Goal: Task Accomplishment & Management: Manage account settings

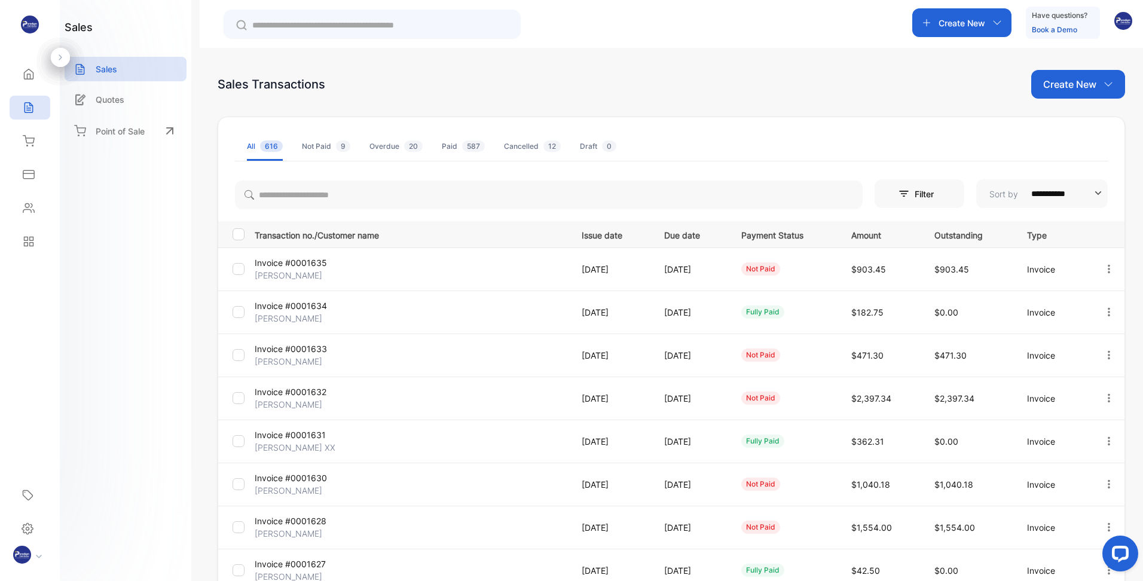
click at [298, 265] on p "Invoice #0001635" at bounding box center [307, 262] width 104 height 13
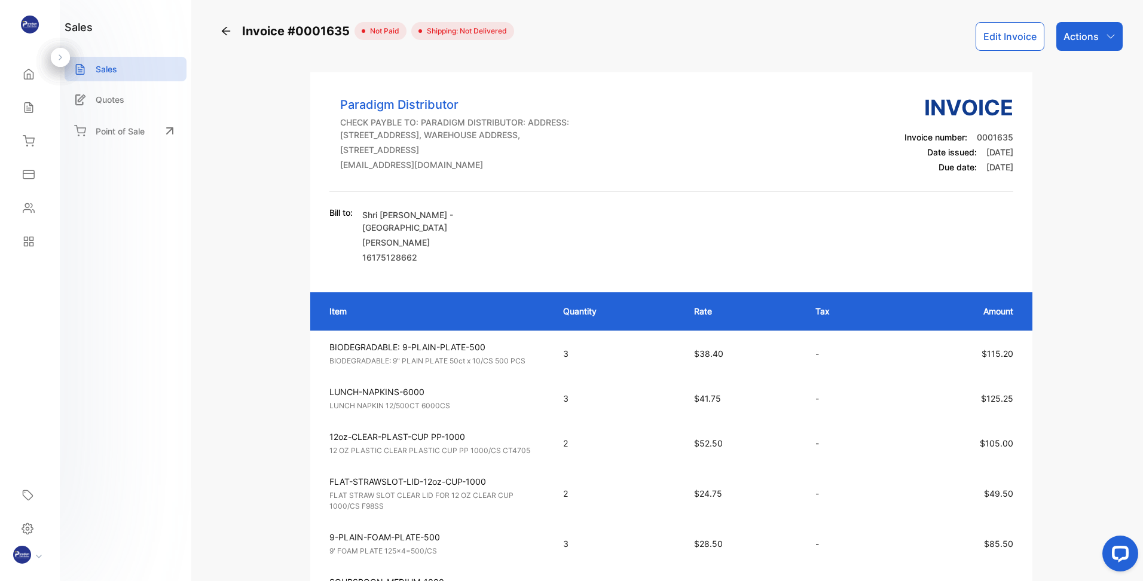
click at [1105, 41] on div "Actions" at bounding box center [1089, 36] width 66 height 29
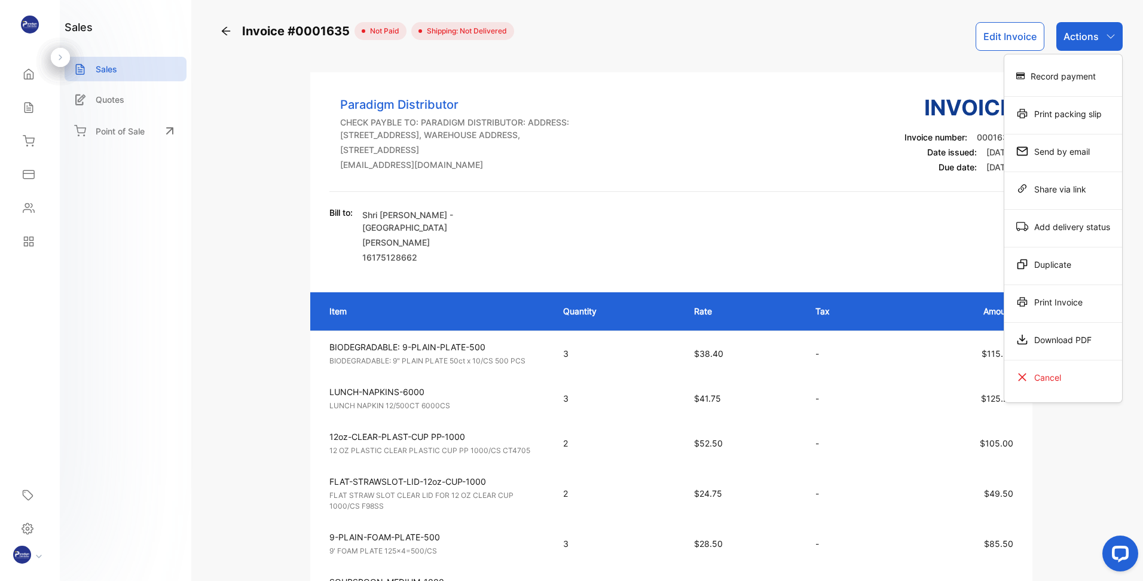
scroll to position [120, 0]
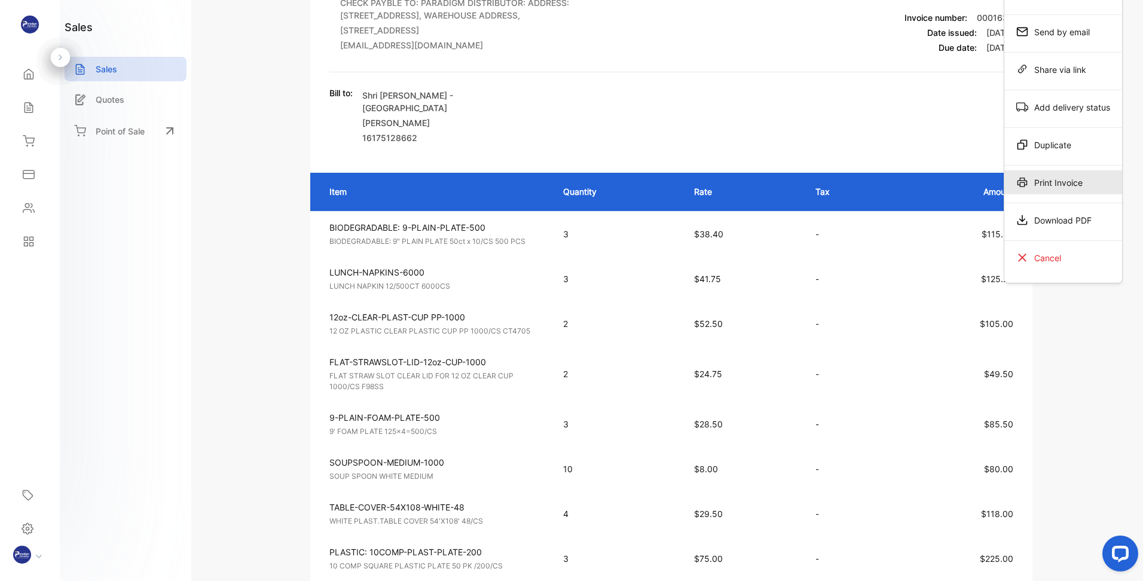
click at [1054, 182] on div "Print Invoice" at bounding box center [1063, 182] width 118 height 24
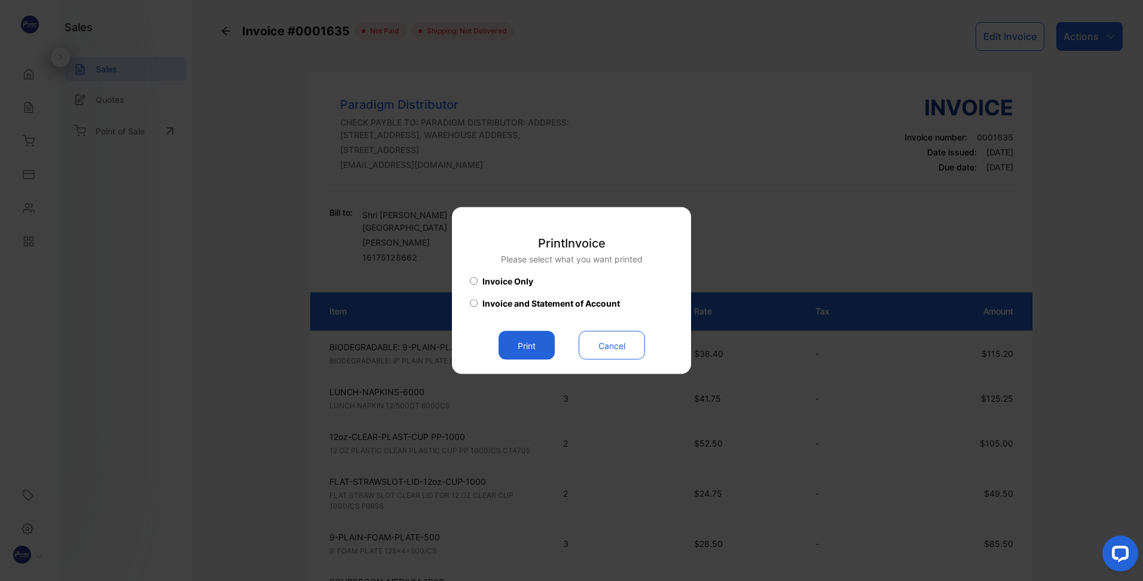
click at [516, 346] on button "Print" at bounding box center [527, 345] width 56 height 29
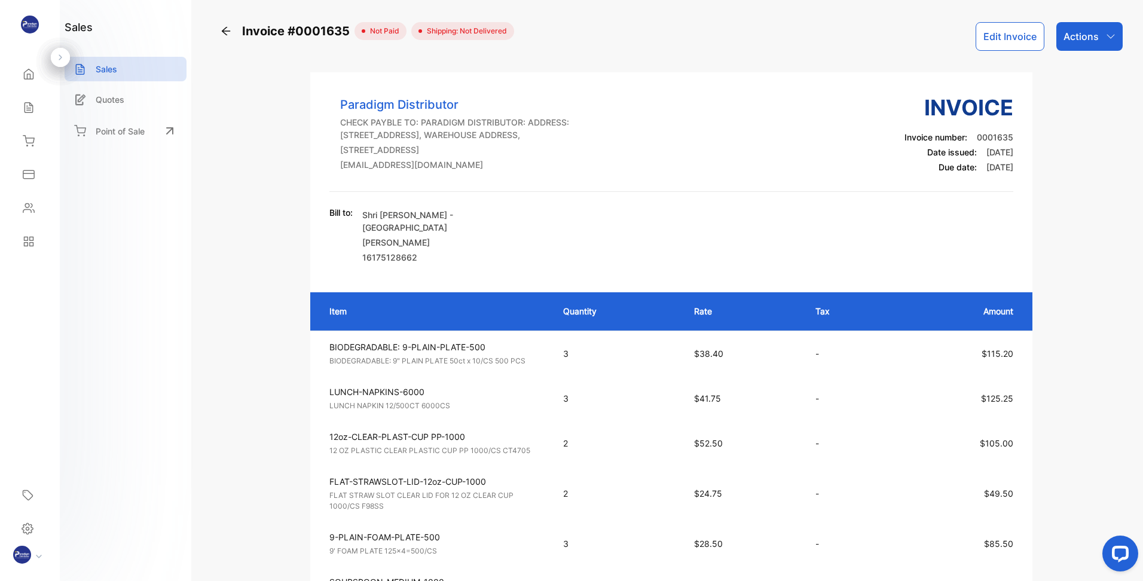
click at [1089, 29] on div "Actions" at bounding box center [1089, 36] width 66 height 29
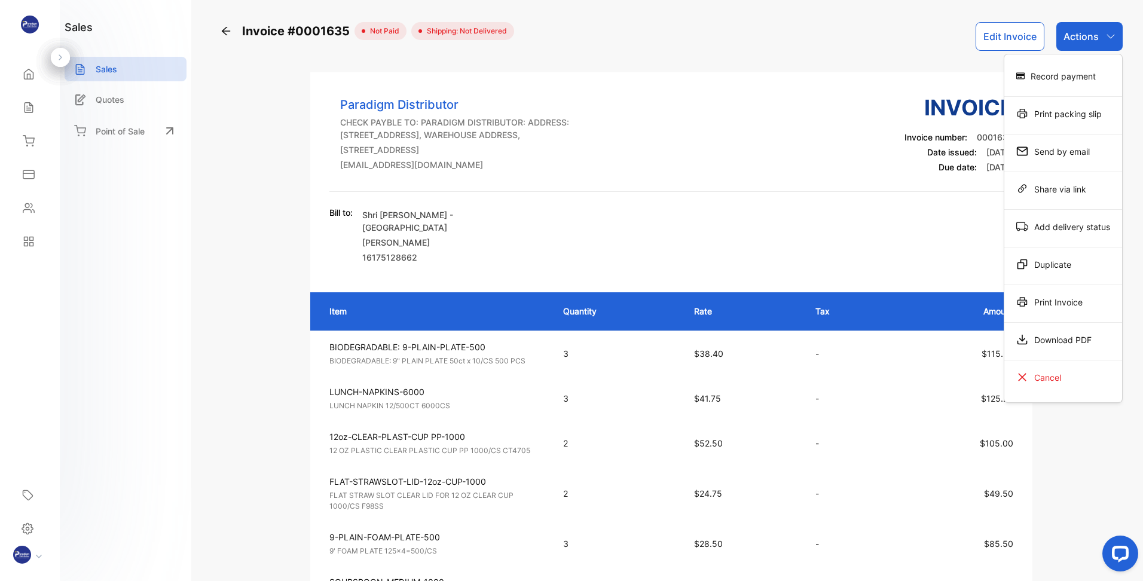
click at [1050, 304] on div "Print Invoice" at bounding box center [1063, 302] width 118 height 24
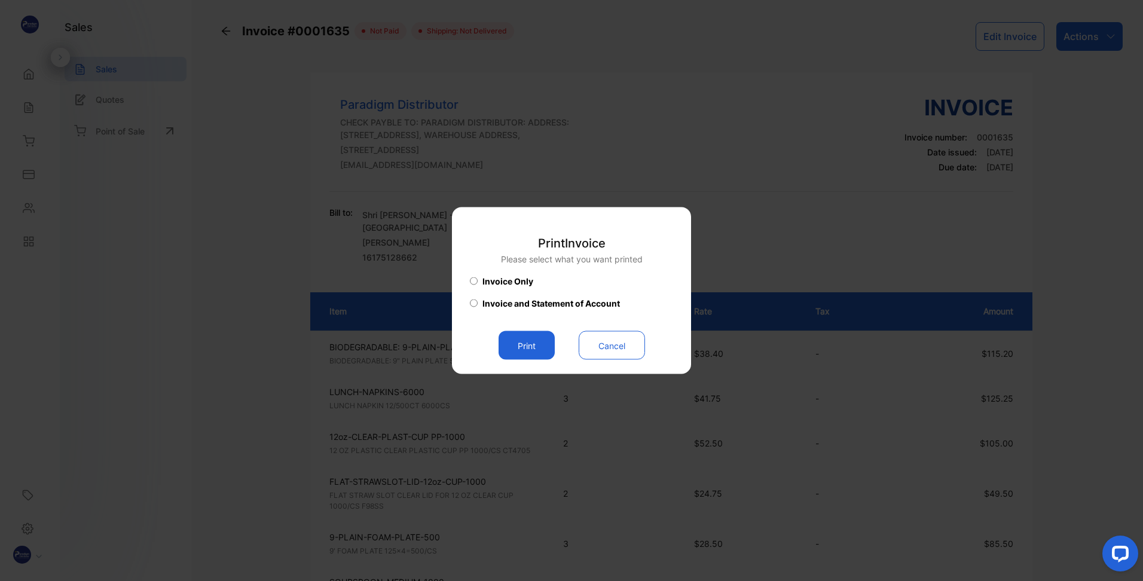
click at [523, 344] on button "Print" at bounding box center [527, 345] width 56 height 29
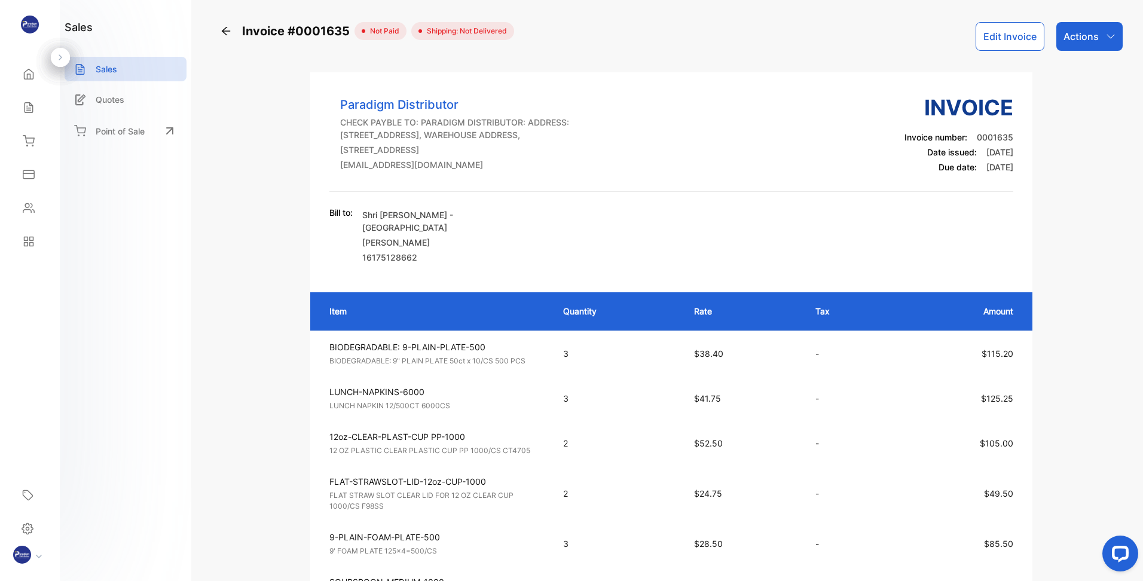
click at [108, 65] on p "Sales" at bounding box center [107, 69] width 22 height 13
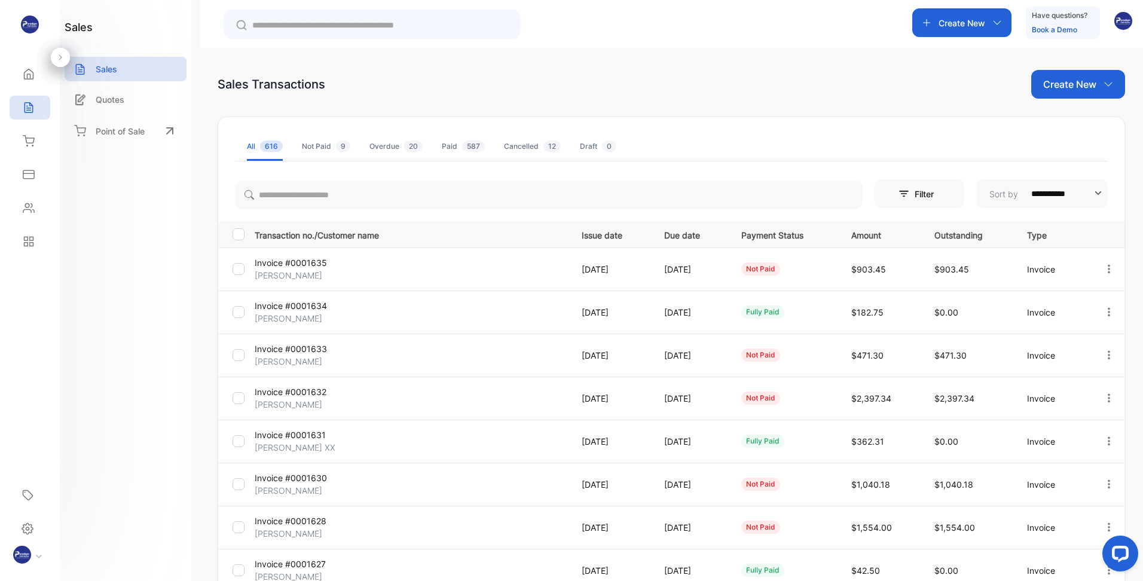
click at [289, 485] on p "Chinnubhai Patel" at bounding box center [307, 490] width 104 height 13
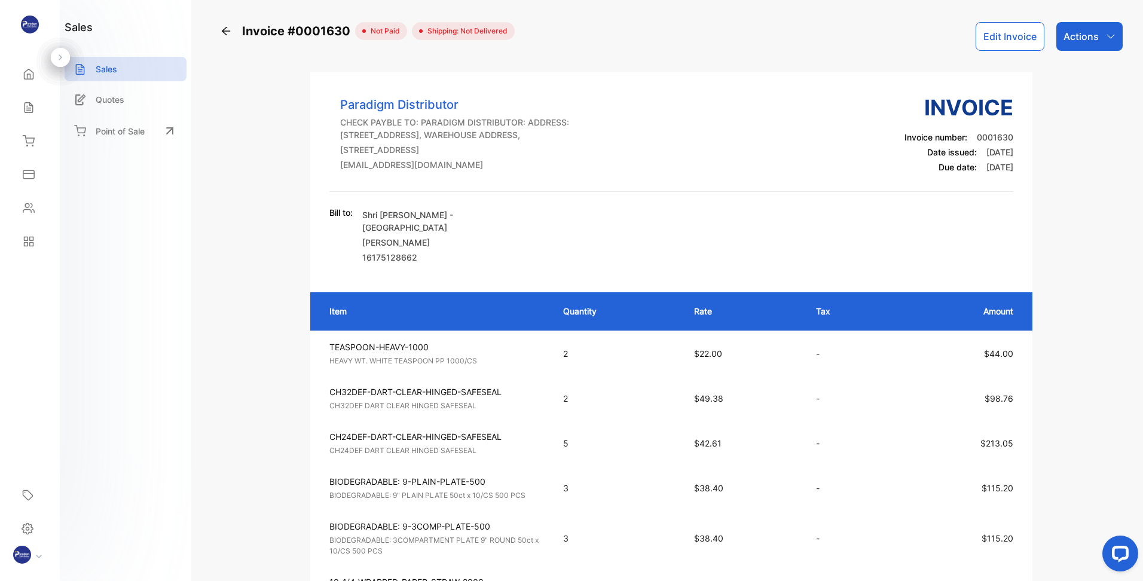
click at [1108, 37] on icon "button" at bounding box center [1111, 37] width 10 height 10
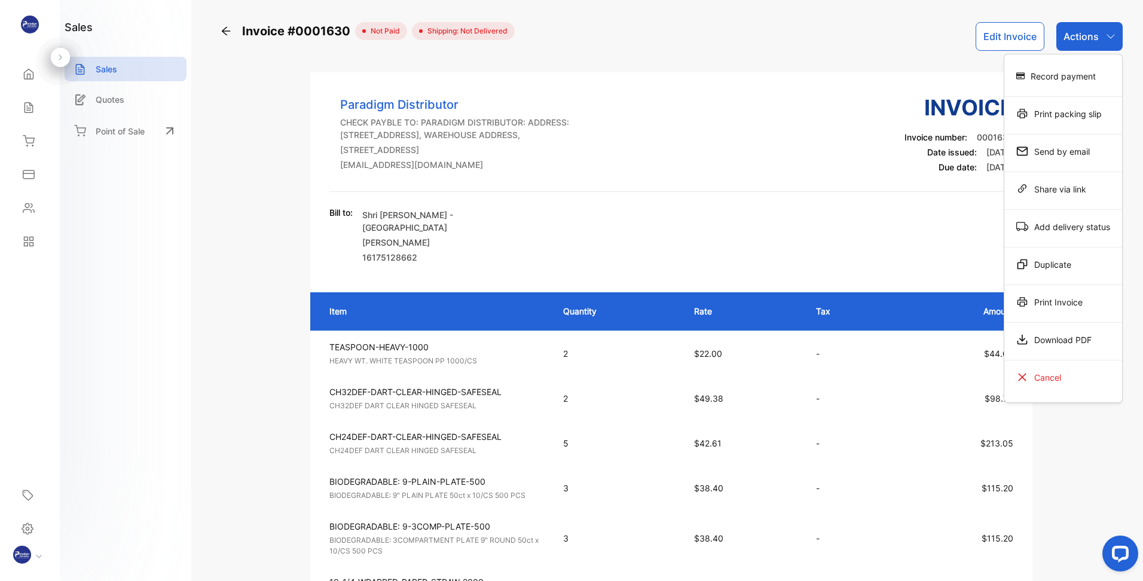
click at [1046, 299] on div "Print Invoice" at bounding box center [1063, 302] width 118 height 24
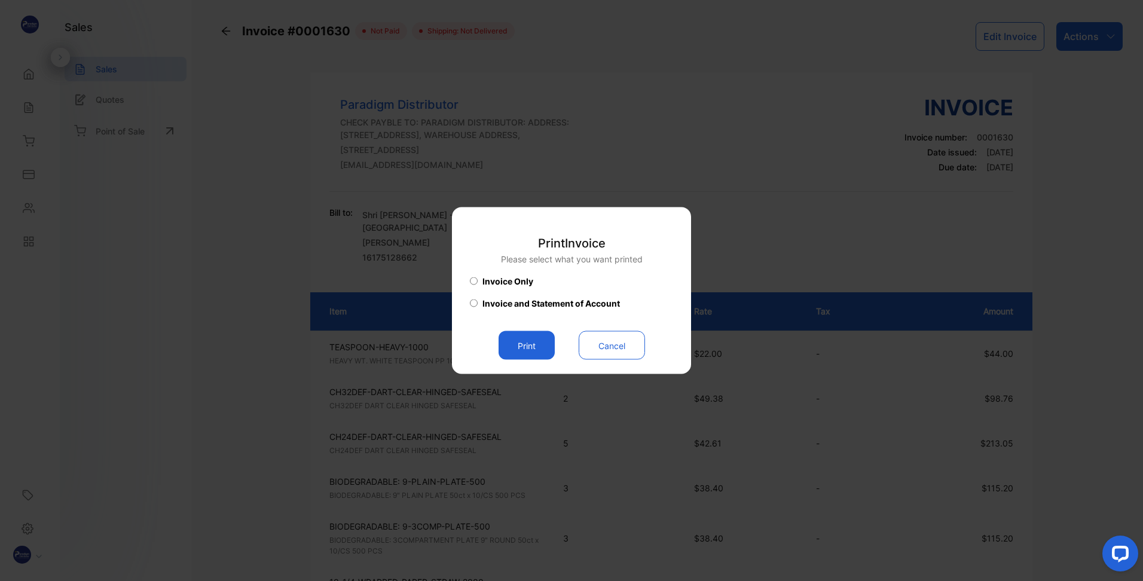
click at [519, 344] on button "Print" at bounding box center [527, 345] width 56 height 29
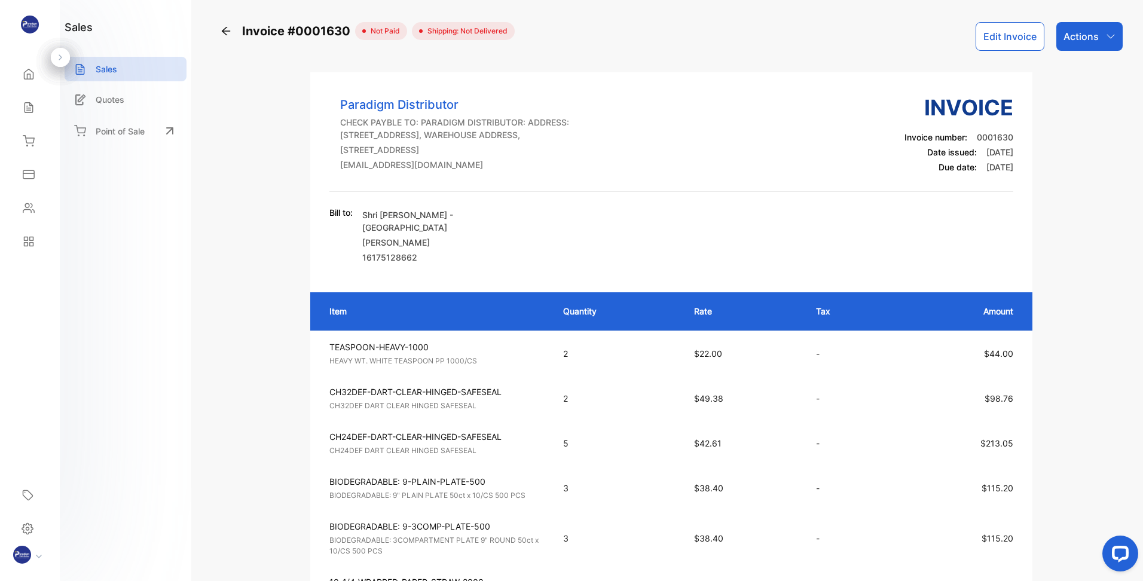
click at [32, 112] on icon at bounding box center [29, 108] width 8 height 10
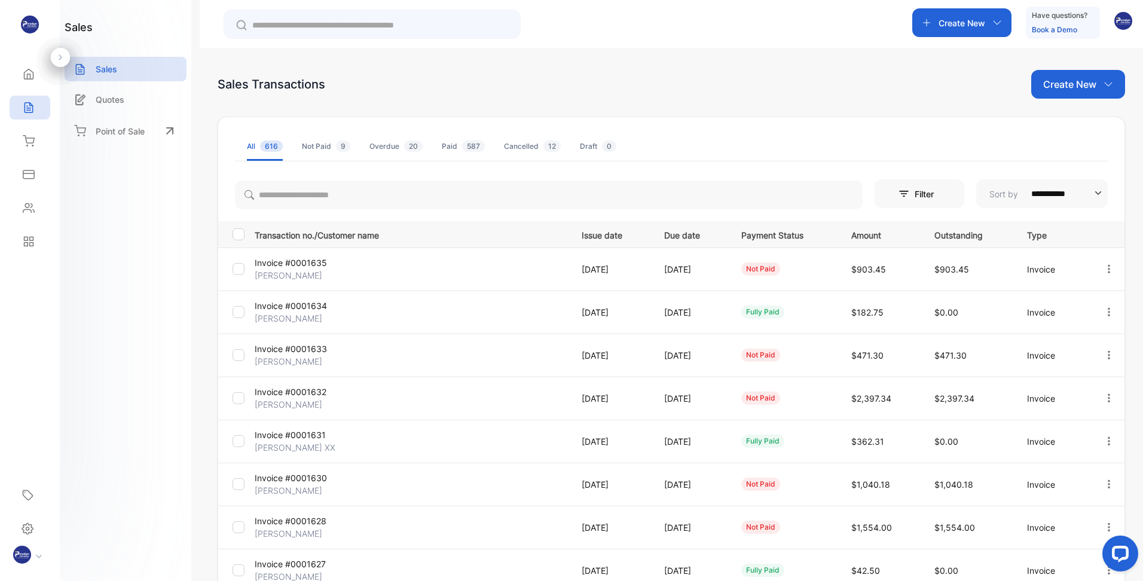
click at [19, 111] on div "Sales" at bounding box center [30, 108] width 41 height 24
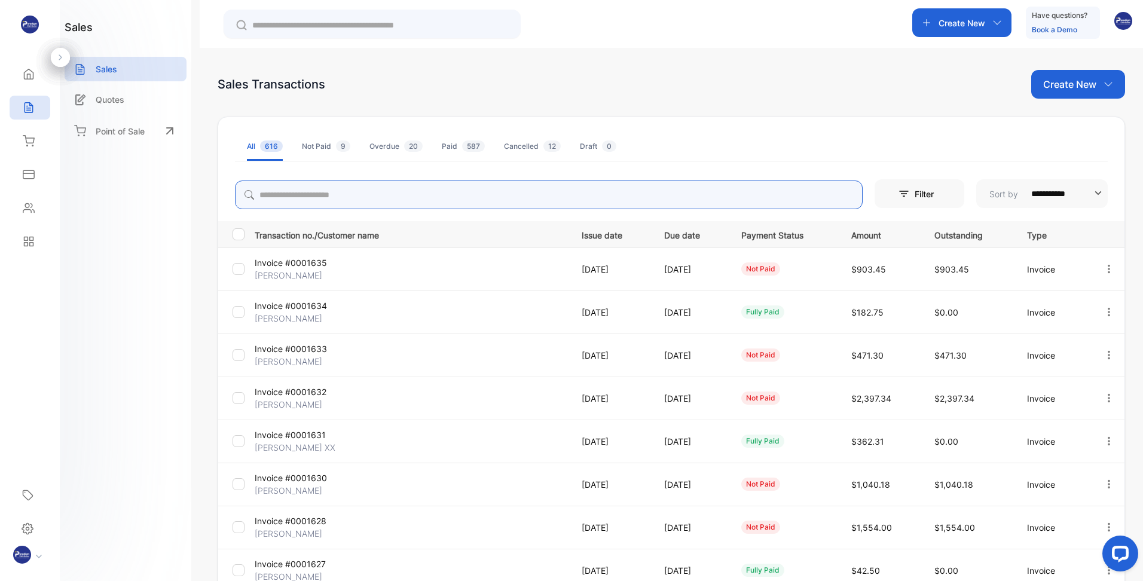
click at [349, 190] on input "search" at bounding box center [549, 195] width 628 height 29
type input "****"
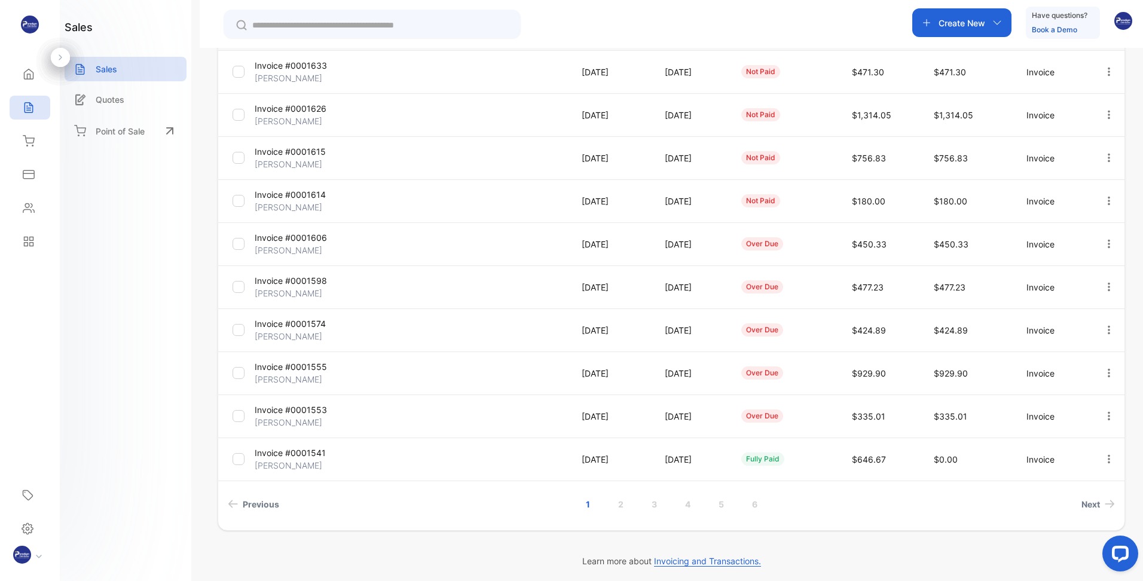
scroll to position [203, 0]
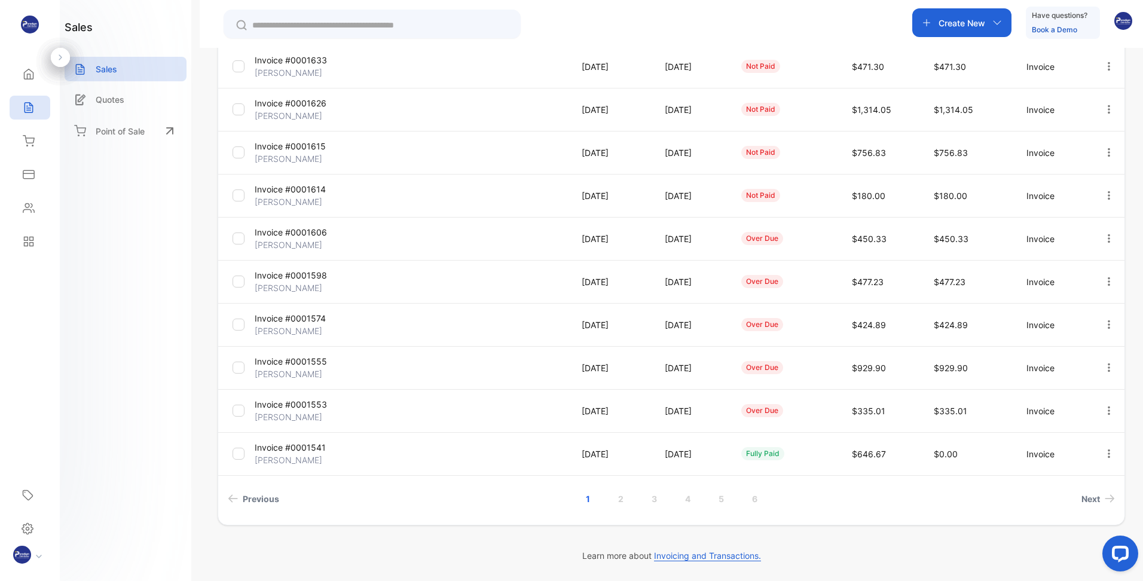
click at [975, 534] on div "**********" at bounding box center [671, 214] width 907 height 695
click at [1090, 496] on span "Next" at bounding box center [1090, 499] width 19 height 13
click at [1086, 499] on span "Next" at bounding box center [1090, 499] width 19 height 13
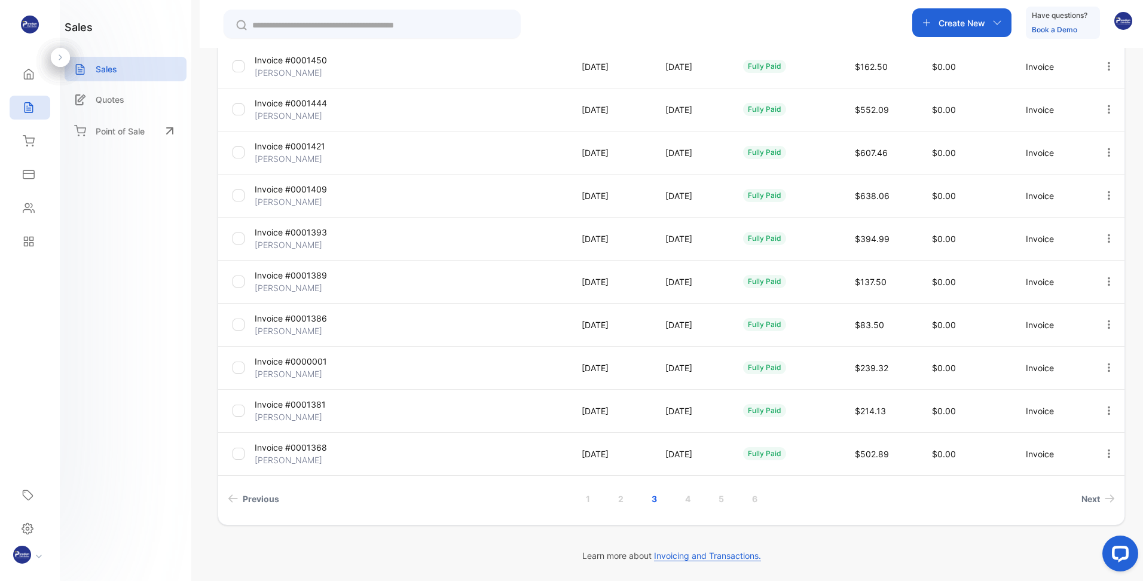
click at [620, 500] on link "2" at bounding box center [621, 499] width 34 height 22
click at [582, 500] on link "1" at bounding box center [587, 499] width 33 height 22
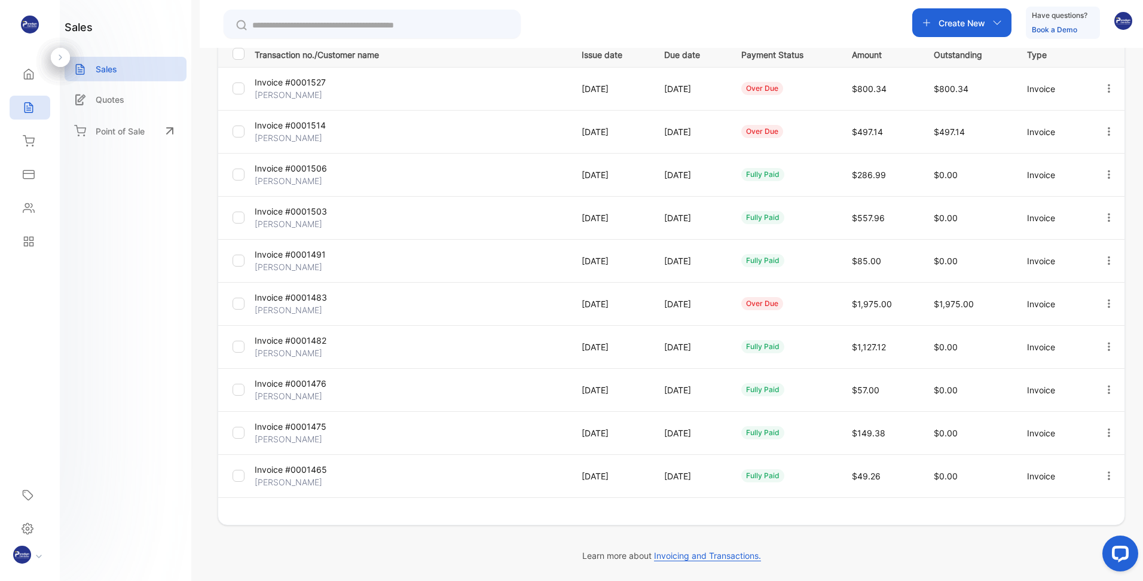
scroll to position [181, 0]
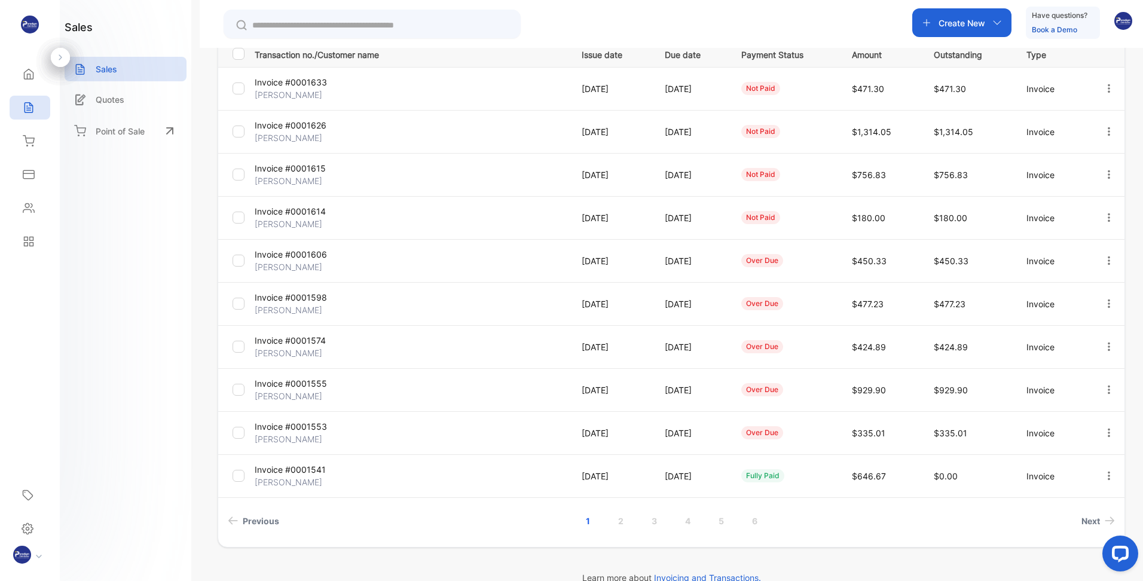
click at [1106, 346] on icon "button" at bounding box center [1109, 346] width 11 height 11
click at [1092, 417] on span "Record payment" at bounding box center [1074, 415] width 75 height 14
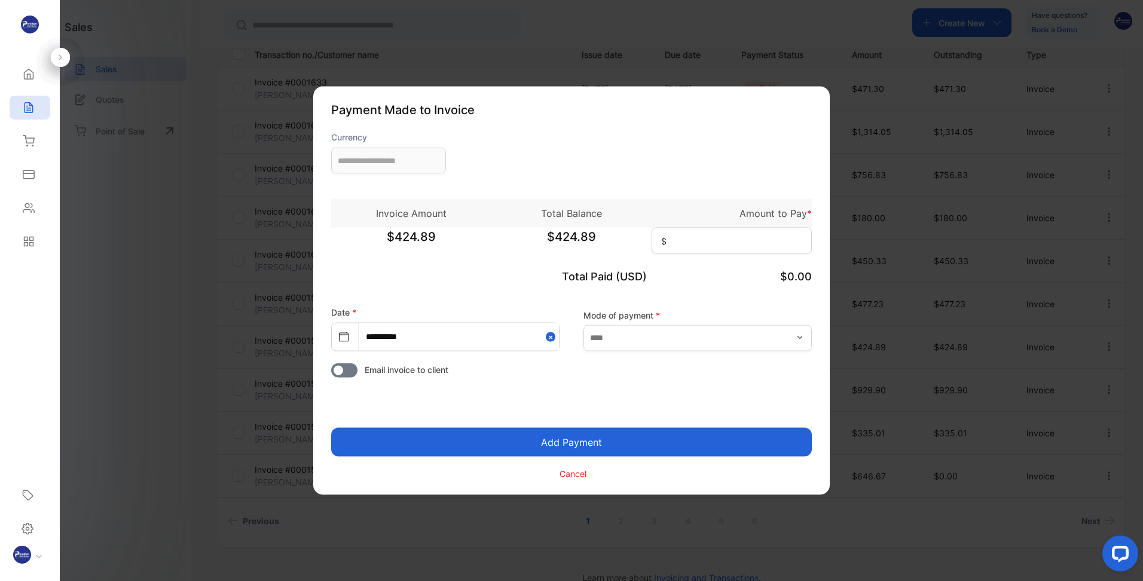
type input "**********"
click at [705, 234] on input at bounding box center [732, 241] width 160 height 26
type input "******"
click at [639, 342] on input "text" at bounding box center [697, 338] width 228 height 26
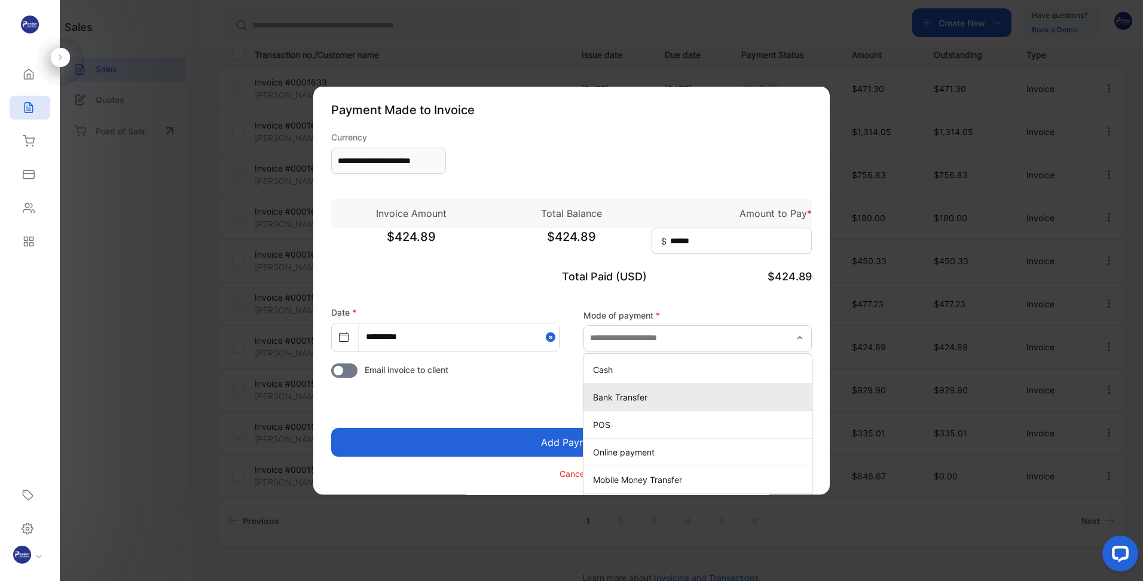
click at [624, 402] on p "Bank Transfer" at bounding box center [700, 396] width 214 height 13
type input "**********"
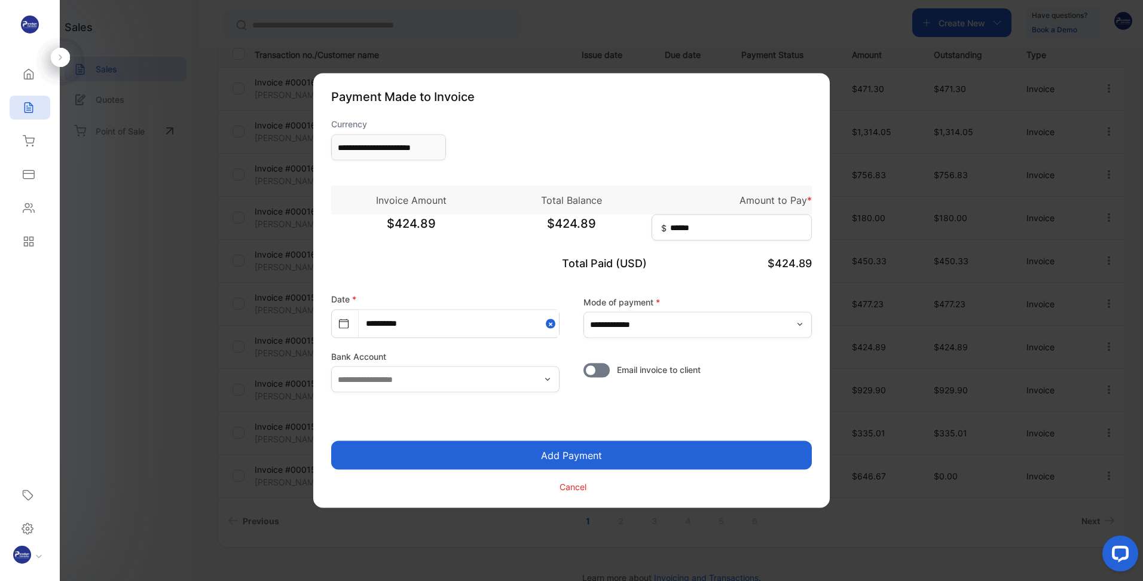
drag, startPoint x: 533, startPoint y: 460, endPoint x: 675, endPoint y: 326, distance: 196.2
click at [675, 326] on form "**********" at bounding box center [571, 306] width 481 height 376
click at [675, 326] on input "**********" at bounding box center [697, 324] width 228 height 26
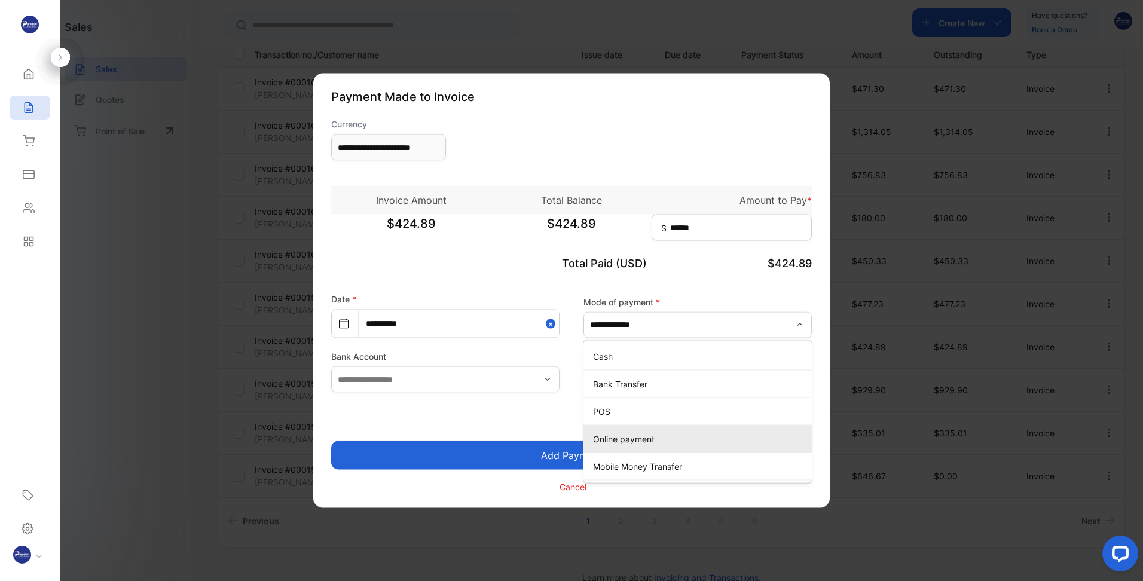
click at [647, 441] on p "Online payment" at bounding box center [700, 438] width 214 height 13
type input "**********"
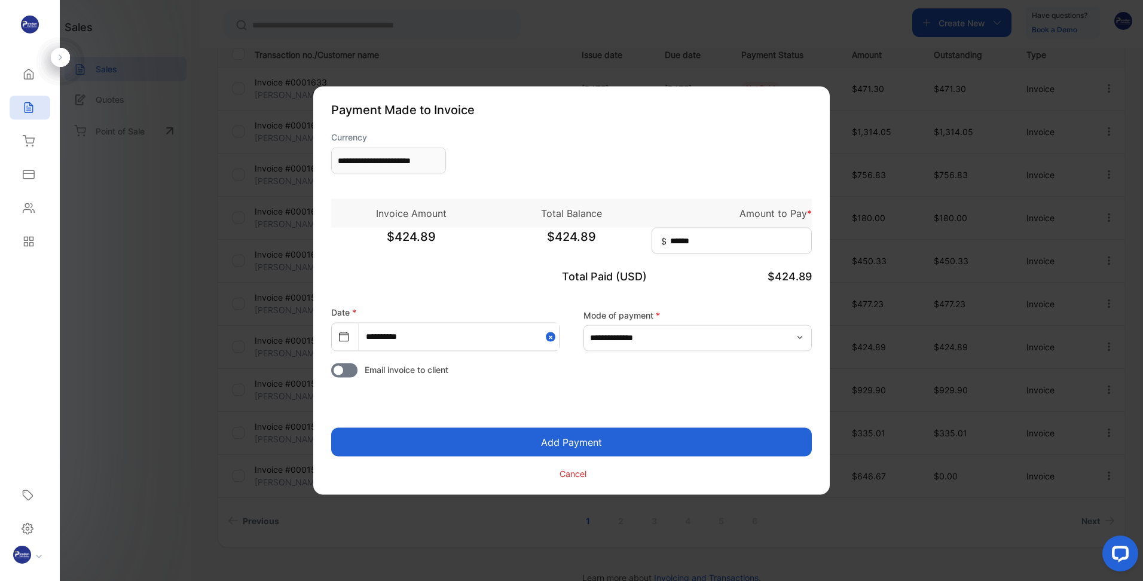
click at [573, 444] on button "Add Payment" at bounding box center [571, 442] width 481 height 29
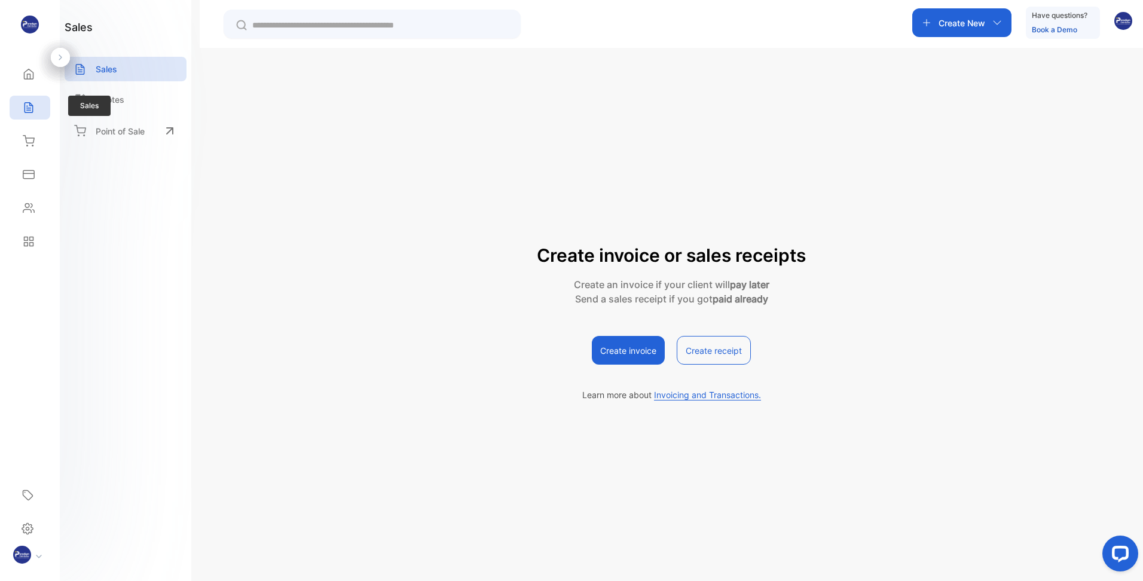
click at [26, 111] on icon at bounding box center [29, 108] width 12 height 12
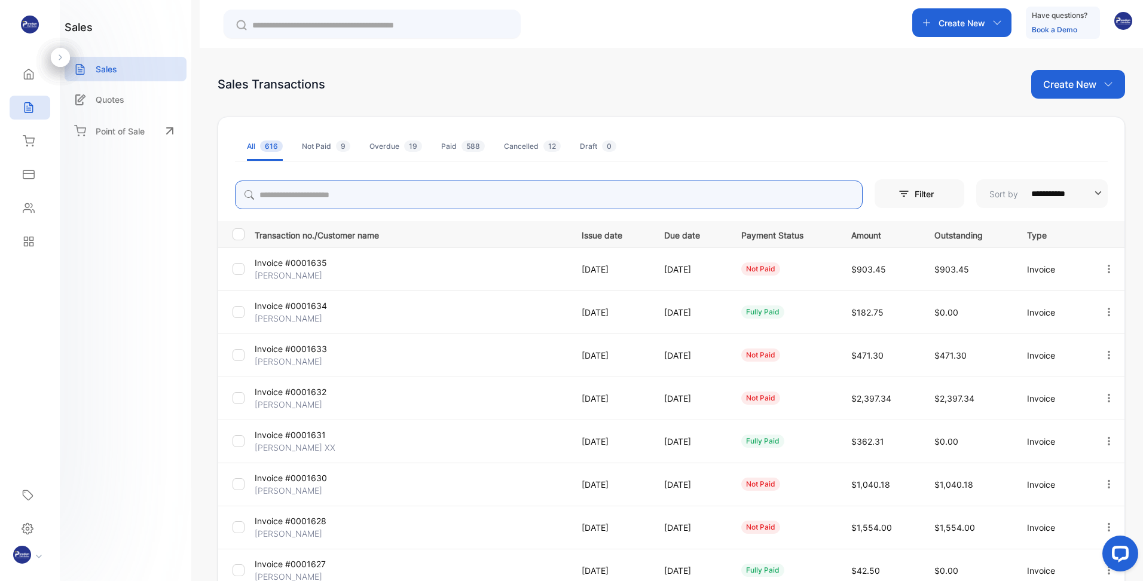
click at [337, 198] on input "search" at bounding box center [549, 195] width 628 height 29
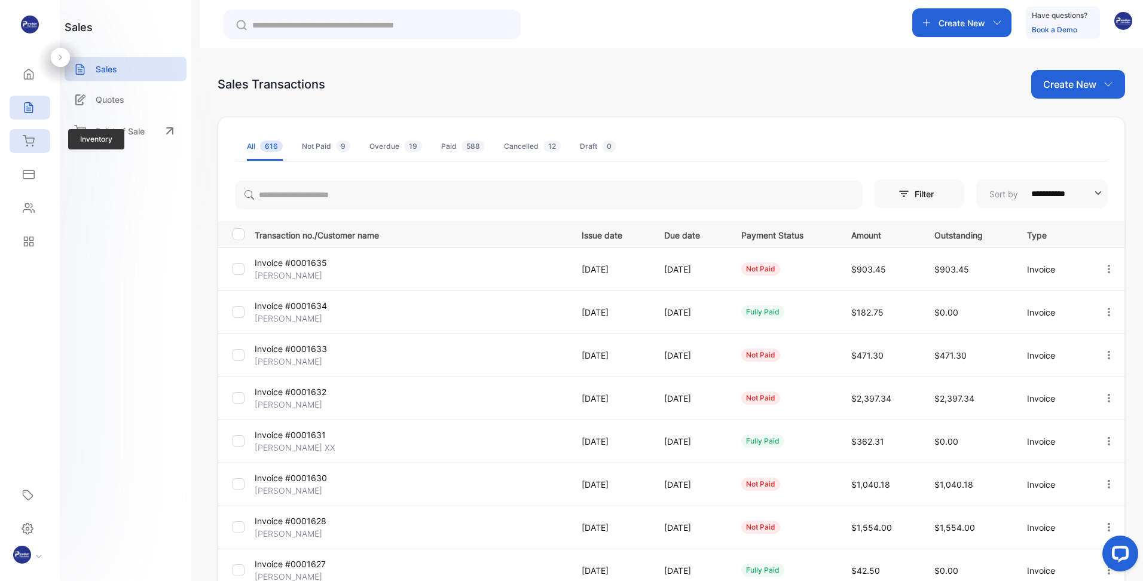
click at [31, 151] on div "Inventory" at bounding box center [30, 141] width 41 height 24
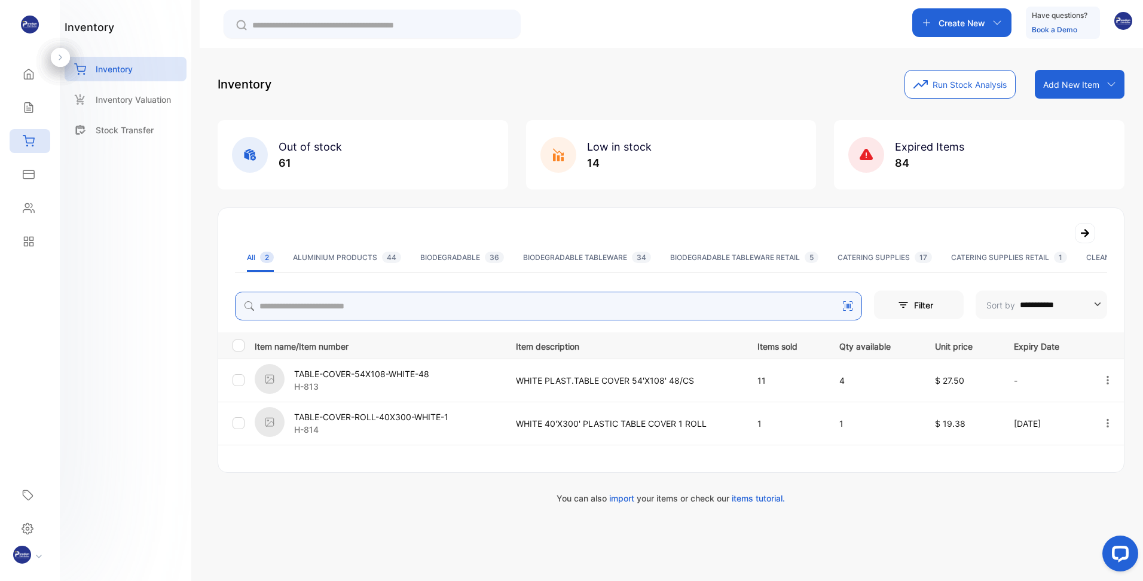
click at [361, 312] on input "search" at bounding box center [548, 306] width 627 height 29
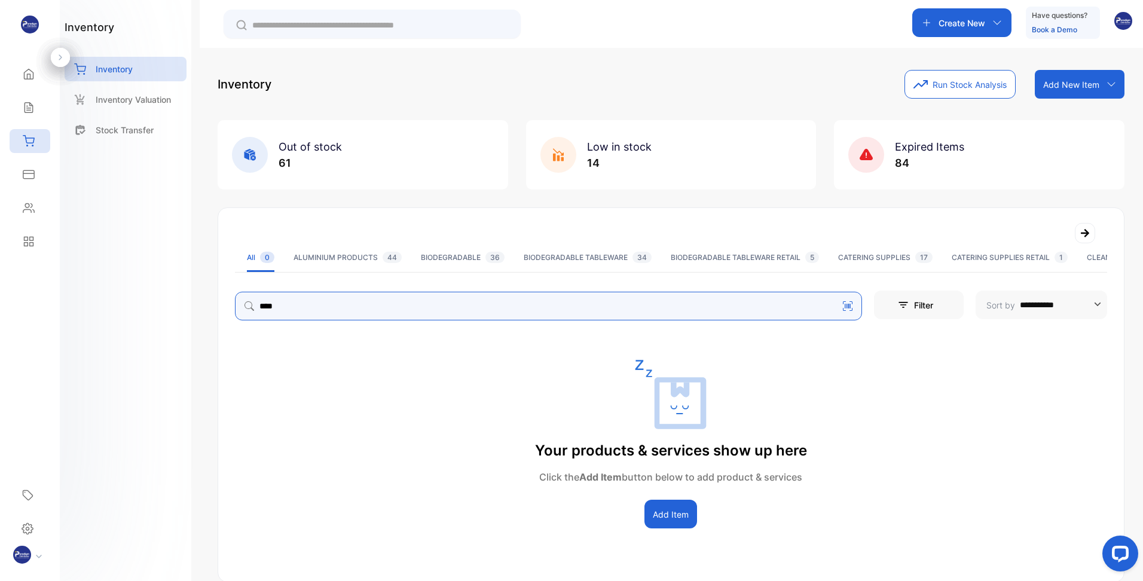
click at [361, 312] on input "****" at bounding box center [548, 306] width 627 height 29
type input "***"
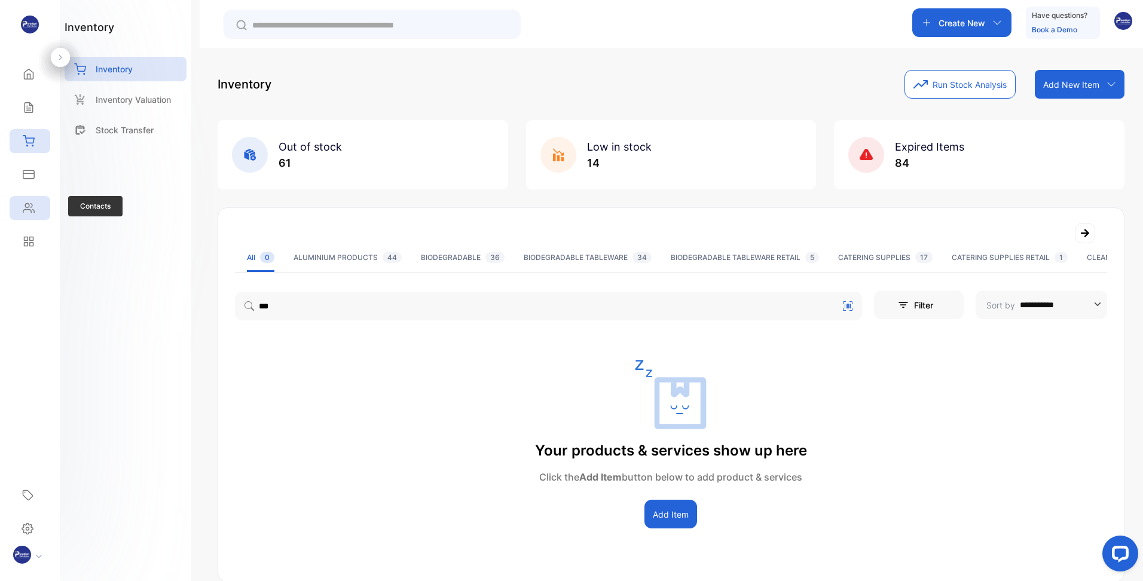
click at [28, 212] on icon at bounding box center [29, 208] width 12 height 12
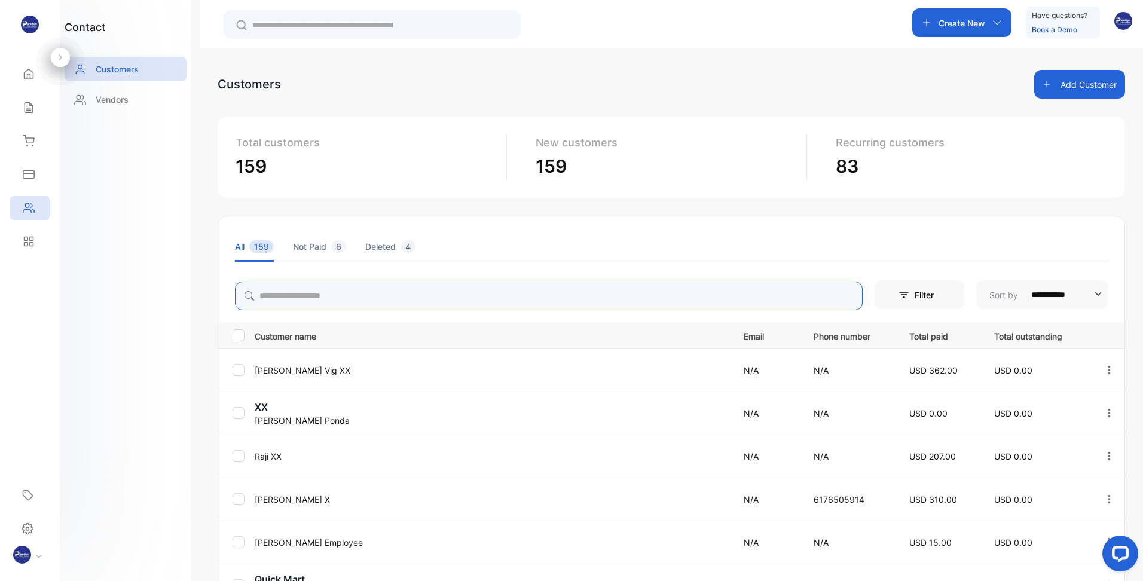
drag, startPoint x: 319, startPoint y: 306, endPoint x: 328, endPoint y: 302, distance: 9.4
click at [319, 306] on input "search" at bounding box center [549, 296] width 628 height 29
type input "****"
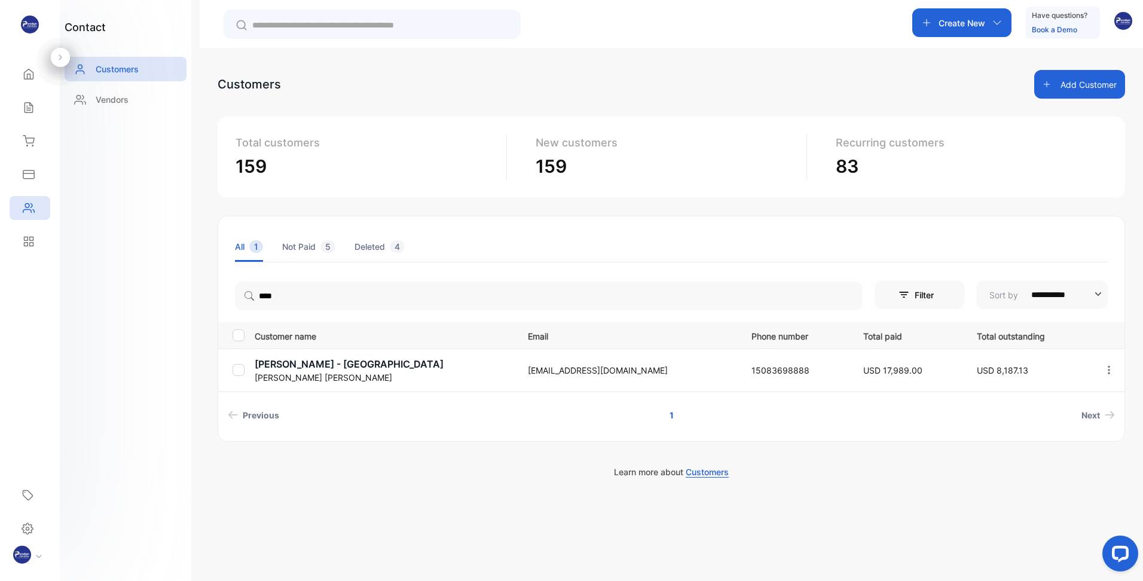
click at [166, 393] on div "contact Customers Vendors" at bounding box center [126, 290] width 132 height 581
click at [311, 370] on p "[PERSON_NAME] - [GEOGRAPHIC_DATA]" at bounding box center [384, 364] width 258 height 14
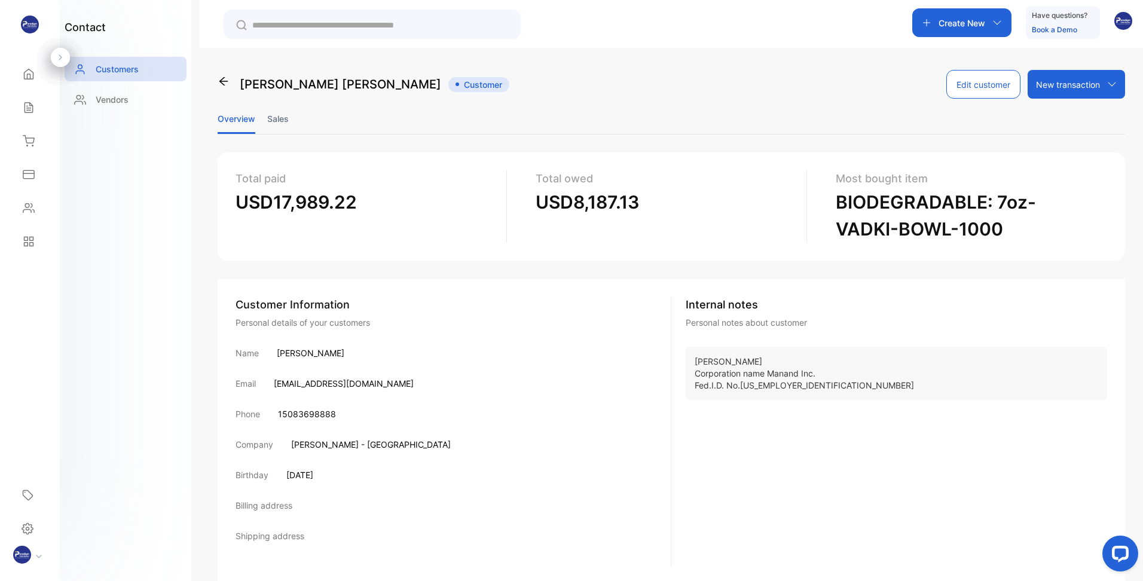
click at [281, 123] on li "Sales" at bounding box center [278, 118] width 22 height 30
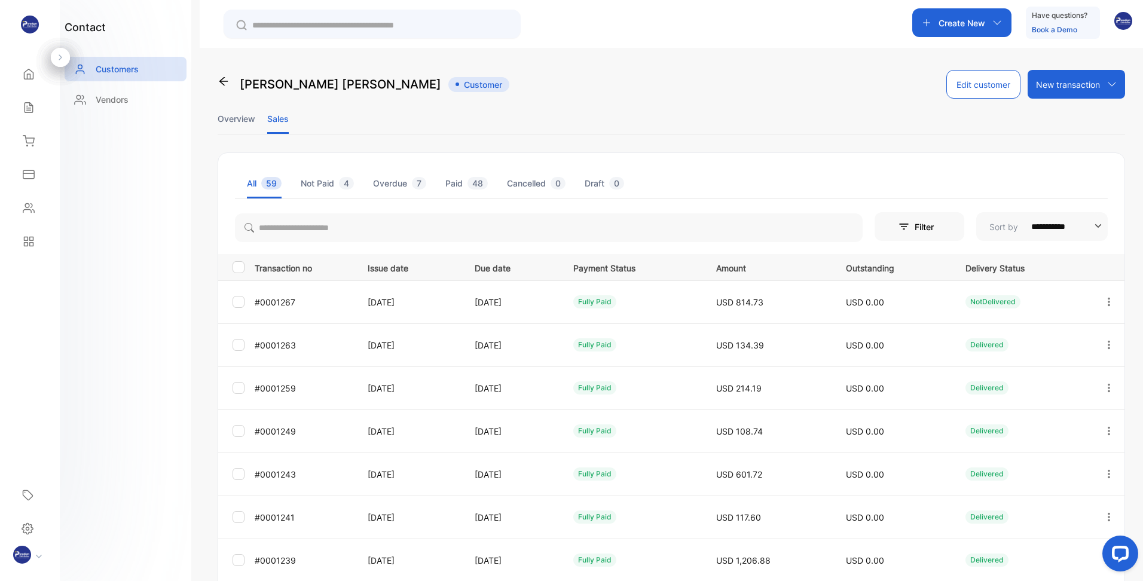
click at [401, 187] on li "Overdue 7" at bounding box center [399, 183] width 53 height 30
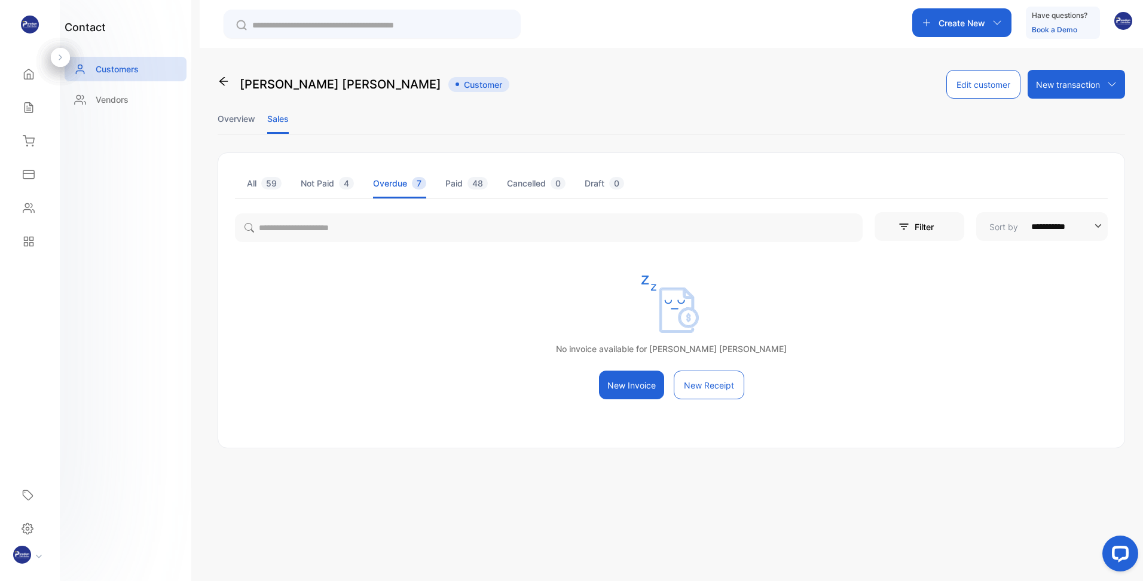
click at [325, 185] on li "Not Paid 4" at bounding box center [327, 183] width 53 height 30
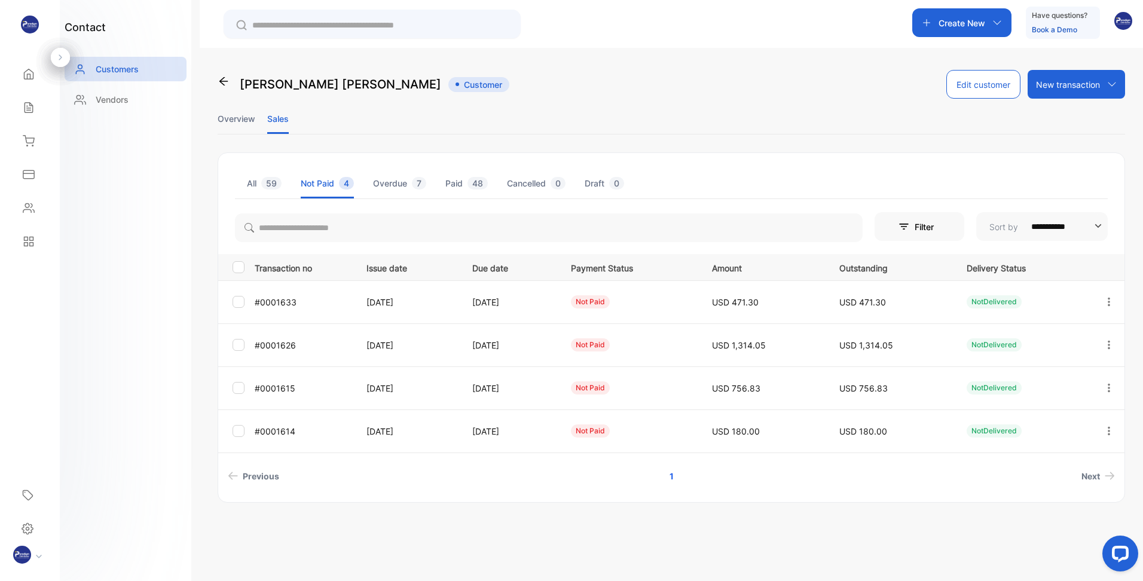
click at [253, 187] on li "All 59" at bounding box center [264, 183] width 35 height 30
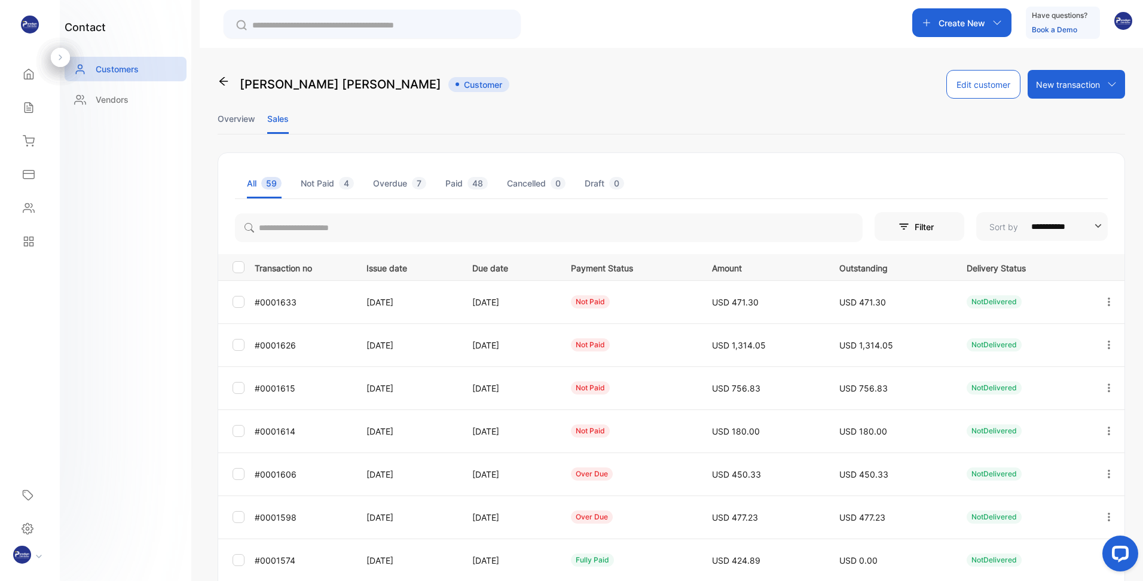
scroll to position [214, 0]
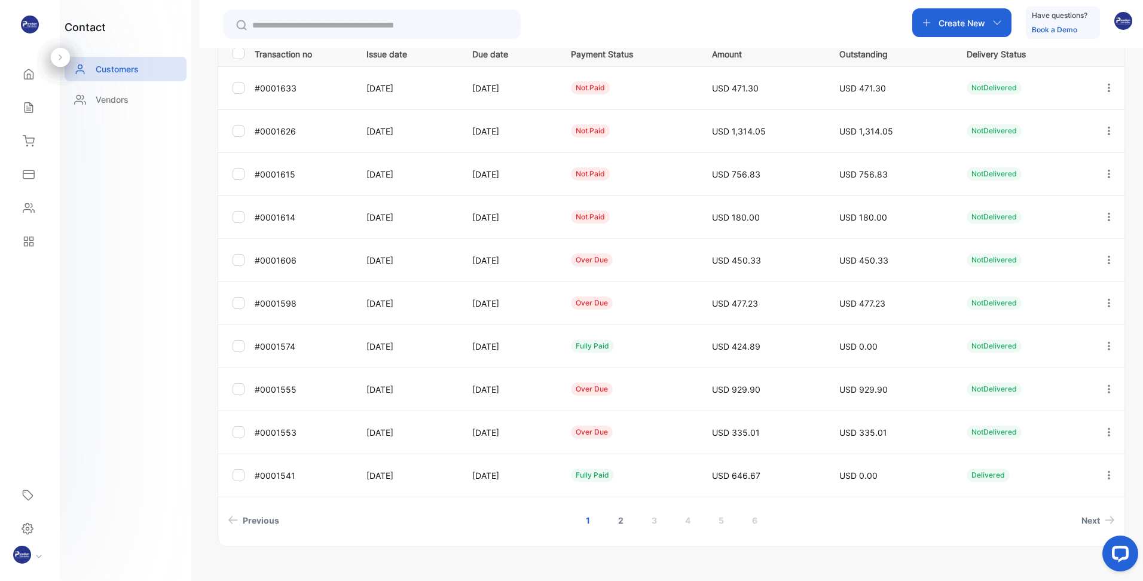
click at [615, 523] on link "2" at bounding box center [621, 520] width 34 height 22
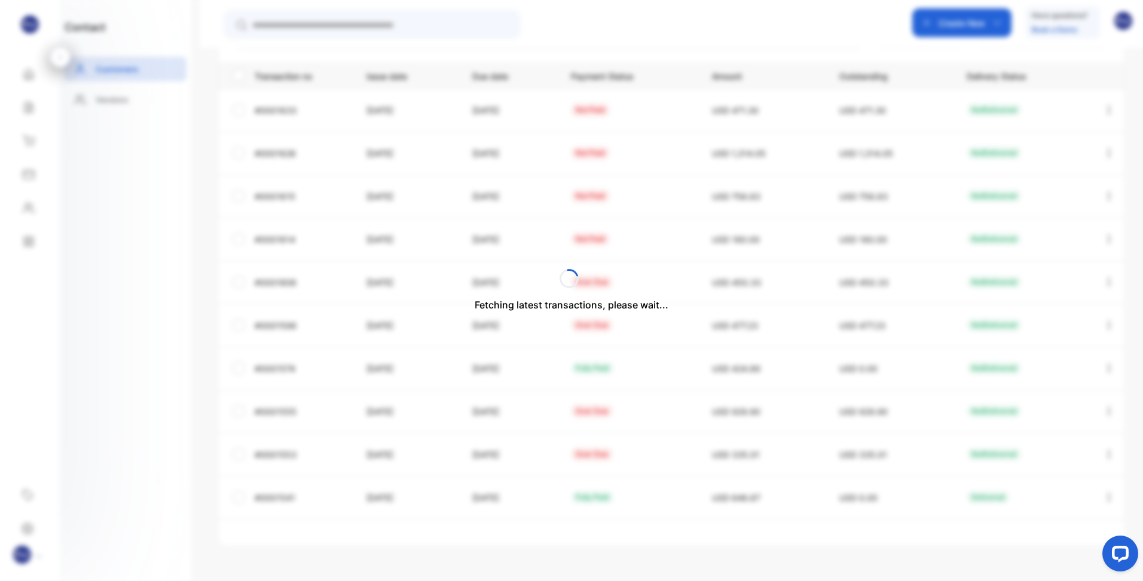
scroll to position [192, 0]
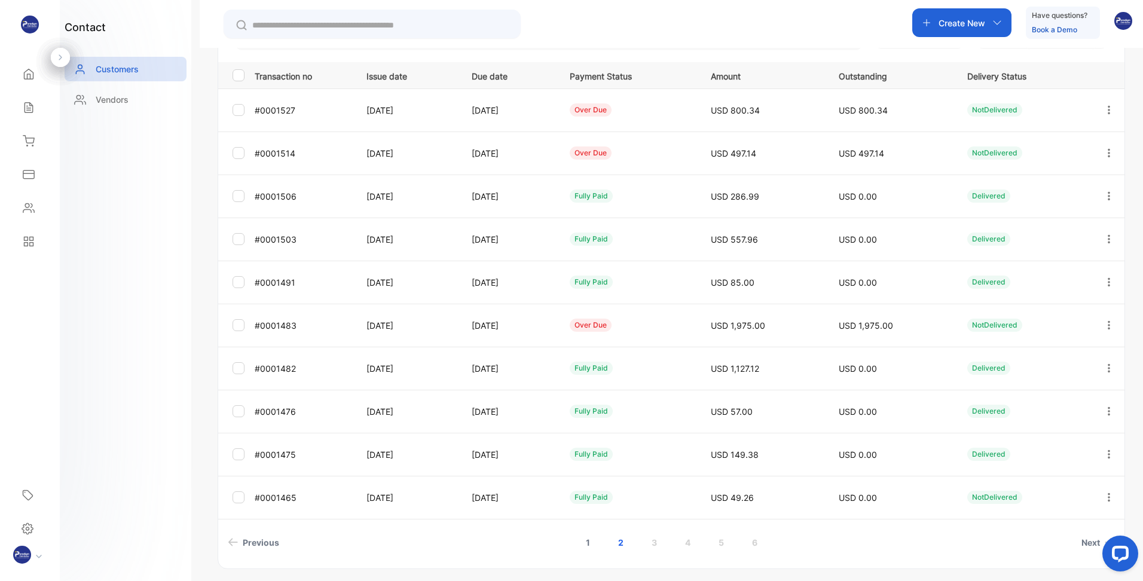
click at [585, 545] on link "1" at bounding box center [587, 542] width 33 height 22
click at [1107, 411] on icon "button" at bounding box center [1109, 411] width 11 height 11
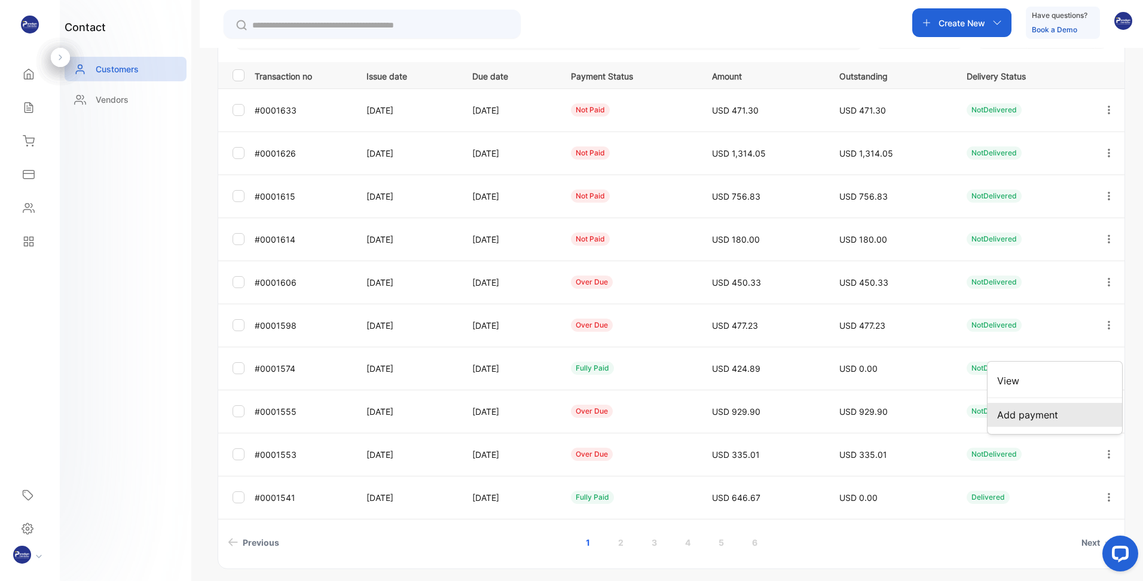
click at [1031, 415] on span "Add payment" at bounding box center [1027, 415] width 61 height 14
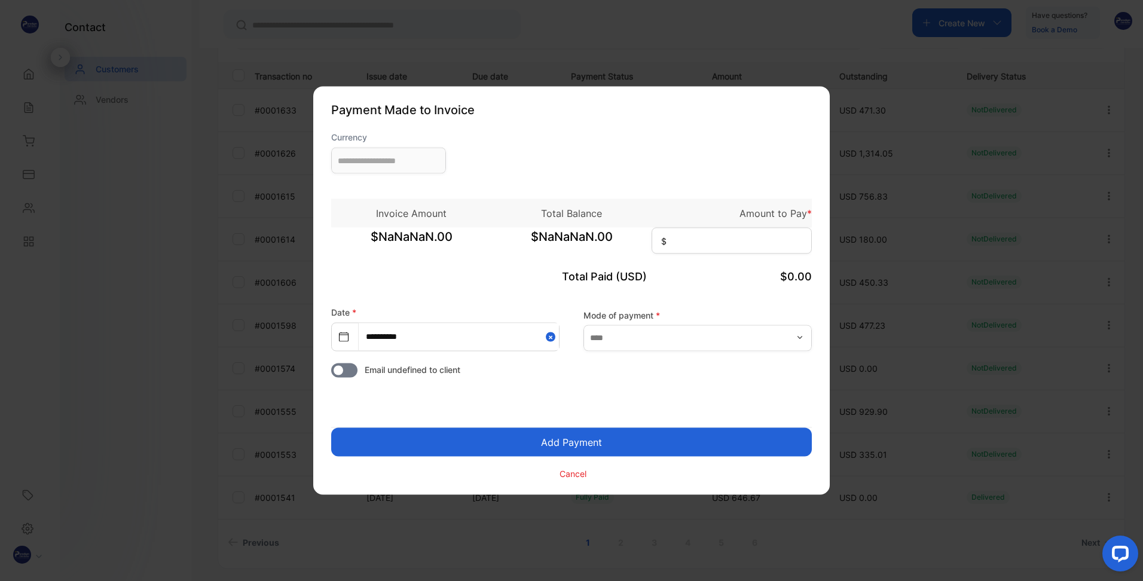
type input "**********"
click at [708, 239] on input at bounding box center [732, 241] width 160 height 26
type input "******"
click at [644, 348] on input "text" at bounding box center [697, 338] width 228 height 26
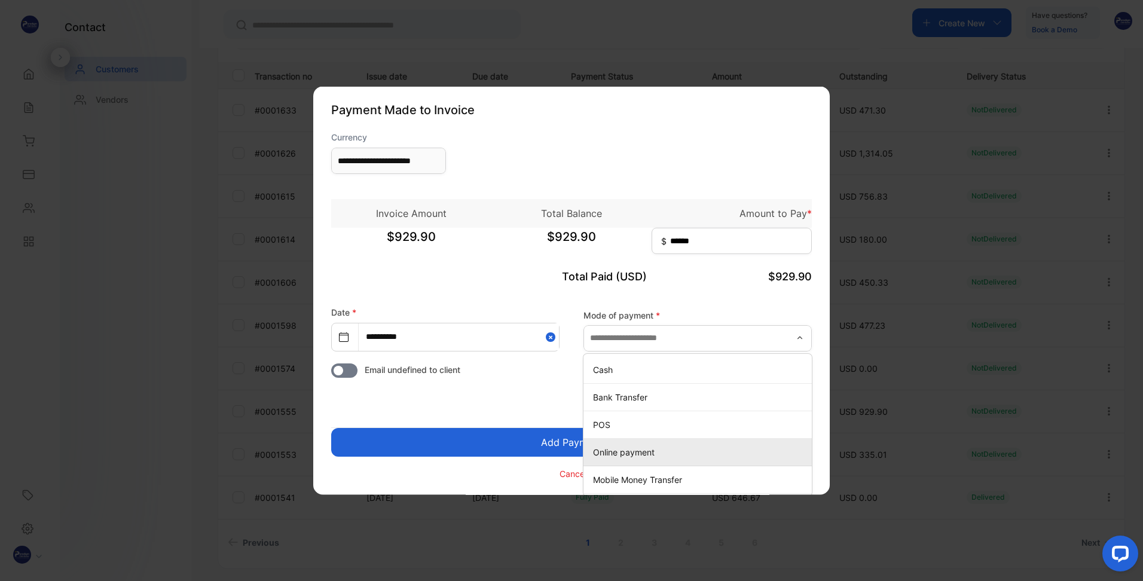
click at [622, 453] on p "Online payment" at bounding box center [700, 451] width 214 height 13
type input "**********"
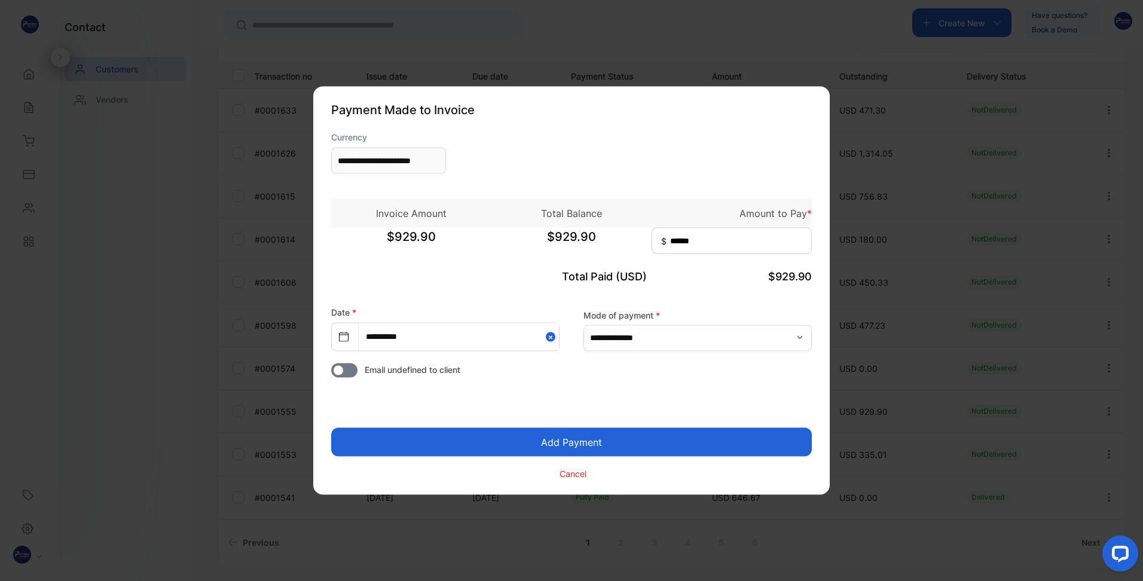
click at [494, 452] on button "Add Payment" at bounding box center [571, 442] width 481 height 29
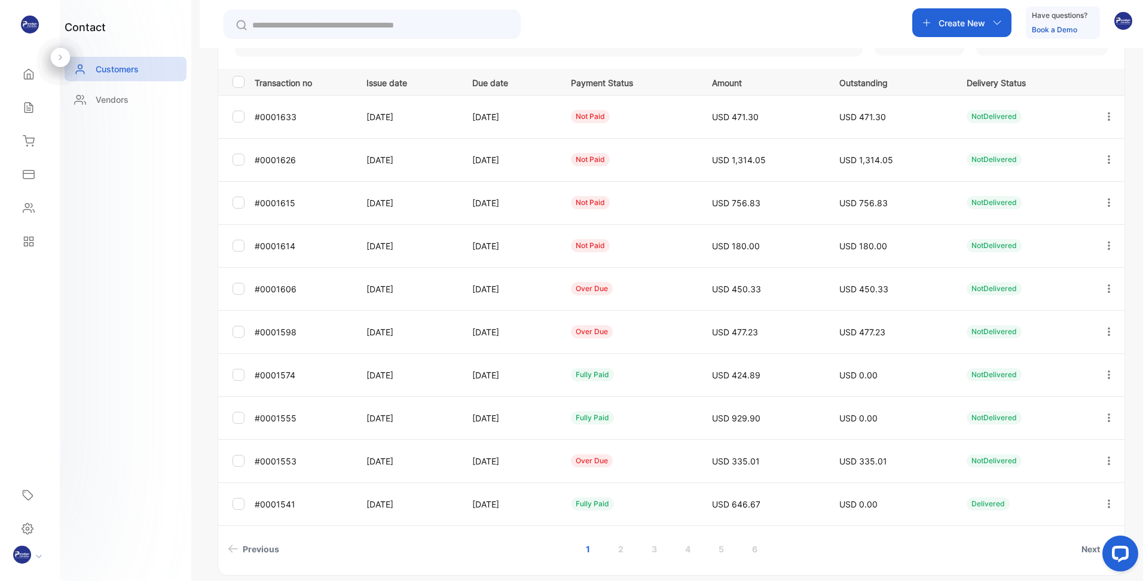
scroll to position [214, 0]
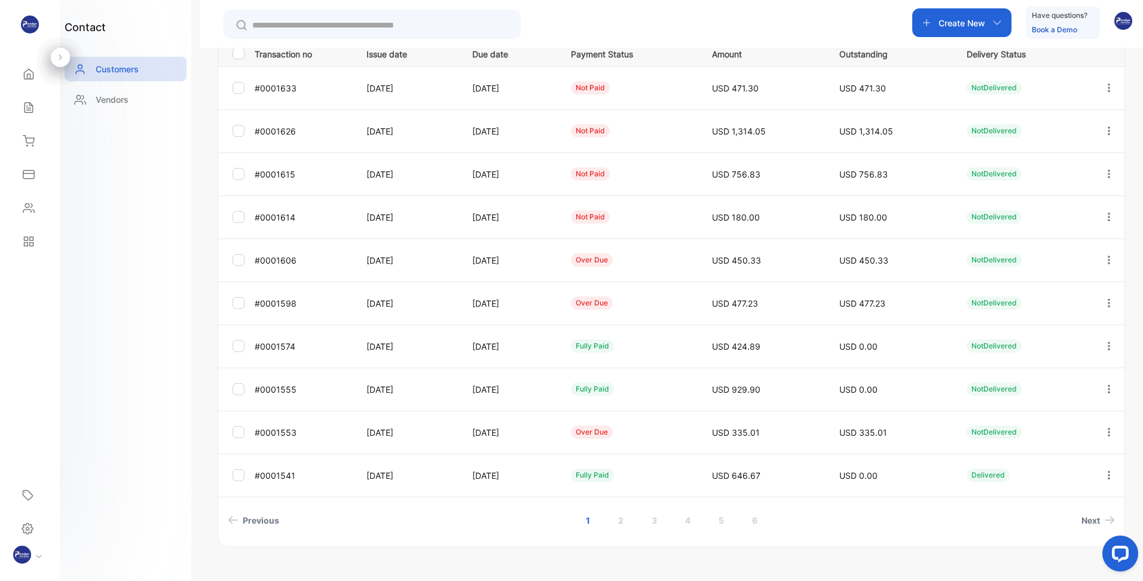
click at [1107, 432] on icon "button" at bounding box center [1109, 432] width 11 height 11
click at [1014, 433] on span "Add payment" at bounding box center [1027, 434] width 61 height 14
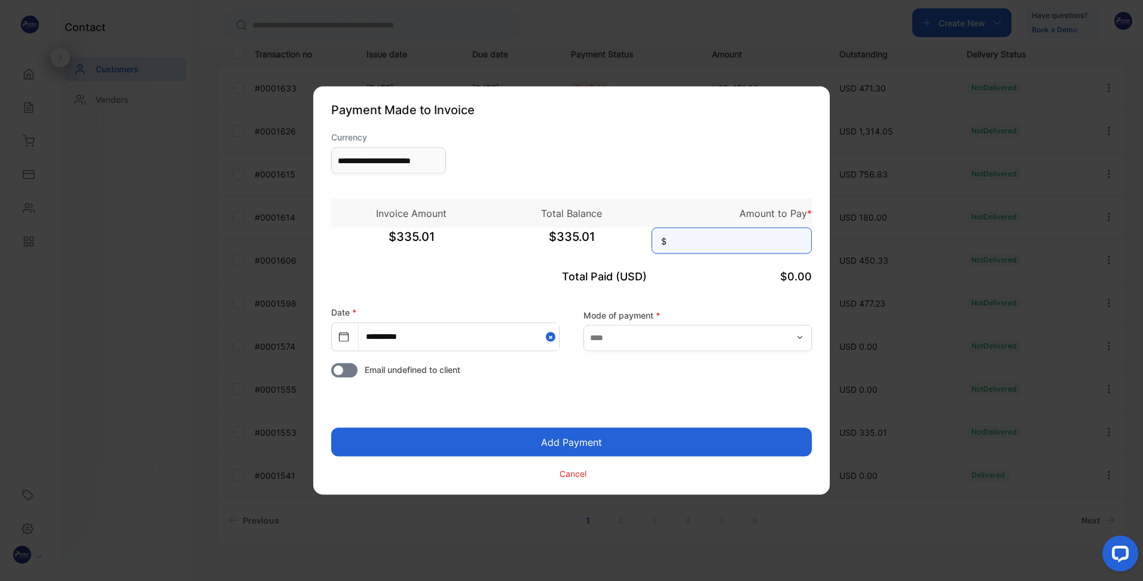
click at [688, 242] on input at bounding box center [732, 241] width 160 height 26
type input "******"
drag, startPoint x: 641, startPoint y: 353, endPoint x: 640, endPoint y: 345, distance: 7.9
click at [642, 352] on form "**********" at bounding box center [571, 306] width 481 height 350
click at [640, 335] on input "text" at bounding box center [697, 338] width 228 height 26
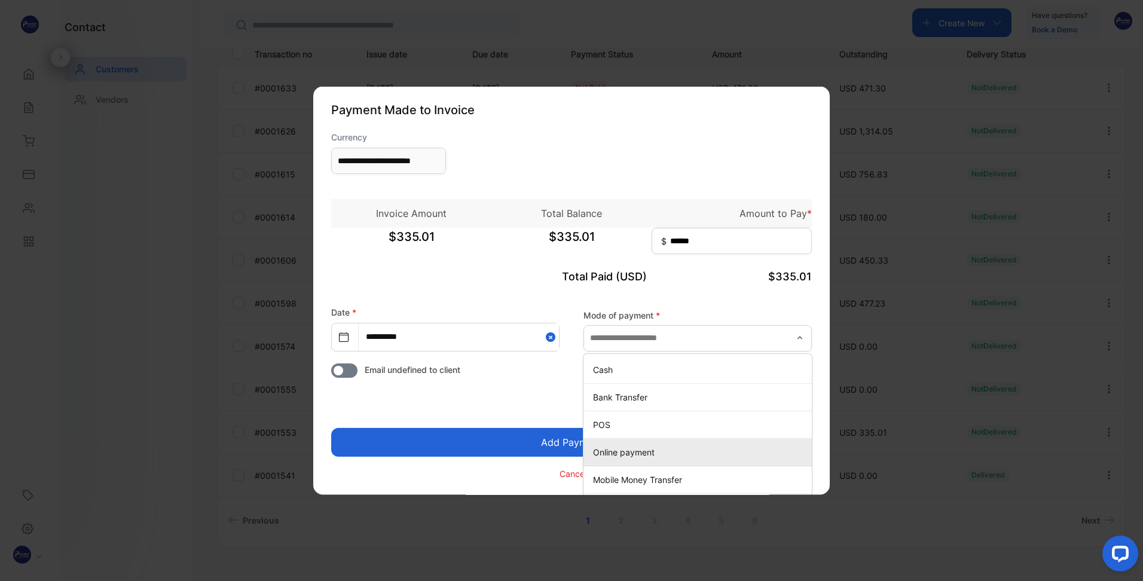
click at [610, 454] on p "Online payment" at bounding box center [700, 451] width 214 height 13
type input "**********"
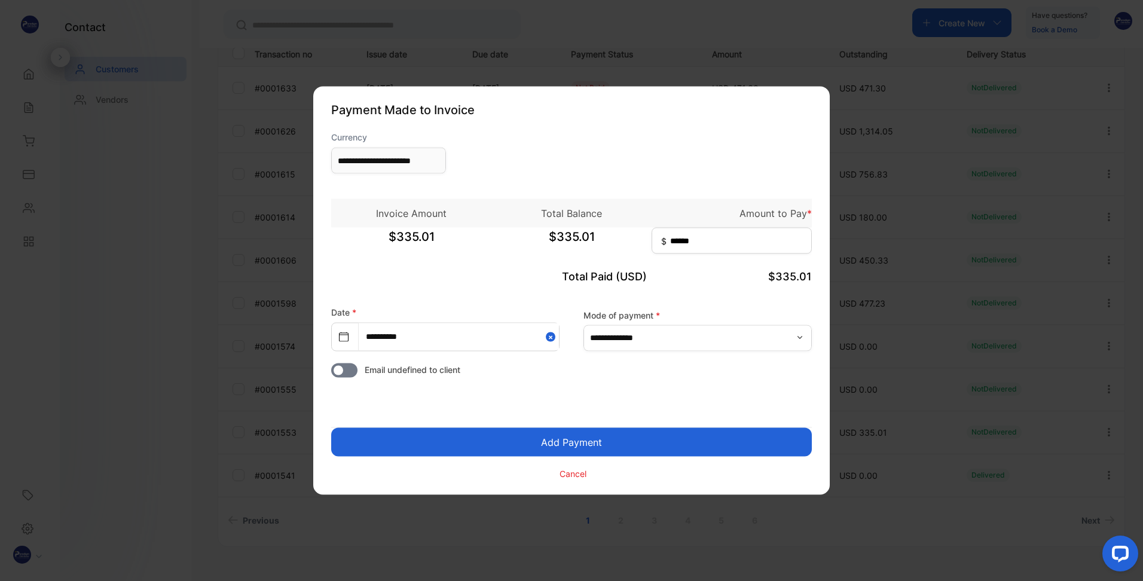
click at [511, 445] on button "Add Payment" at bounding box center [571, 442] width 481 height 29
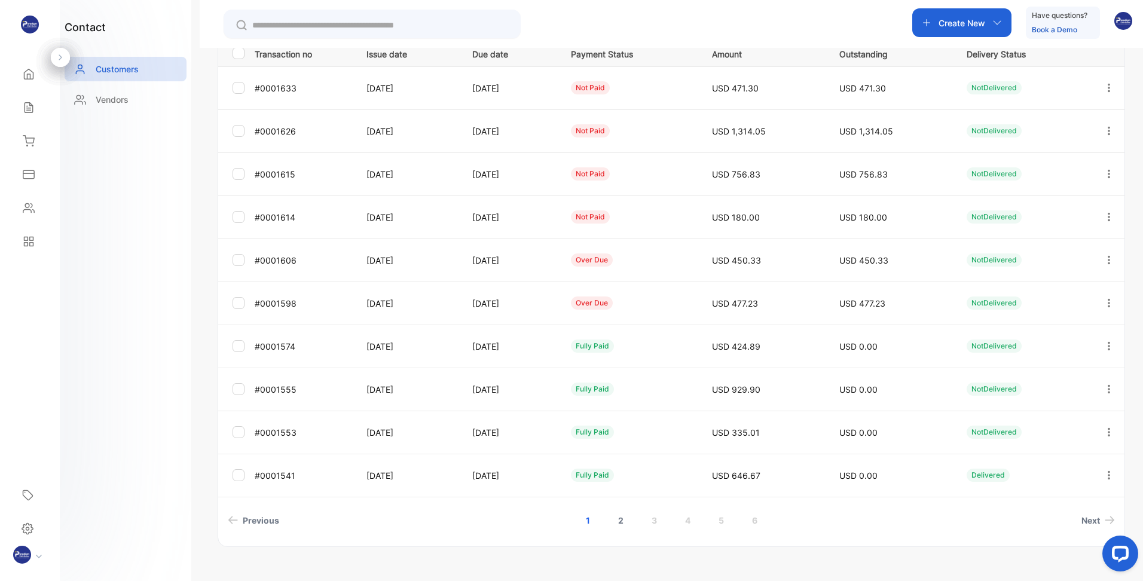
click at [618, 526] on link "2" at bounding box center [621, 520] width 34 height 22
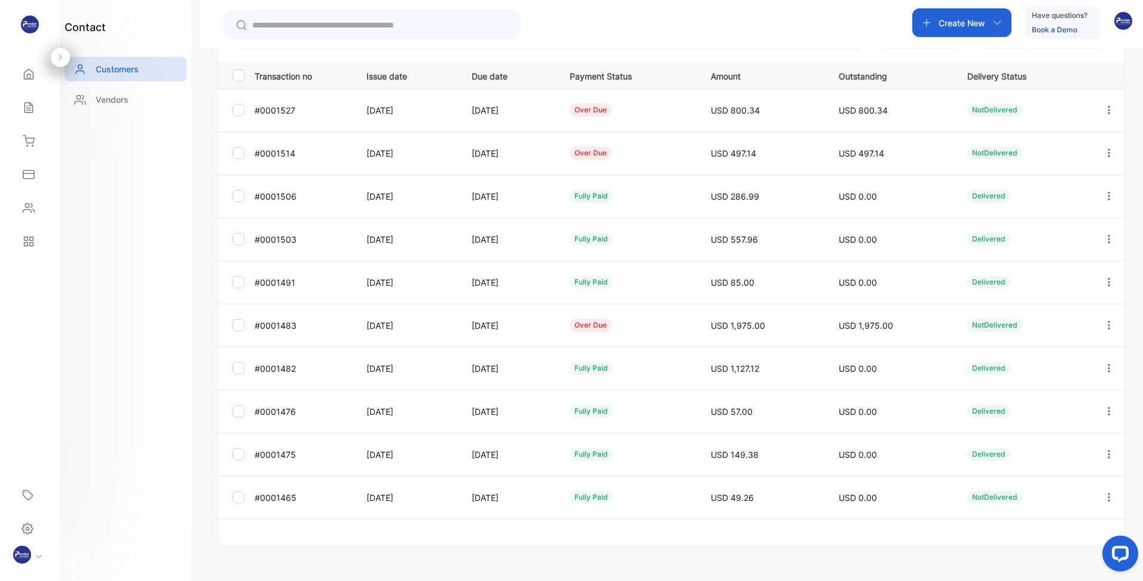
scroll to position [192, 0]
click at [1104, 154] on icon "button" at bounding box center [1109, 153] width 11 height 11
click at [1043, 231] on div "Add payment" at bounding box center [1055, 224] width 135 height 24
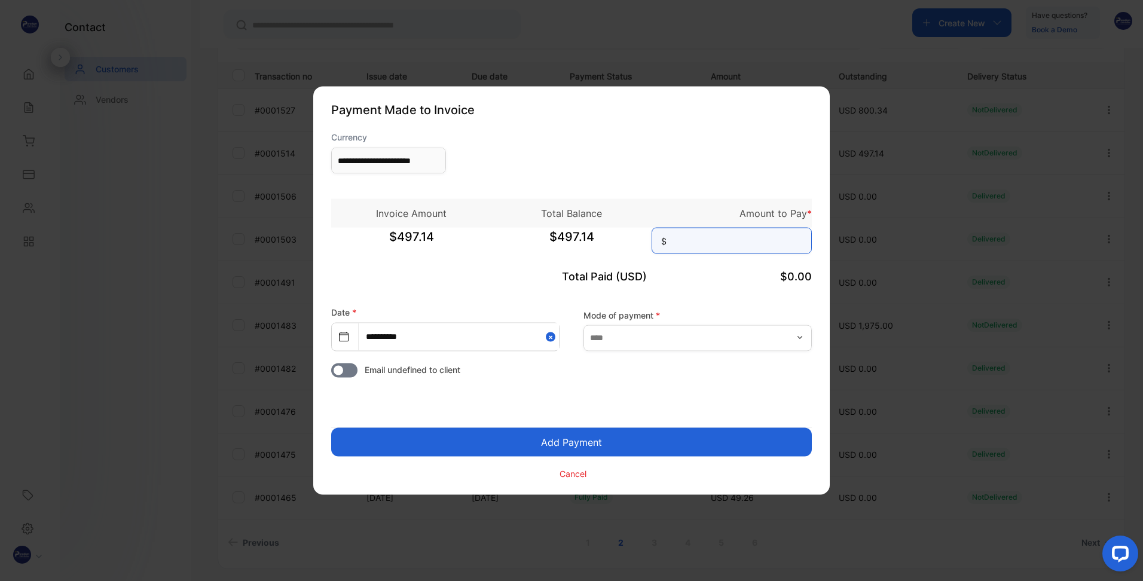
click at [702, 238] on input at bounding box center [732, 241] width 160 height 26
type input "******"
click at [667, 332] on input "text" at bounding box center [697, 338] width 228 height 26
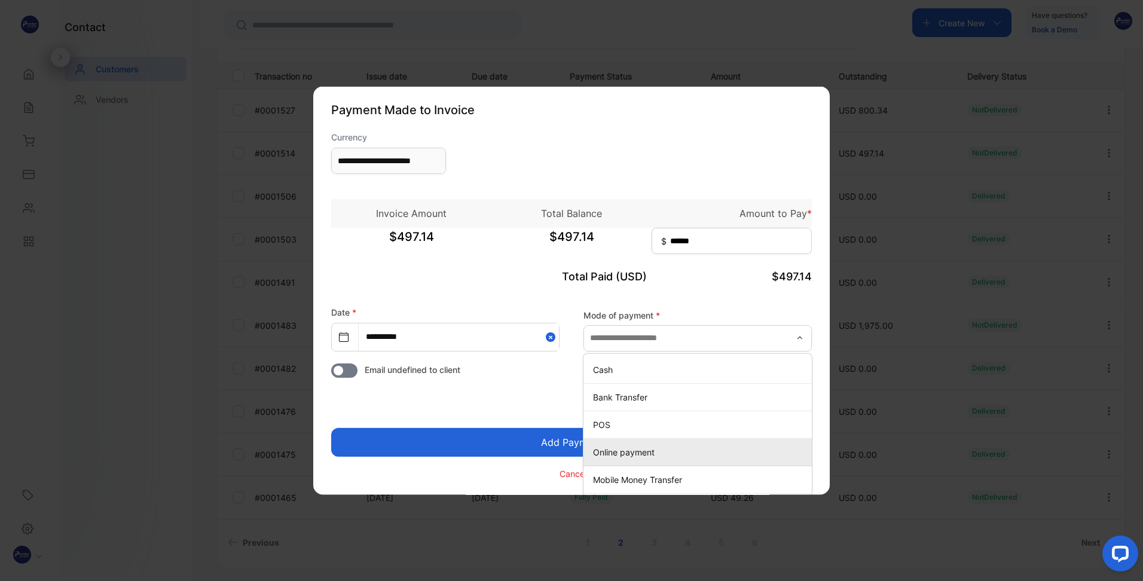
click at [617, 454] on p "Online payment" at bounding box center [700, 451] width 214 height 13
type input "**********"
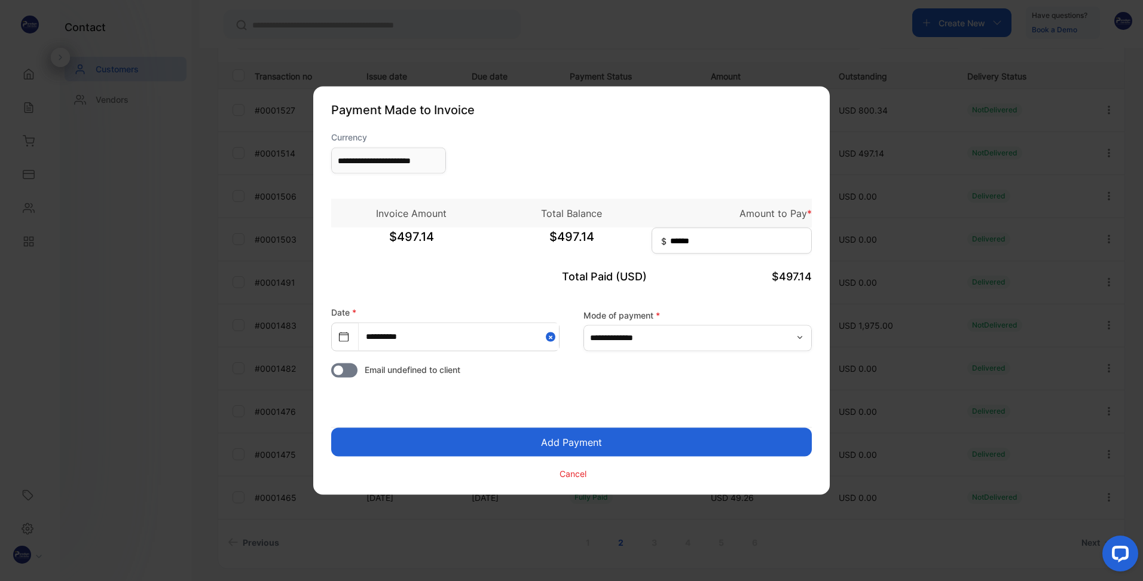
click at [534, 440] on button "Add Payment" at bounding box center [571, 442] width 481 height 29
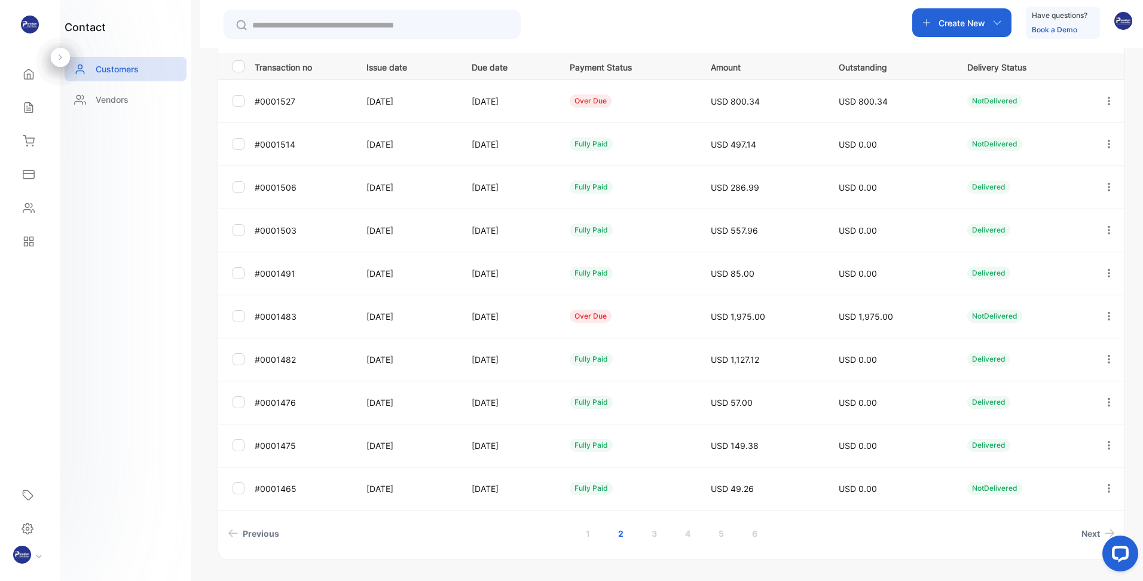
scroll to position [214, 0]
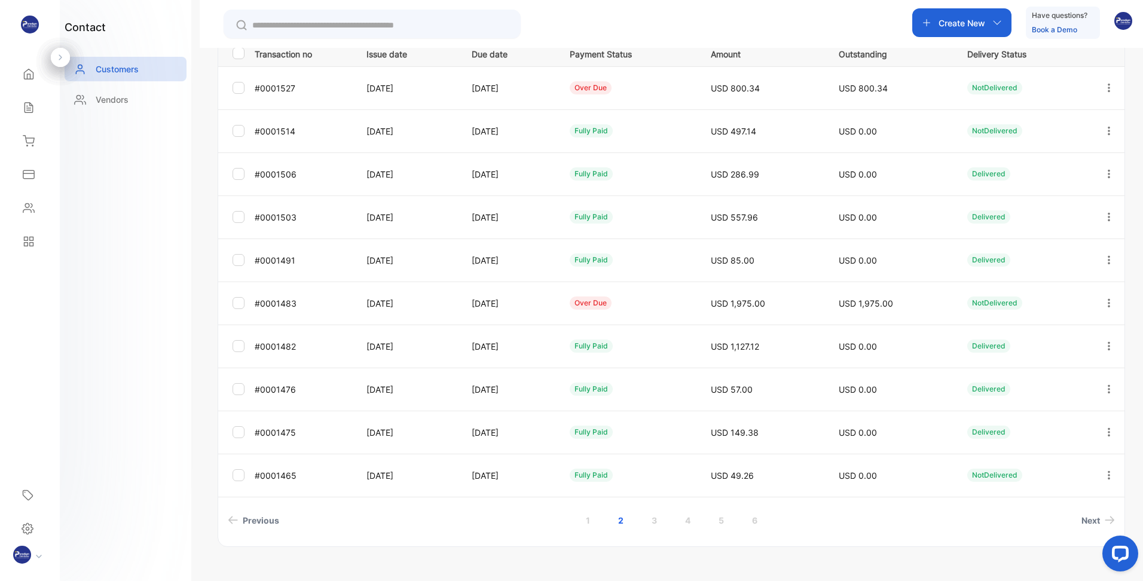
click at [1108, 87] on icon "button" at bounding box center [1109, 87] width 11 height 11
click at [1035, 160] on span "Add payment" at bounding box center [1027, 158] width 61 height 14
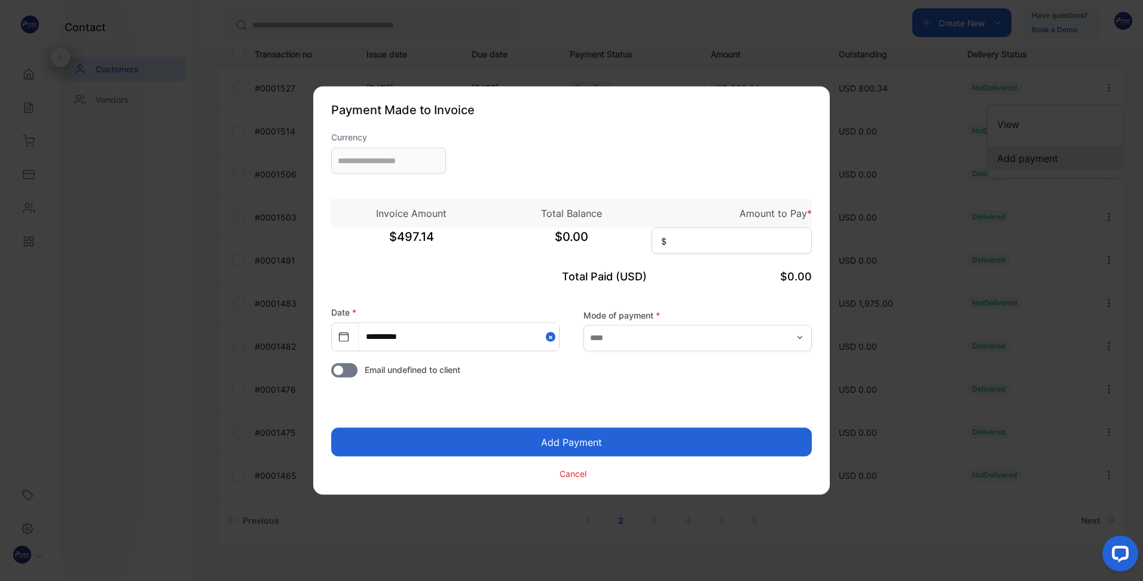
type input "**********"
click at [780, 246] on input at bounding box center [732, 241] width 160 height 26
type input "******"
click at [641, 333] on input "text" at bounding box center [697, 338] width 228 height 26
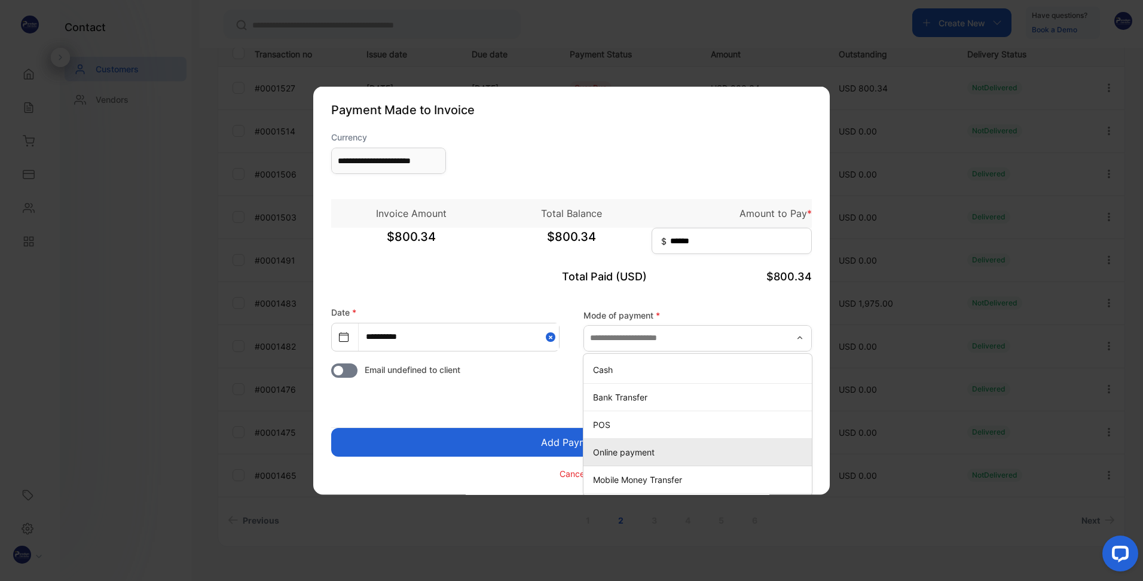
click at [609, 454] on p "Online payment" at bounding box center [700, 451] width 214 height 13
type input "**********"
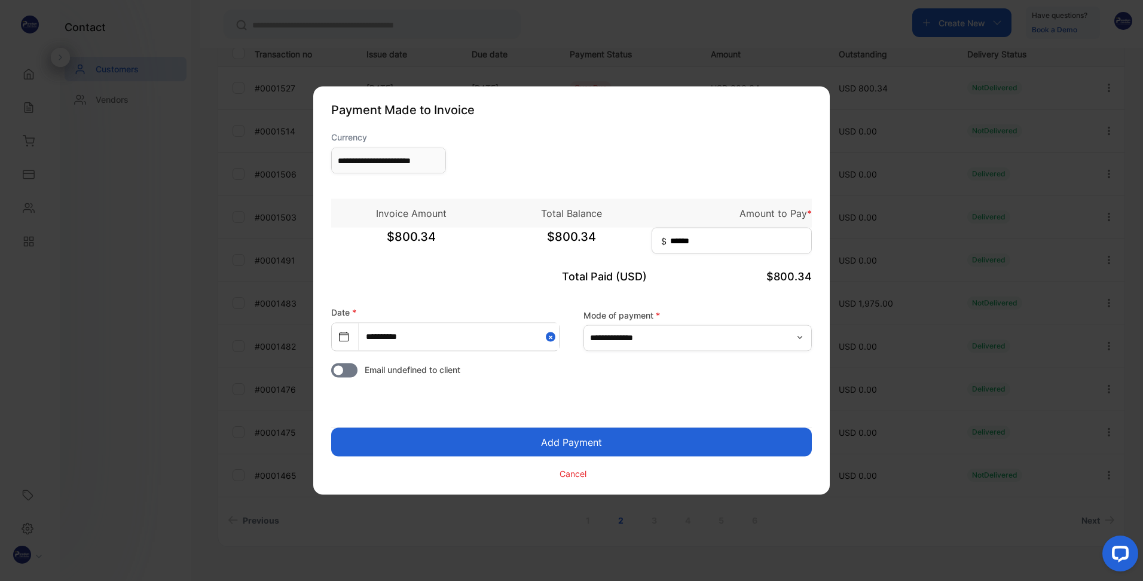
click at [528, 440] on button "Add Payment" at bounding box center [571, 442] width 481 height 29
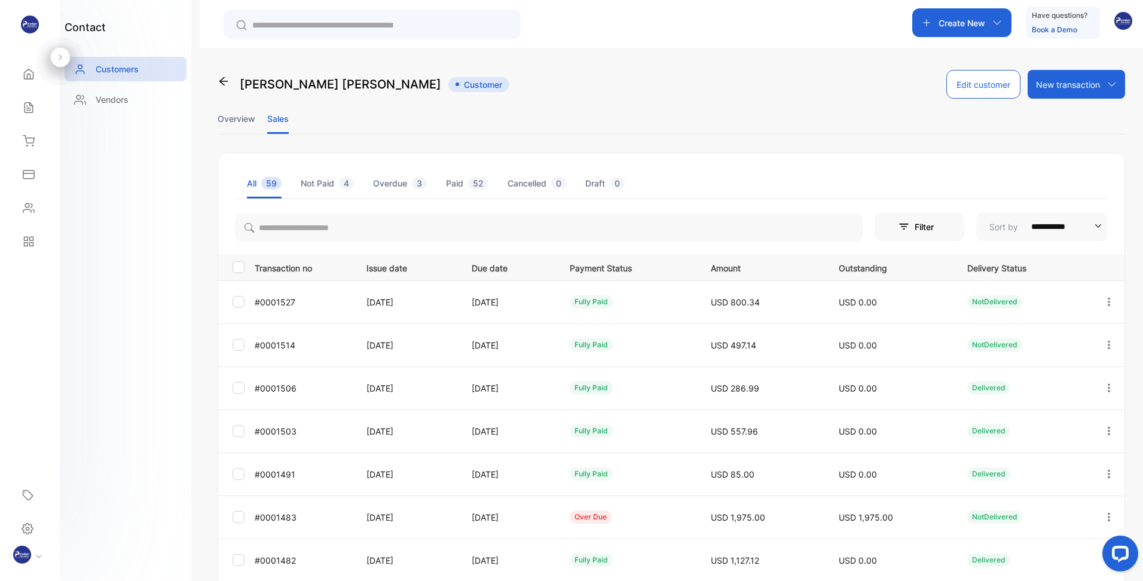
click at [244, 118] on li "Overview" at bounding box center [237, 118] width 38 height 30
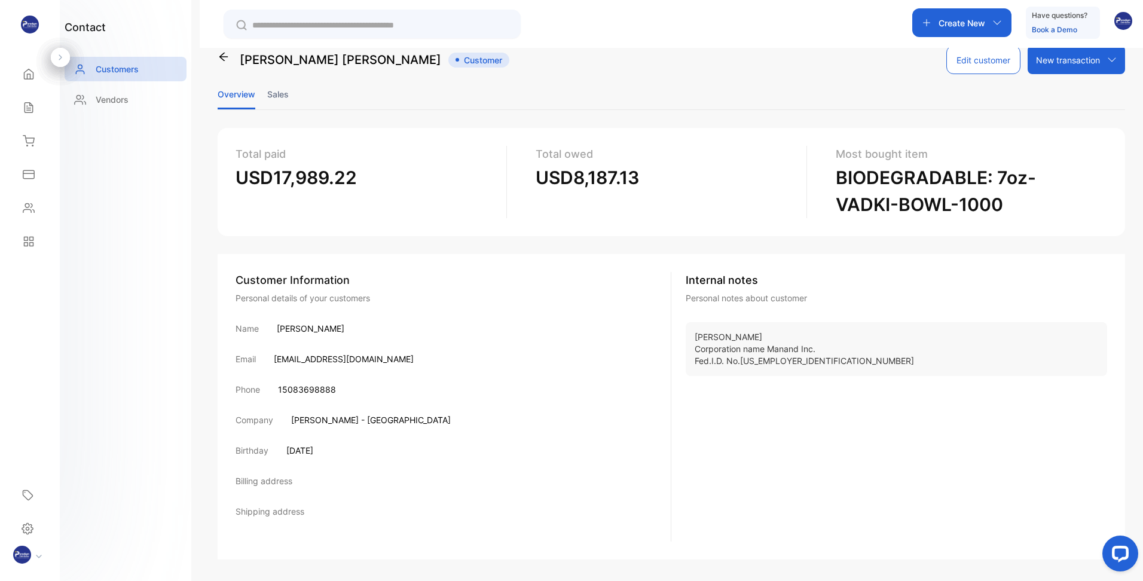
scroll to position [37, 0]
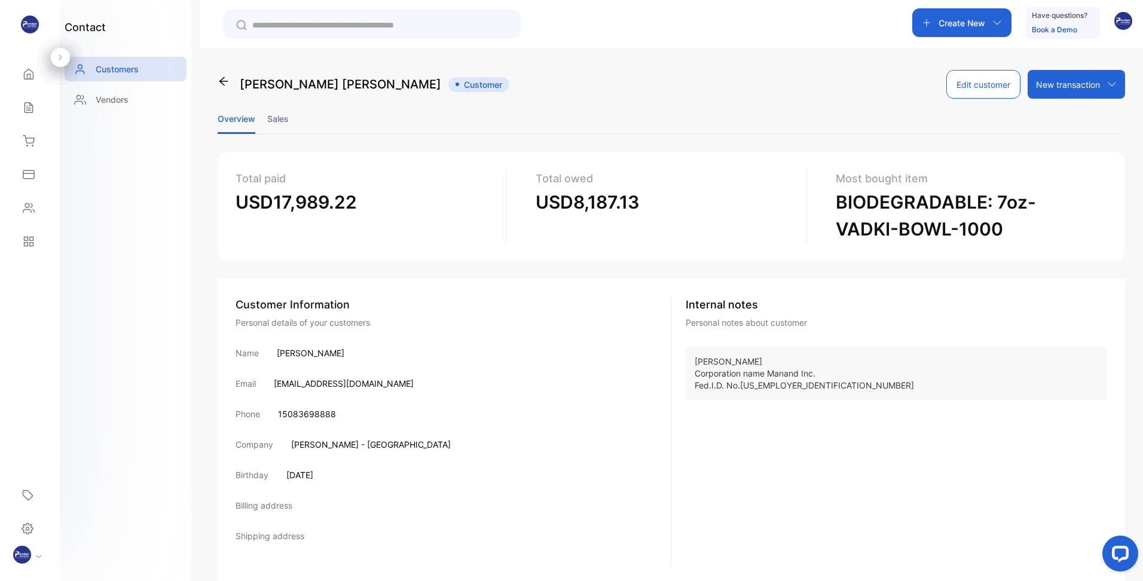
click at [276, 119] on li "Sales" at bounding box center [278, 118] width 22 height 30
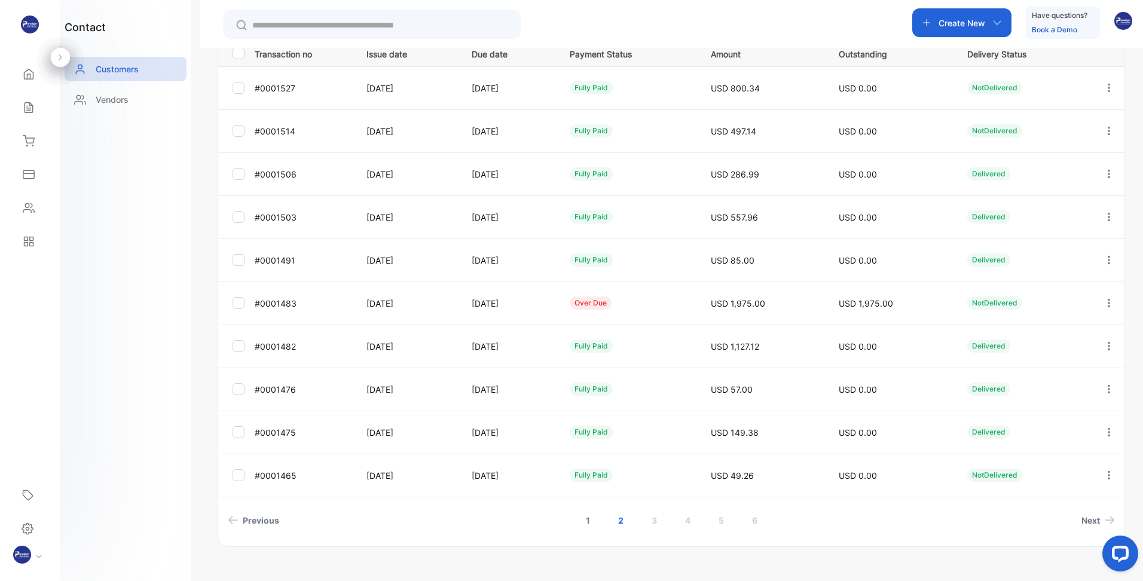
click at [583, 518] on link "1" at bounding box center [587, 520] width 33 height 22
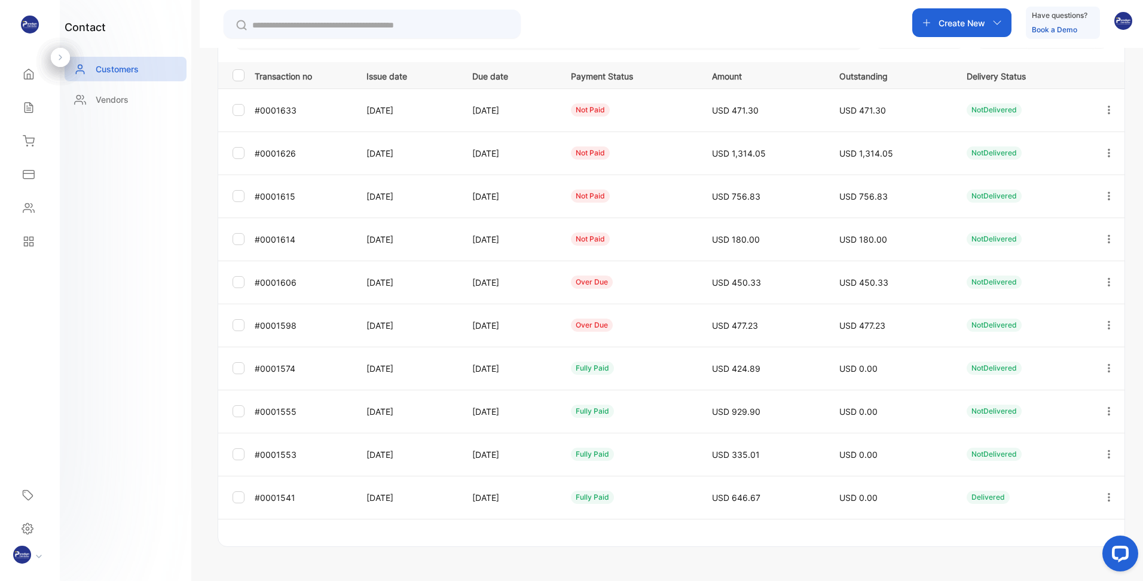
scroll to position [192, 0]
click at [1104, 111] on icon "button" at bounding box center [1109, 110] width 11 height 11
click at [1054, 146] on div "View" at bounding box center [1055, 147] width 135 height 24
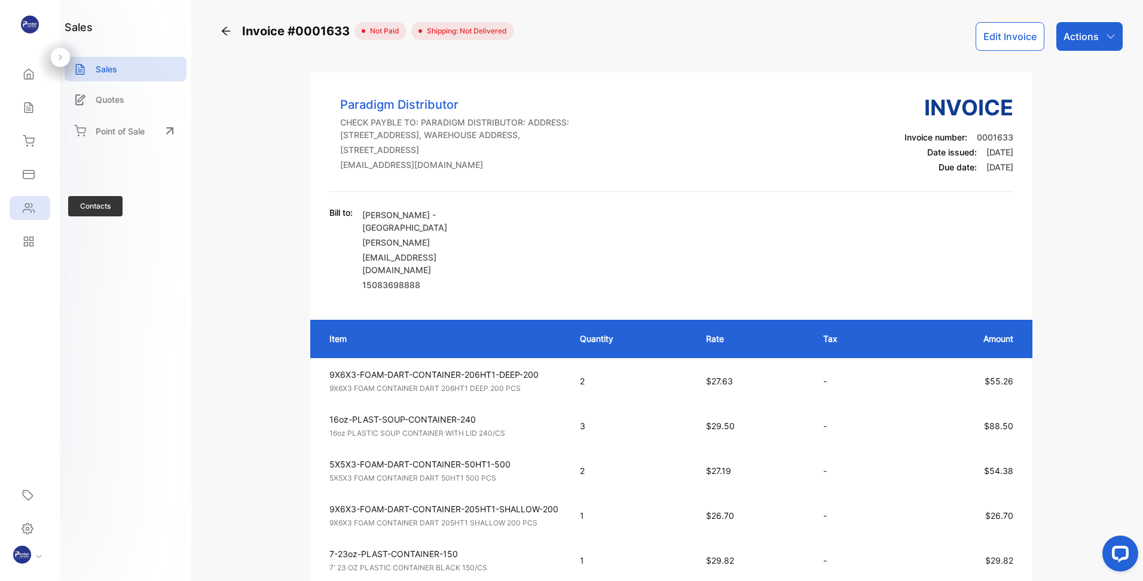
click at [34, 204] on icon at bounding box center [29, 208] width 12 height 12
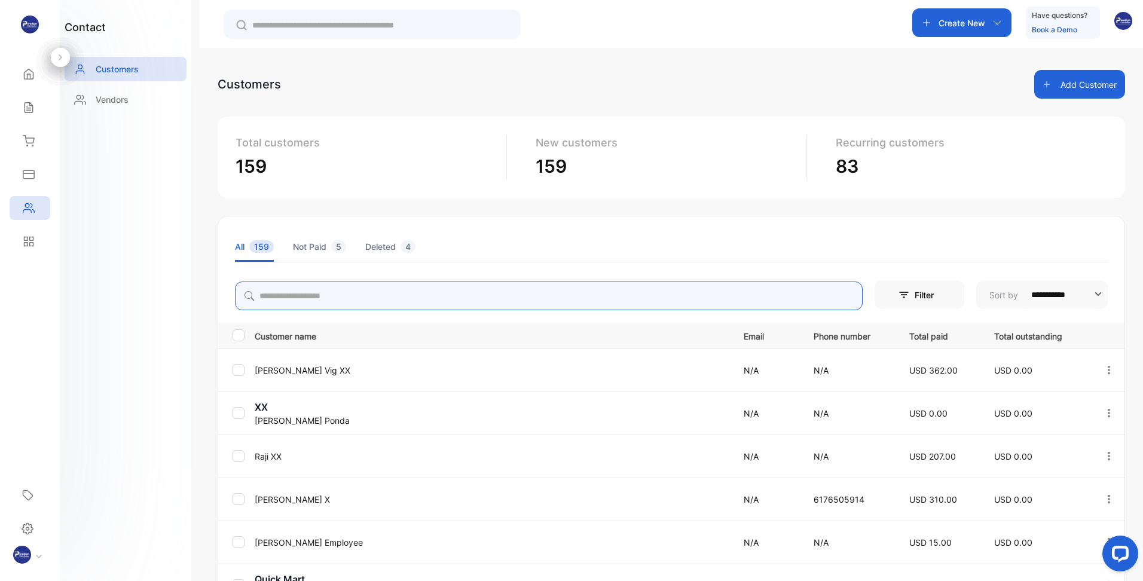
click at [342, 299] on input "search" at bounding box center [549, 296] width 628 height 29
type input "****"
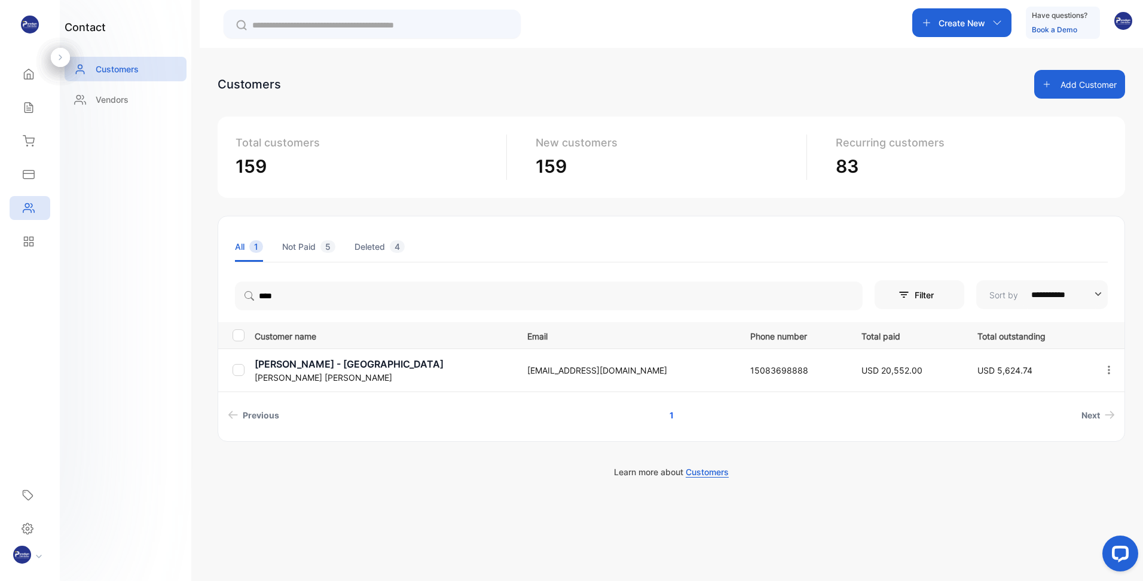
click at [536, 375] on p "[EMAIL_ADDRESS][DOMAIN_NAME]" at bounding box center [626, 370] width 198 height 13
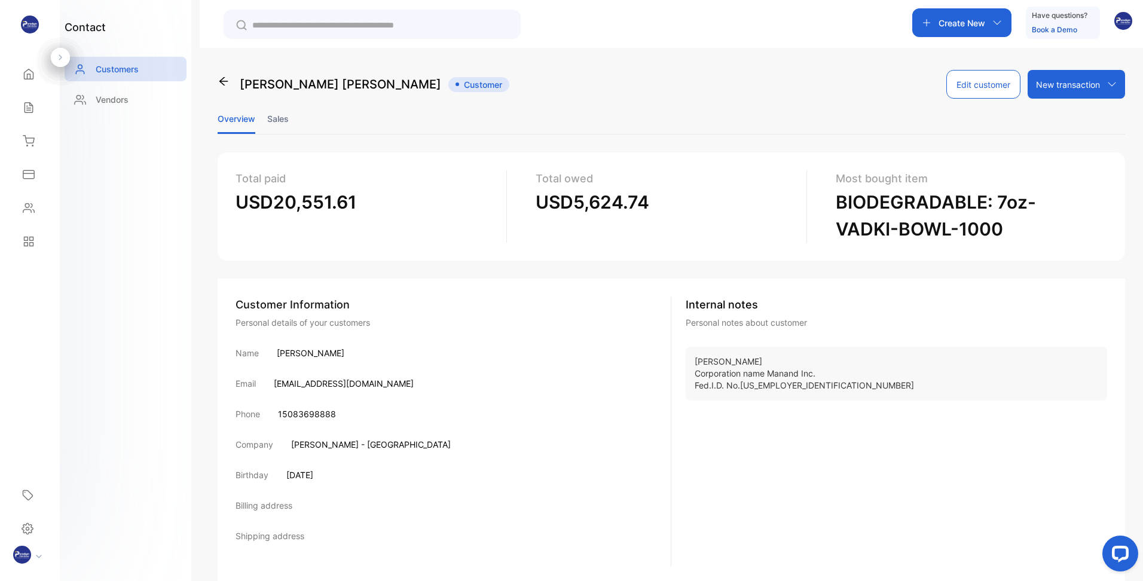
click at [283, 121] on li "Sales" at bounding box center [278, 118] width 22 height 30
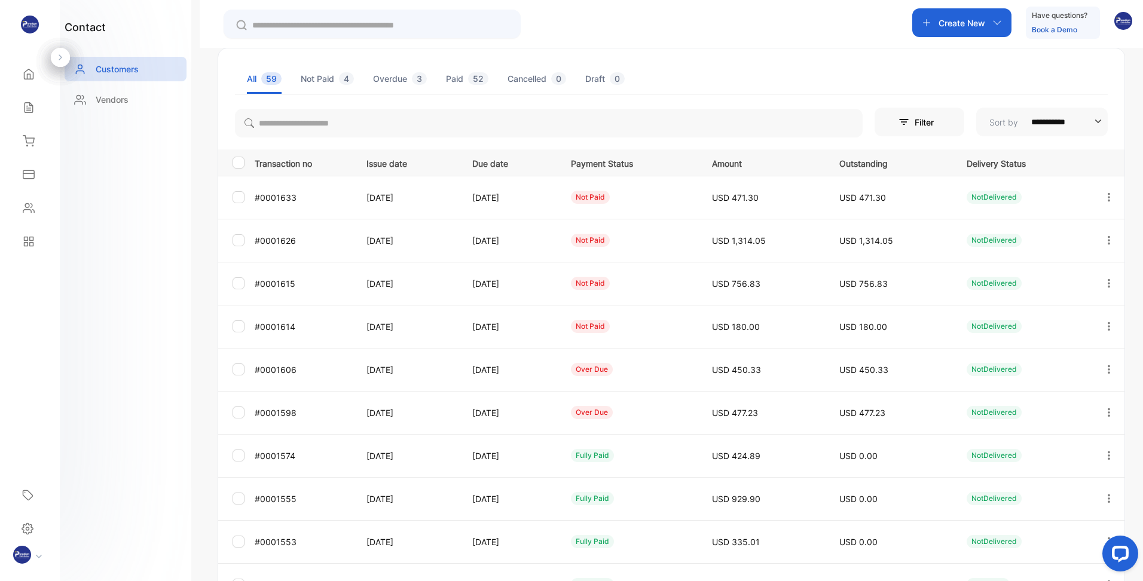
scroll to position [214, 0]
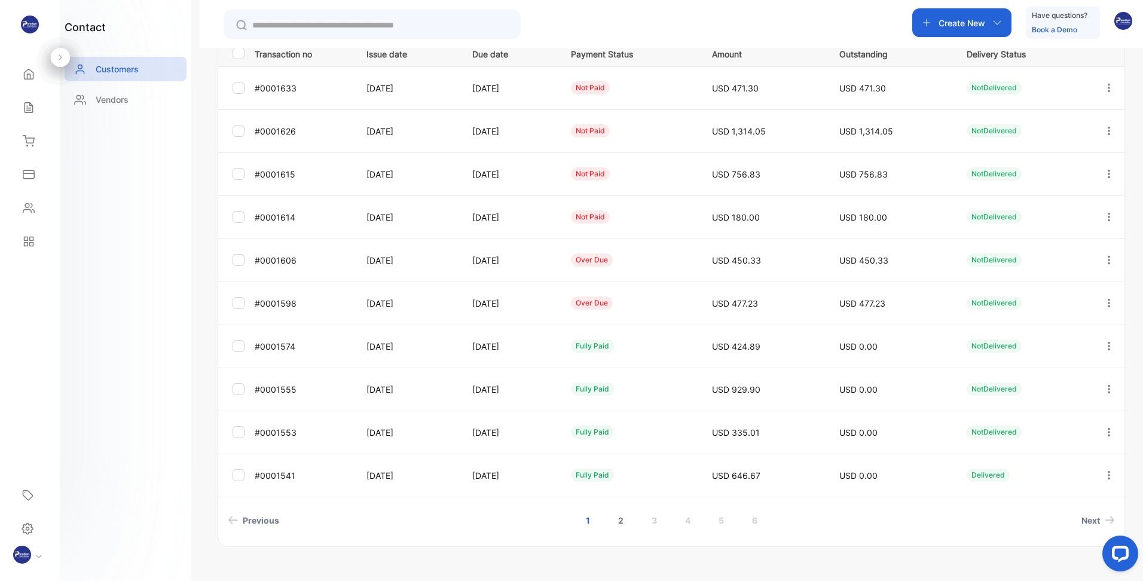
click at [619, 518] on link "2" at bounding box center [621, 520] width 34 height 22
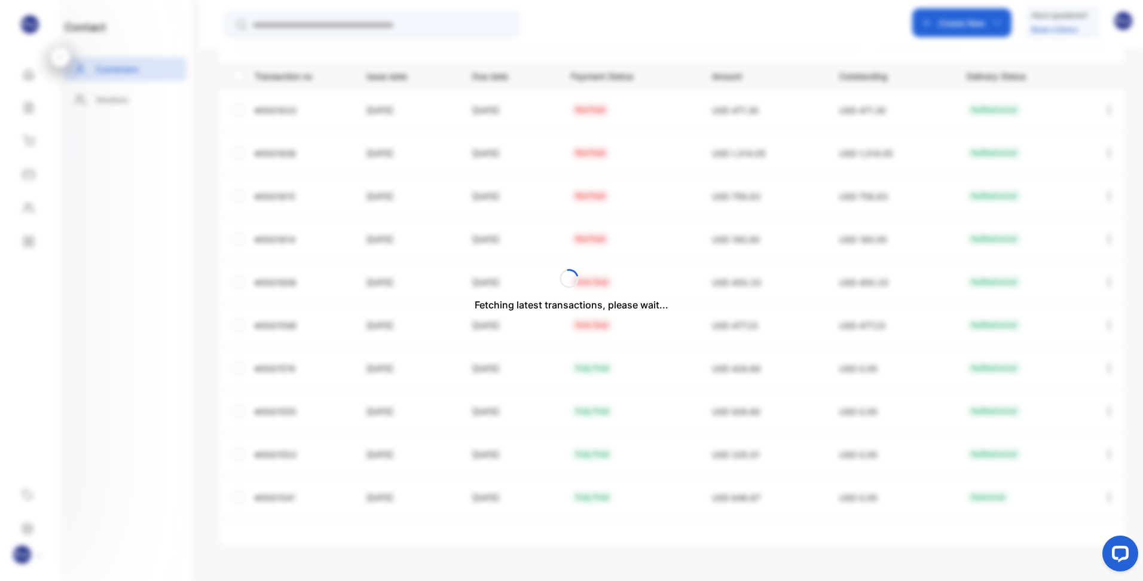
scroll to position [192, 0]
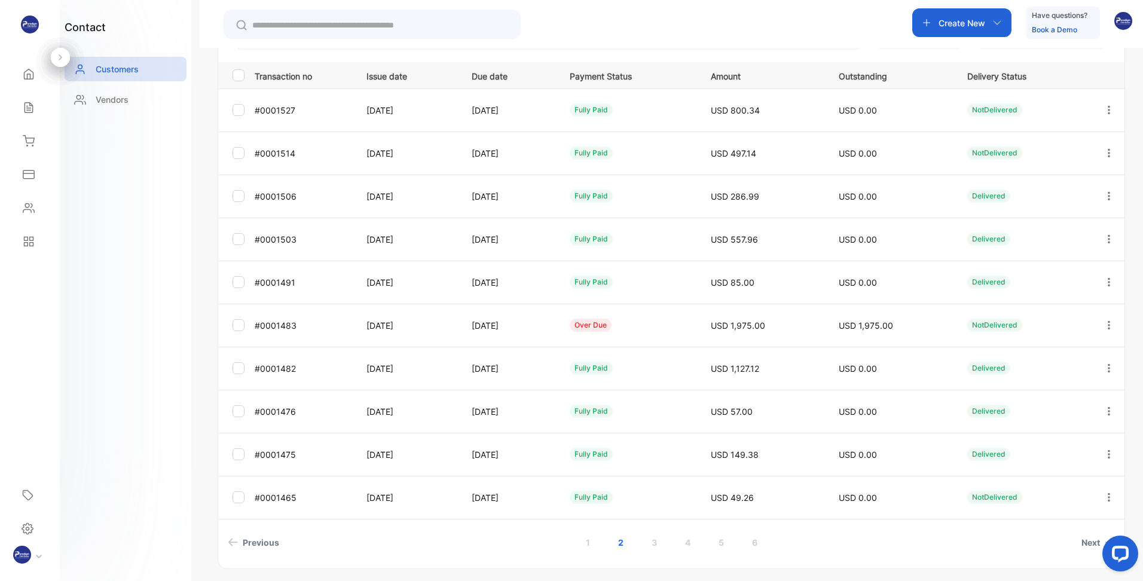
click at [1107, 325] on icon "button" at bounding box center [1109, 325] width 11 height 11
click at [1011, 359] on span "View" at bounding box center [1008, 361] width 22 height 14
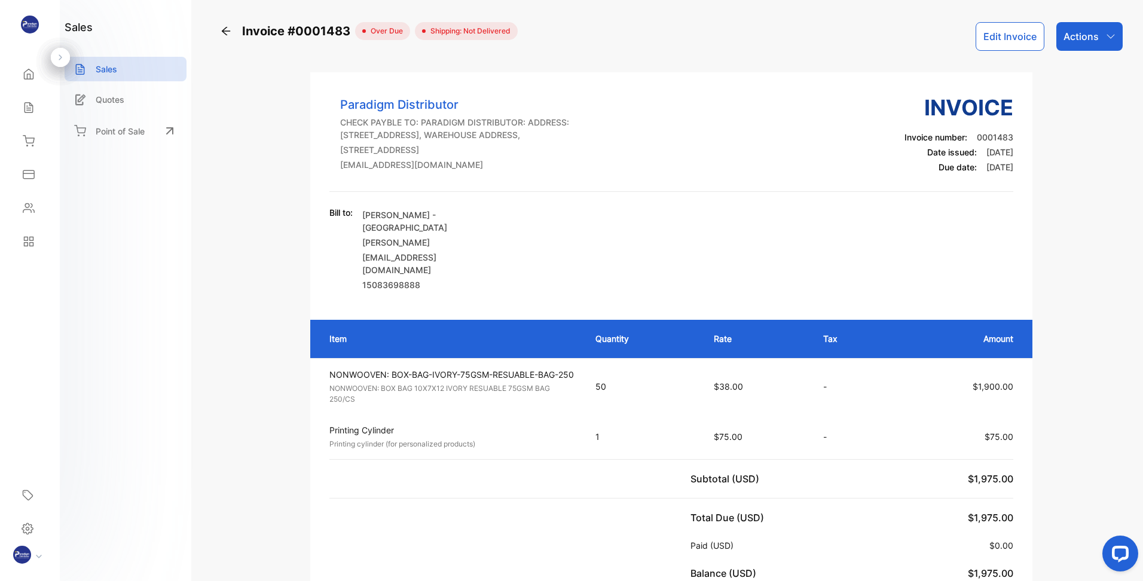
click at [1005, 42] on button "Edit Invoice" at bounding box center [1010, 36] width 69 height 29
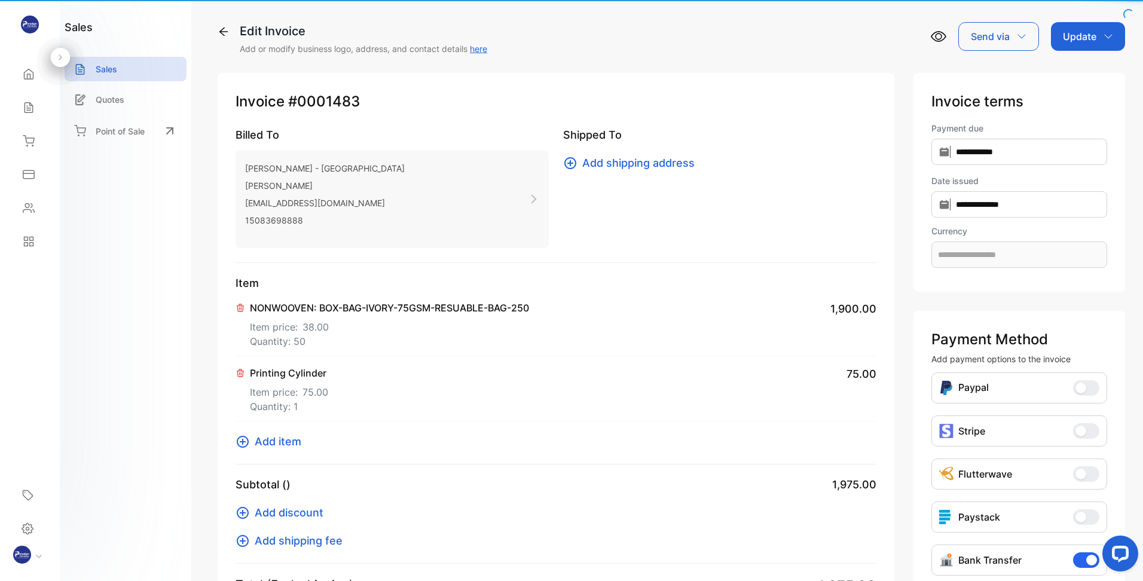
type input "**********"
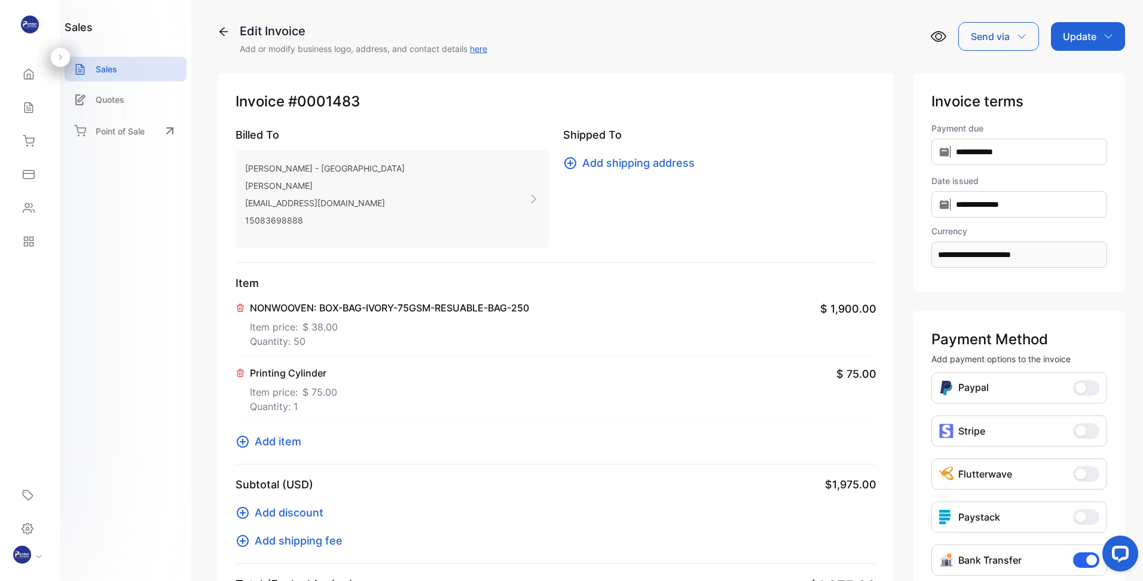
scroll to position [120, 0]
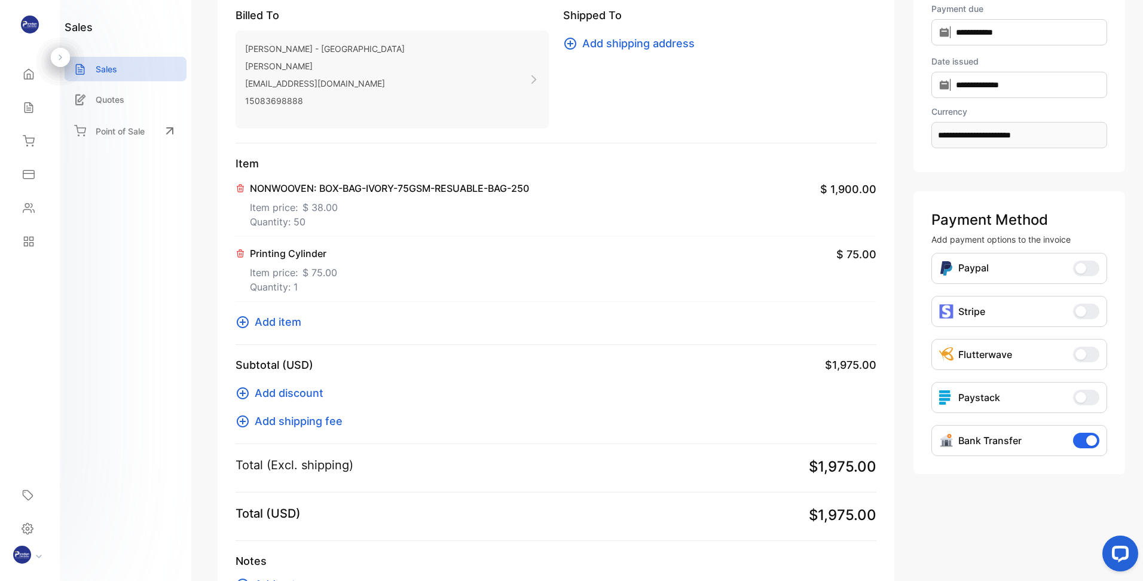
click at [331, 205] on span "$ 38.00" at bounding box center [319, 207] width 35 height 14
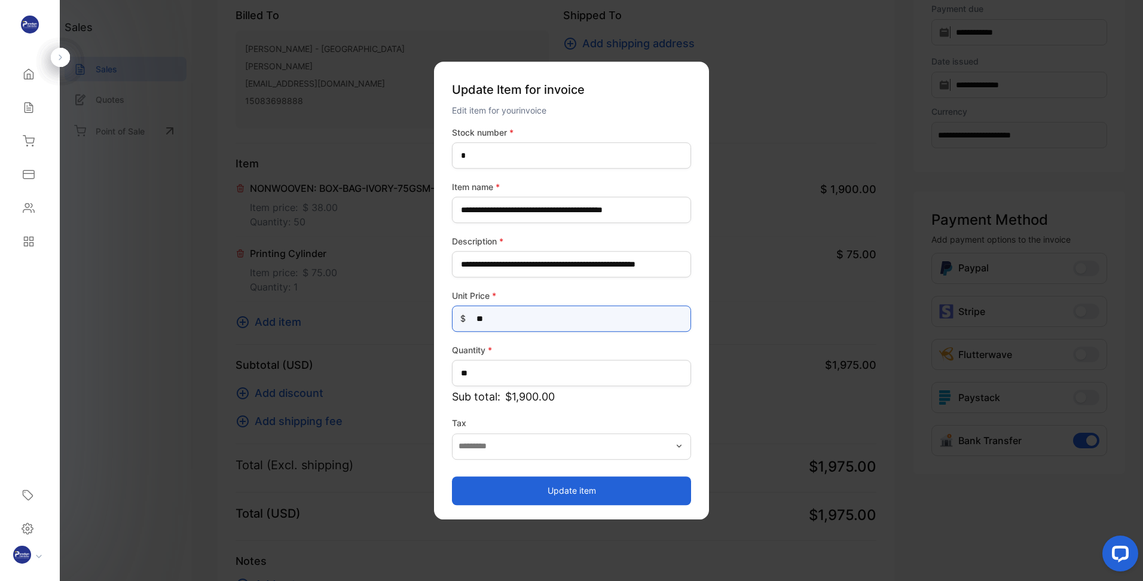
click at [528, 320] on Price-inputprice "**" at bounding box center [571, 318] width 239 height 26
type Price-inputprice "**"
click at [497, 487] on button "Update item" at bounding box center [571, 490] width 239 height 29
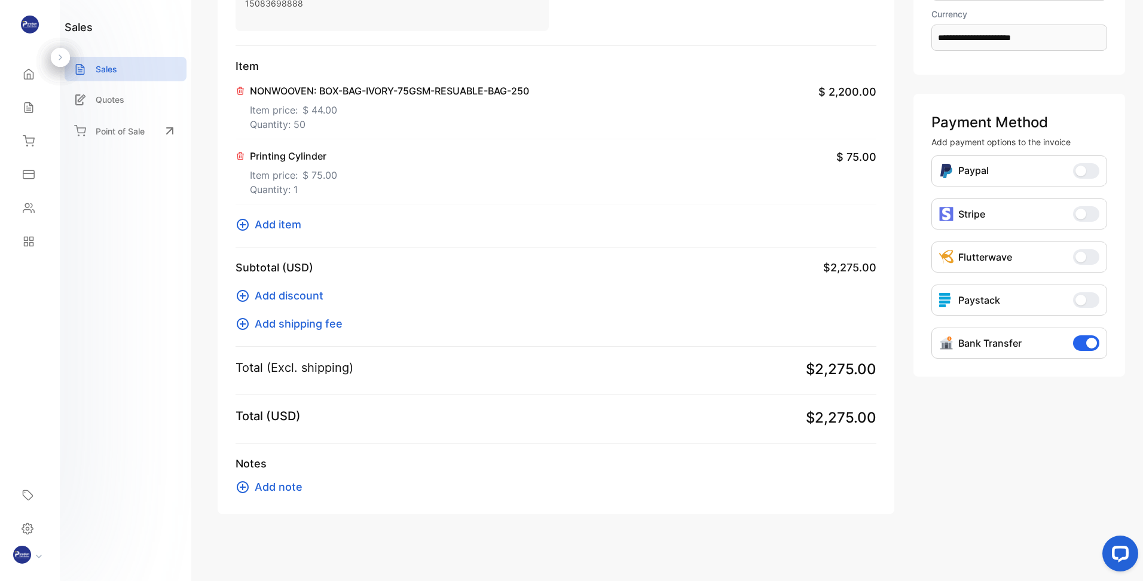
scroll to position [0, 0]
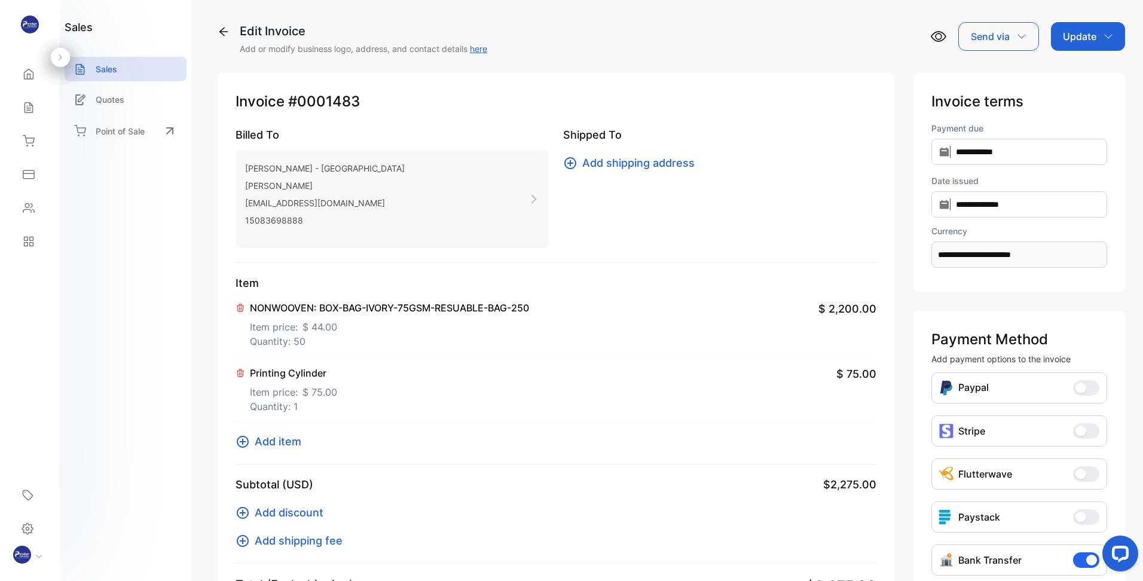
click at [1087, 37] on p "Update" at bounding box center [1079, 36] width 33 height 14
click at [1083, 76] on div "Invoice" at bounding box center [1090, 76] width 69 height 24
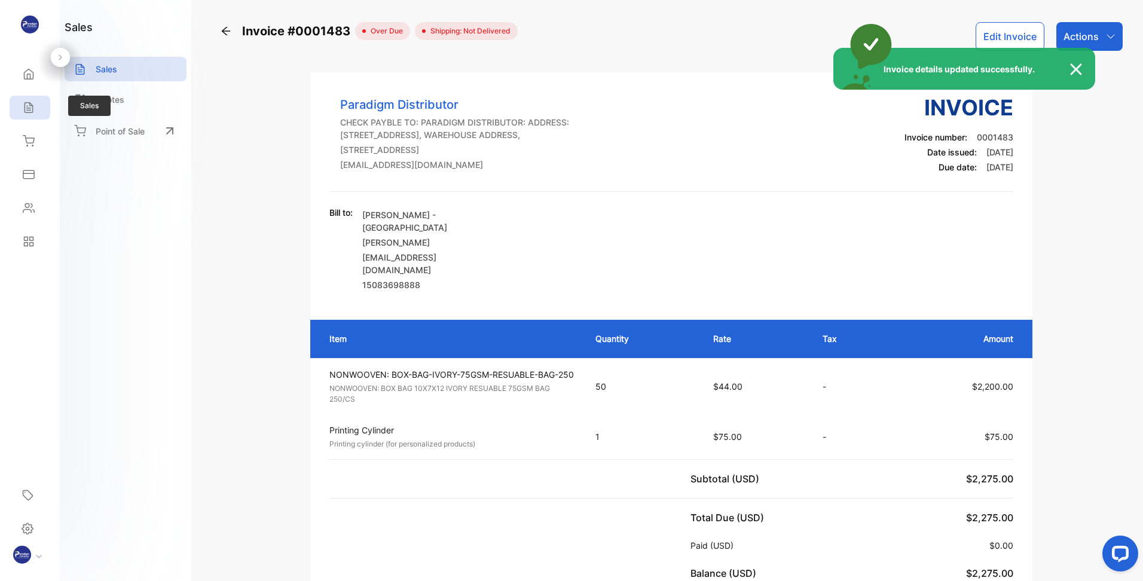
drag, startPoint x: 31, startPoint y: 100, endPoint x: 26, endPoint y: 108, distance: 9.1
click at [26, 108] on div "Invoice details updated successfully." at bounding box center [571, 290] width 1143 height 581
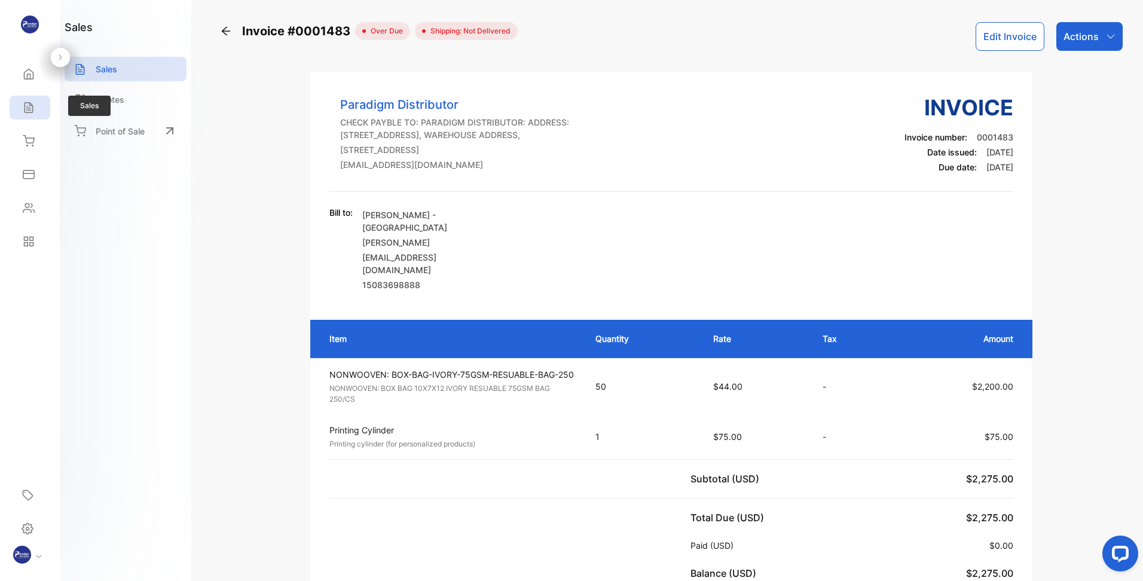
click at [26, 108] on icon at bounding box center [29, 108] width 8 height 10
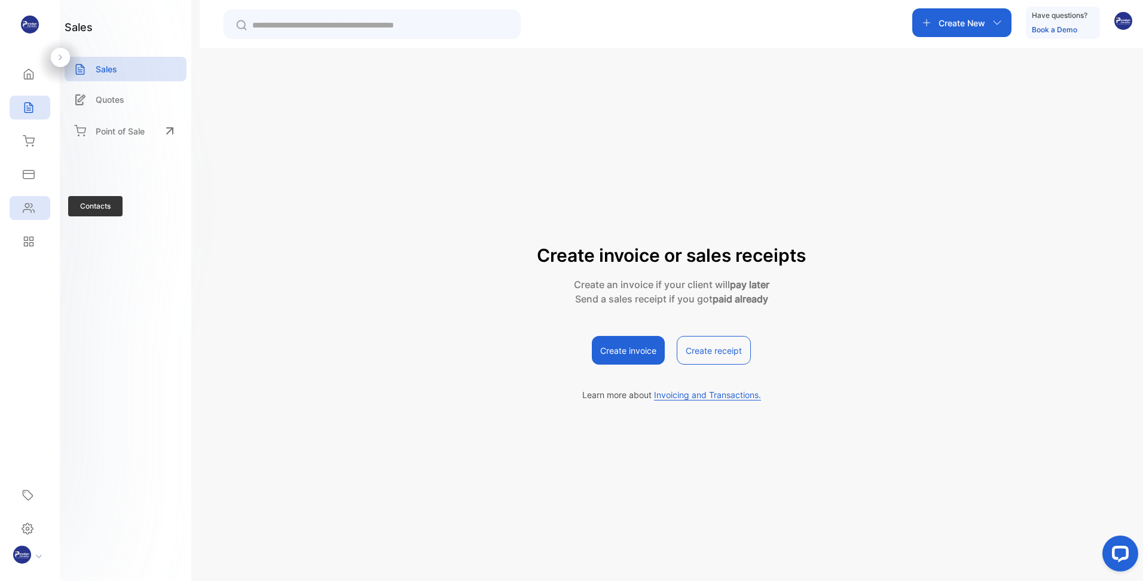
click at [24, 209] on icon at bounding box center [29, 208] width 12 height 12
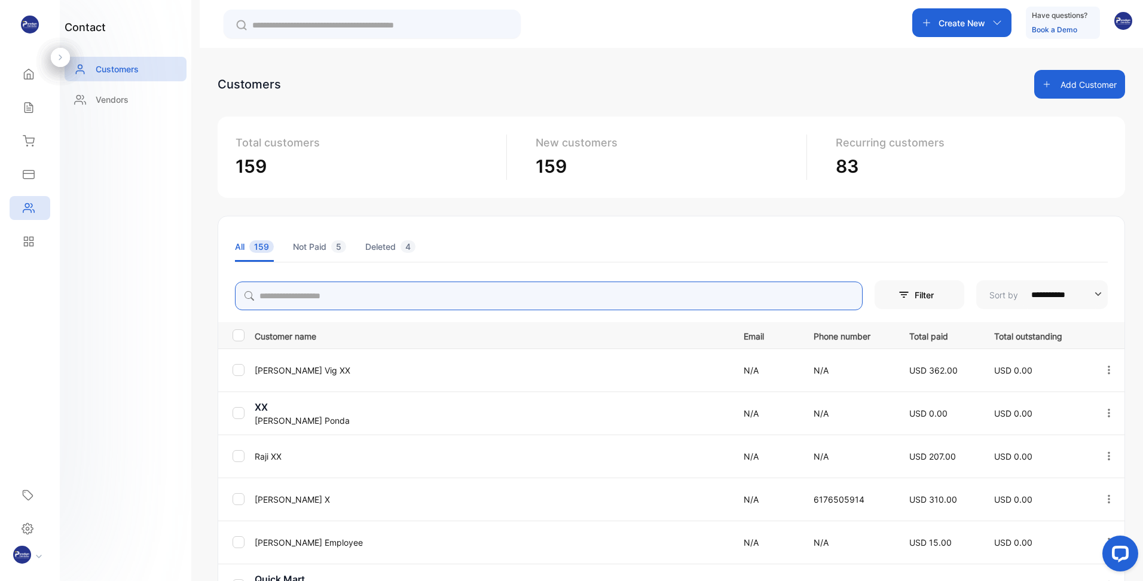
click at [398, 300] on div "**********" at bounding box center [671, 338] width 943 height 581
type input "****"
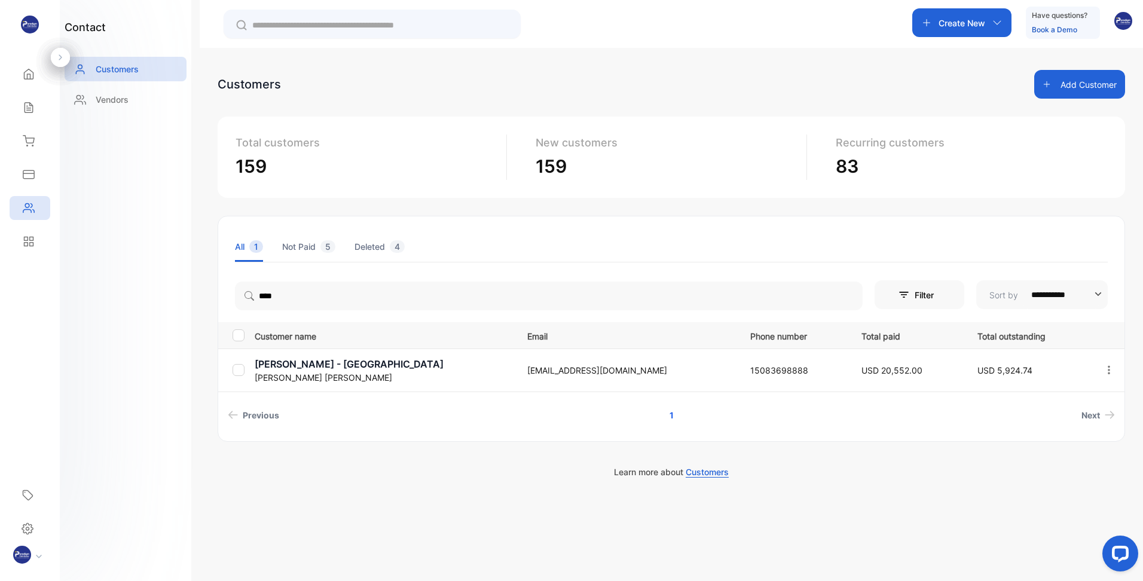
click at [545, 429] on div "**********" at bounding box center [671, 329] width 907 height 226
click at [306, 366] on p "[PERSON_NAME] - [GEOGRAPHIC_DATA]" at bounding box center [384, 364] width 258 height 14
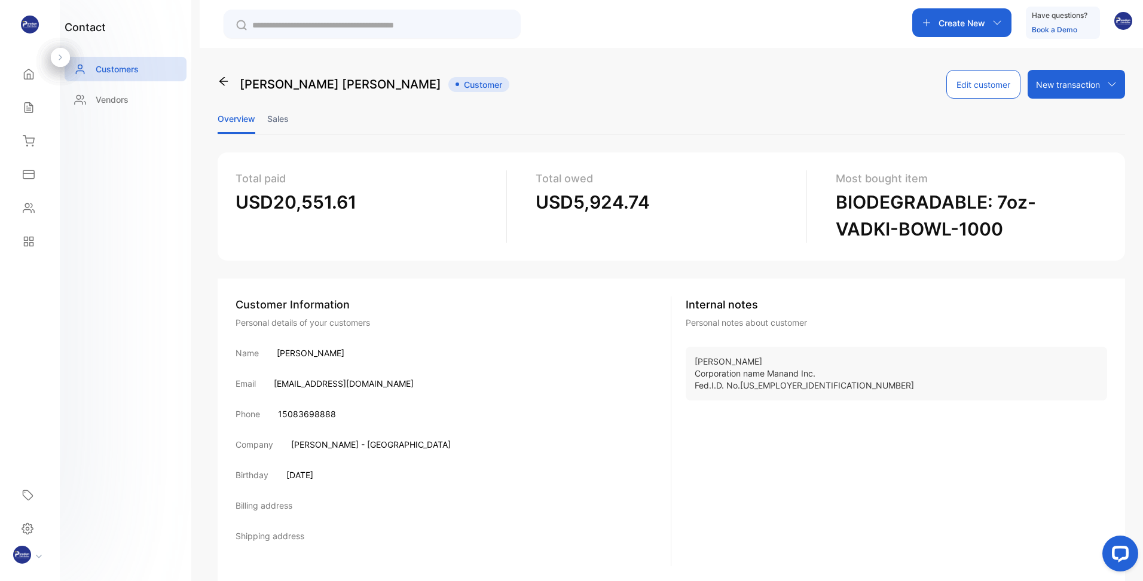
scroll to position [37, 0]
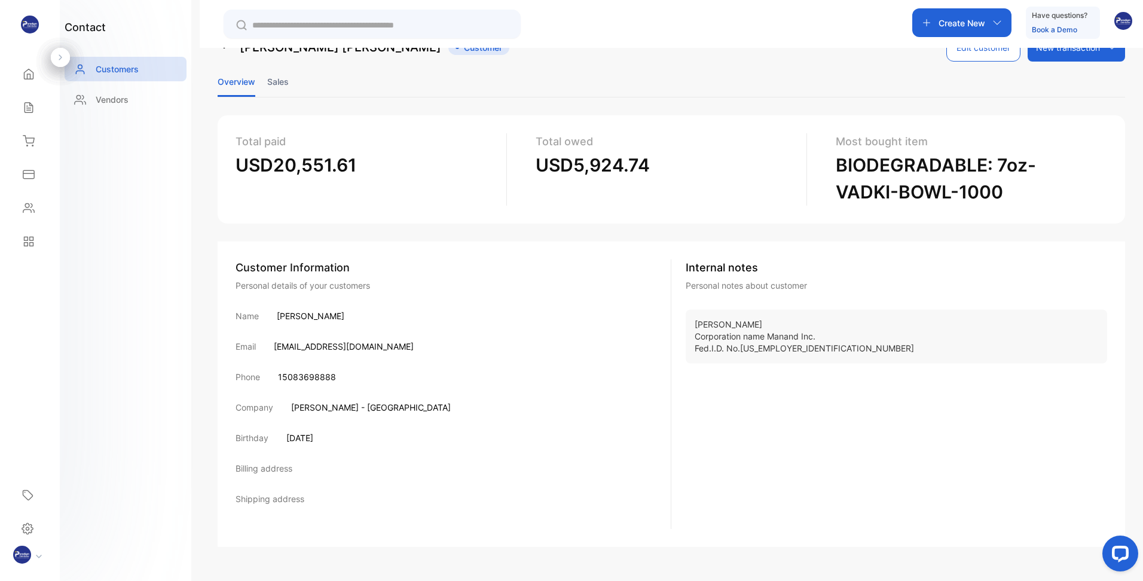
click at [286, 81] on li "Sales" at bounding box center [278, 81] width 22 height 30
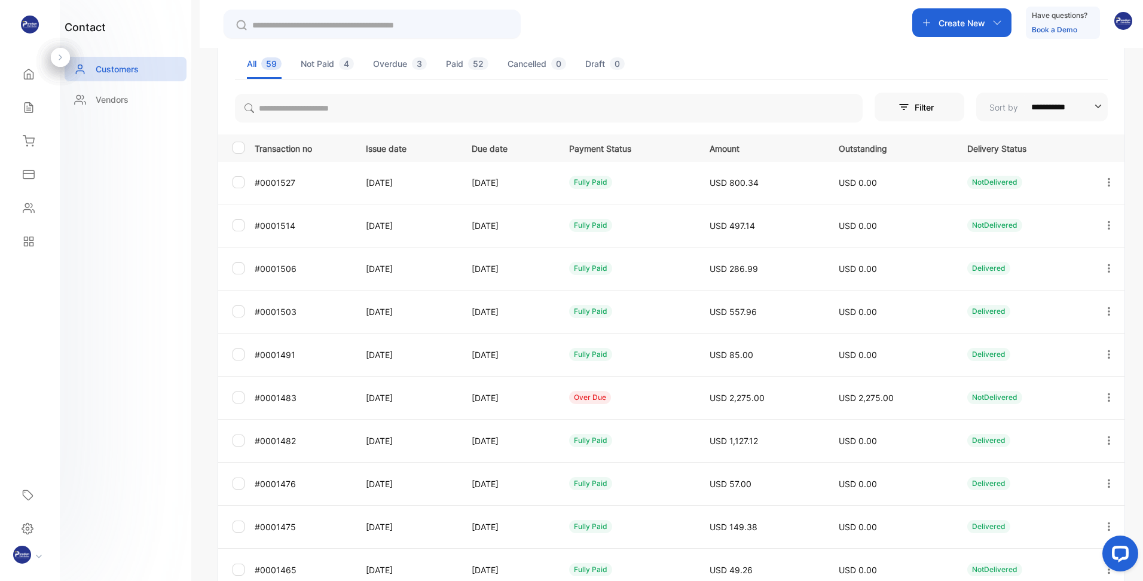
scroll to position [214, 0]
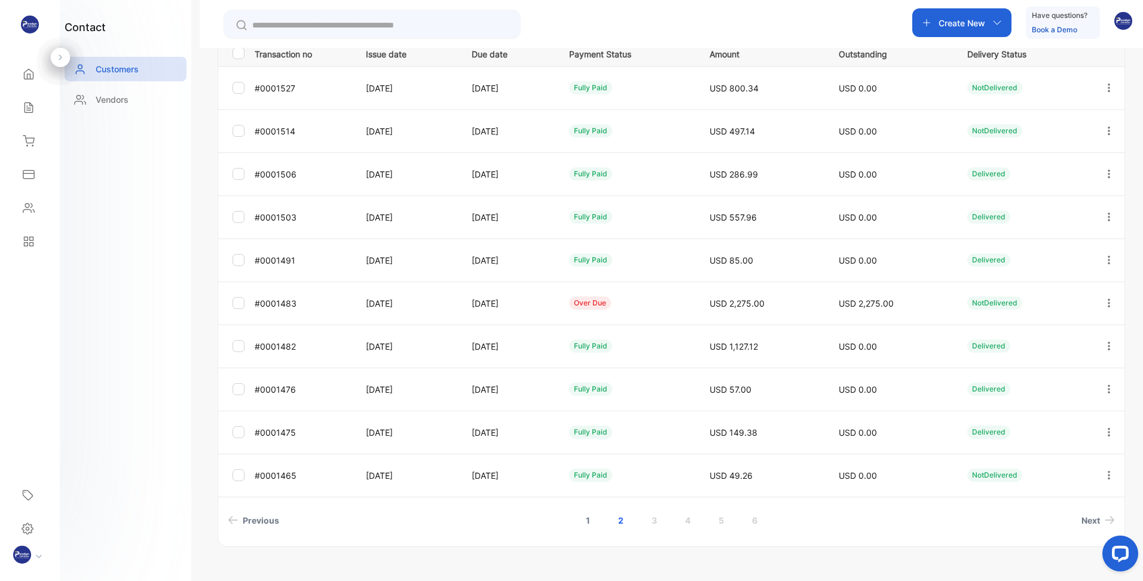
click at [591, 522] on link "1" at bounding box center [587, 520] width 33 height 22
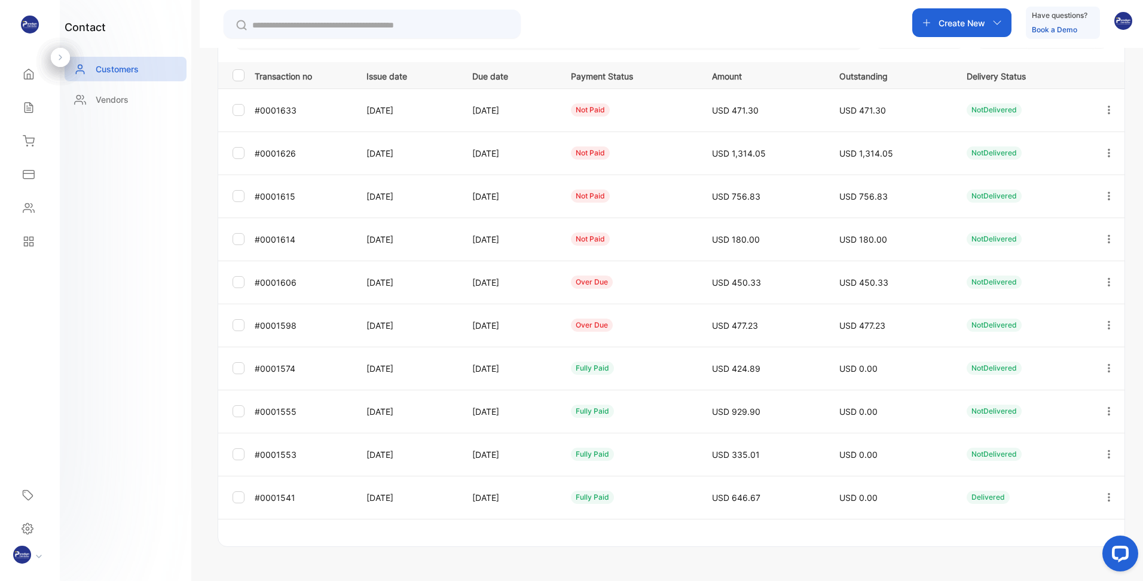
scroll to position [0, 0]
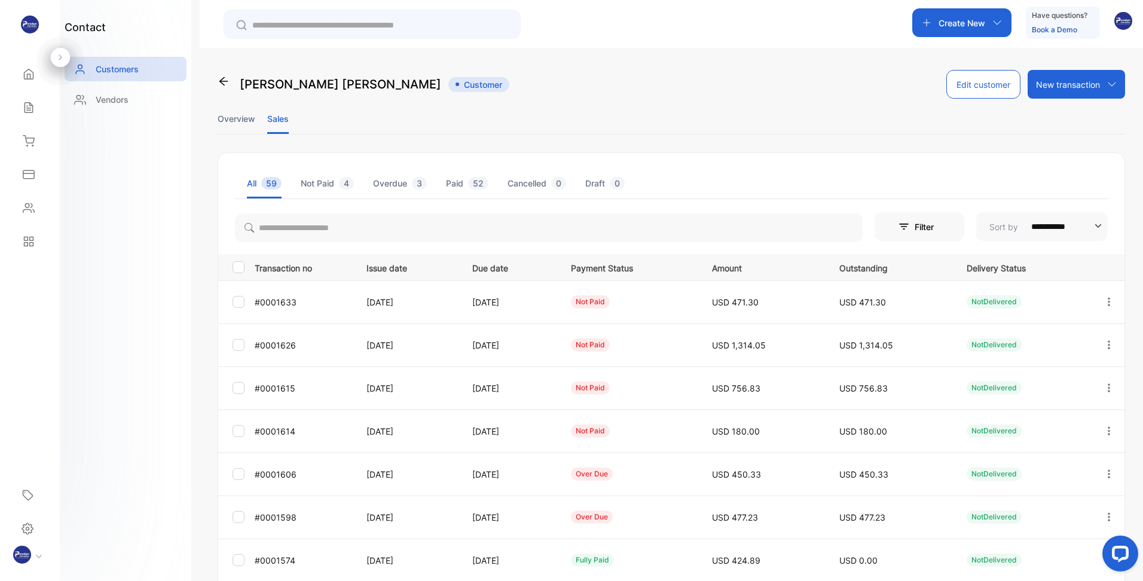
click at [940, 233] on button "Filter" at bounding box center [920, 226] width 90 height 29
click at [918, 384] on div "Not Paid" at bounding box center [924, 387] width 99 height 29
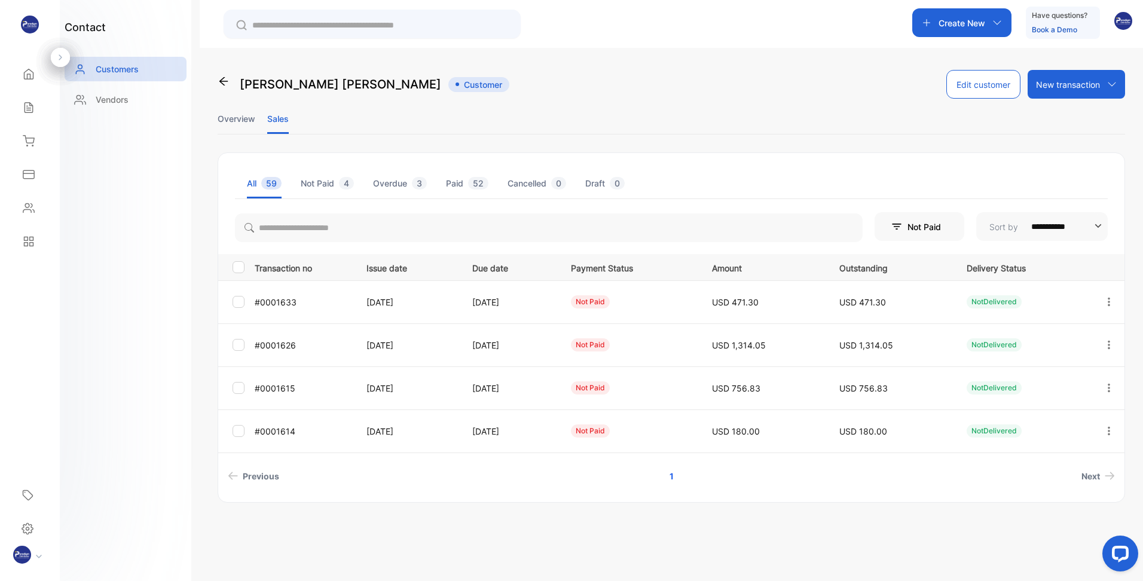
click at [922, 221] on p "Not Paid" at bounding box center [907, 227] width 33 height 13
click at [916, 463] on span "Overdue" at bounding box center [901, 465] width 34 height 13
click at [931, 217] on button "Overdue" at bounding box center [920, 226] width 90 height 29
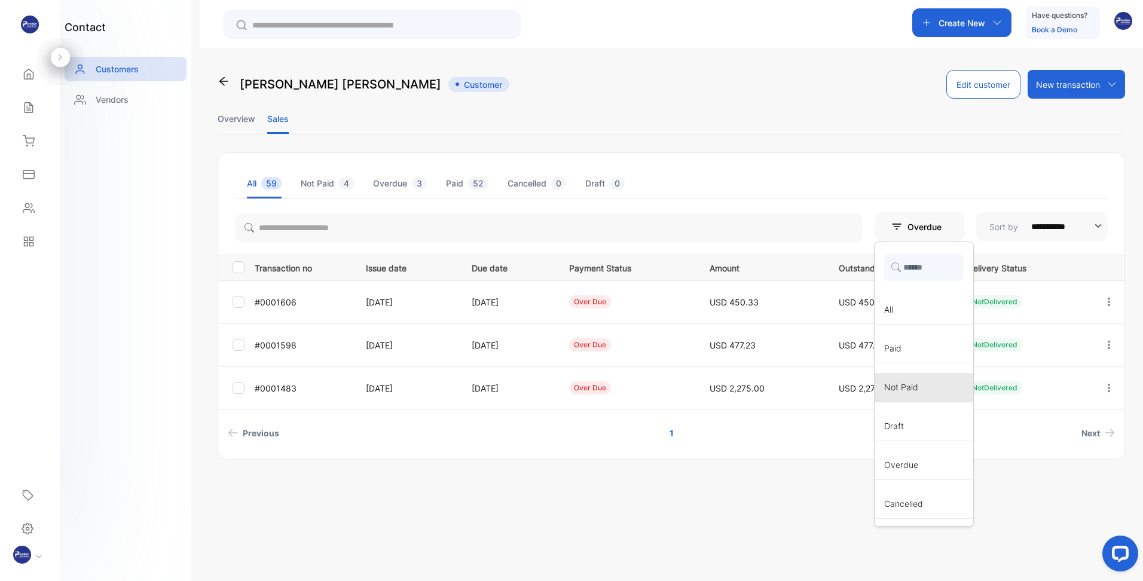
click at [906, 377] on div "Not Paid" at bounding box center [924, 387] width 99 height 29
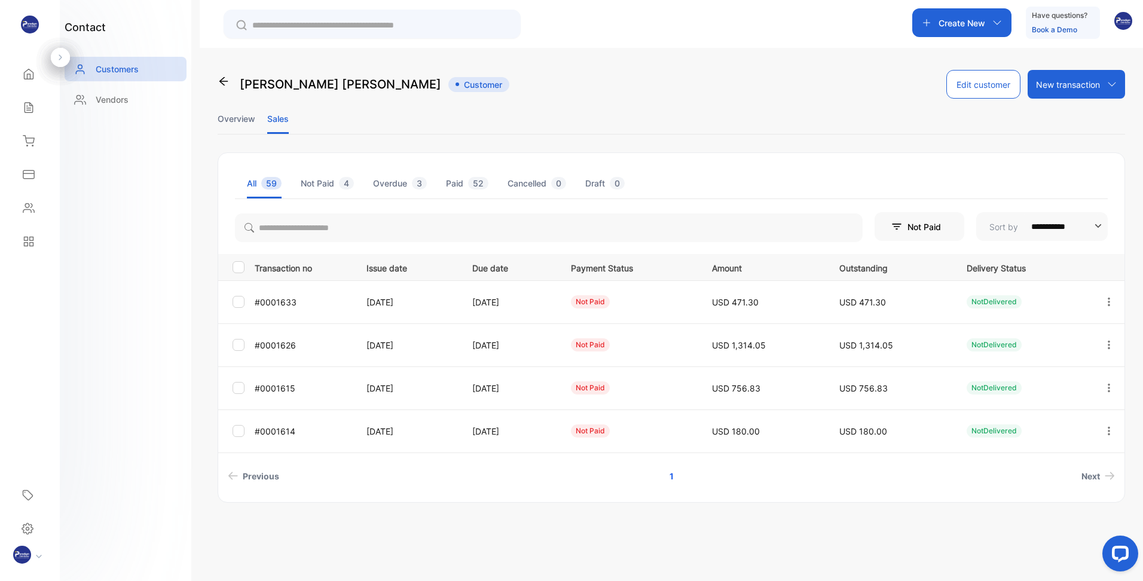
click at [253, 179] on li "All 59" at bounding box center [264, 183] width 35 height 30
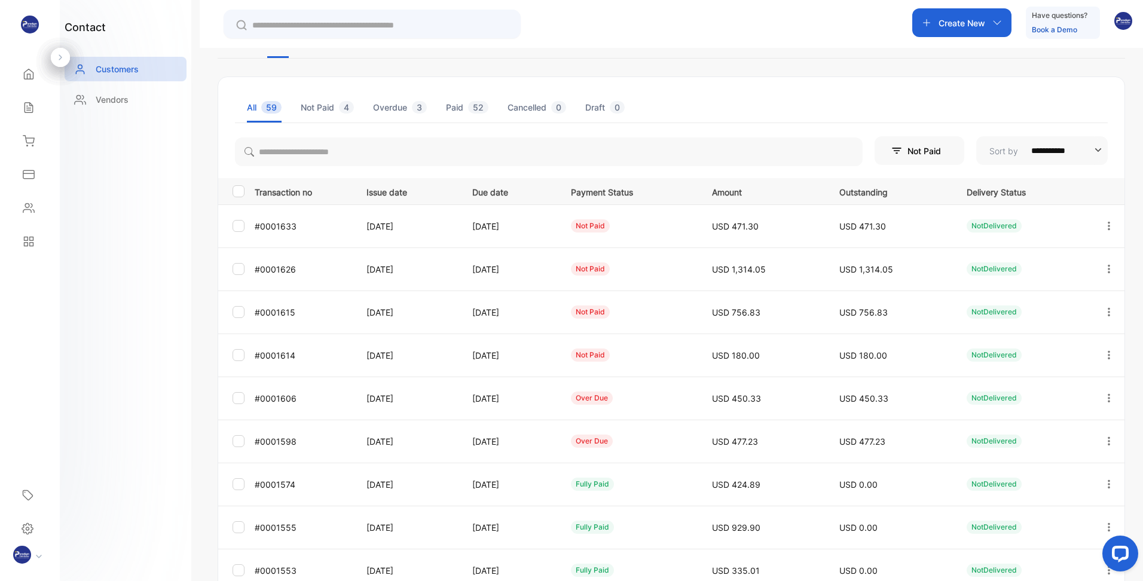
scroll to position [120, 0]
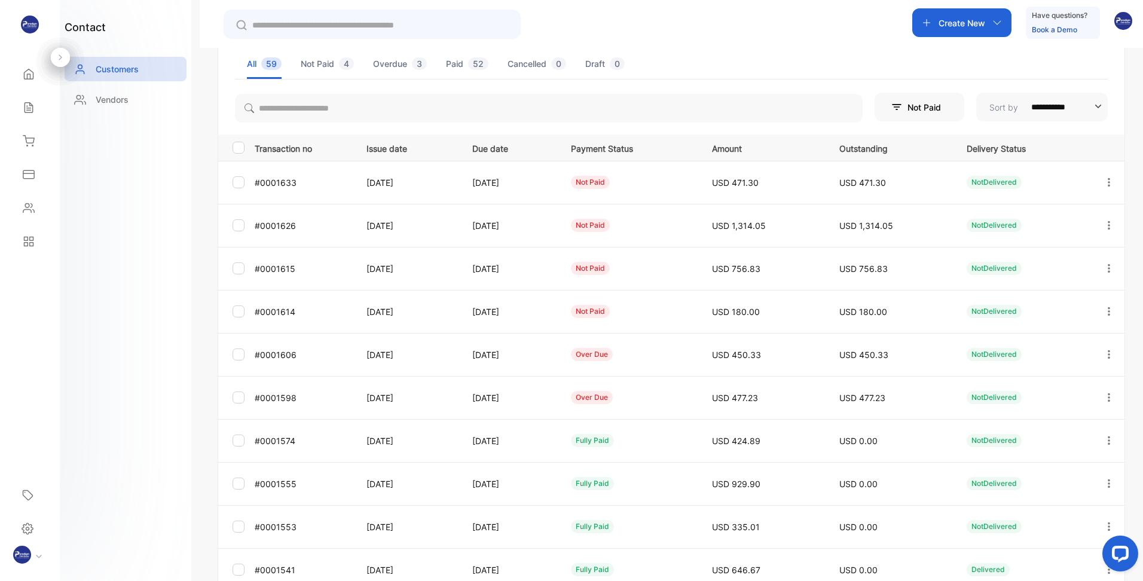
click at [614, 154] on p "Payment Status" at bounding box center [629, 147] width 117 height 15
click at [614, 148] on p "Payment Status" at bounding box center [629, 147] width 117 height 15
click at [376, 142] on p "Issue date" at bounding box center [406, 147] width 81 height 15
click at [882, 144] on p "Outstanding" at bounding box center [890, 147] width 103 height 15
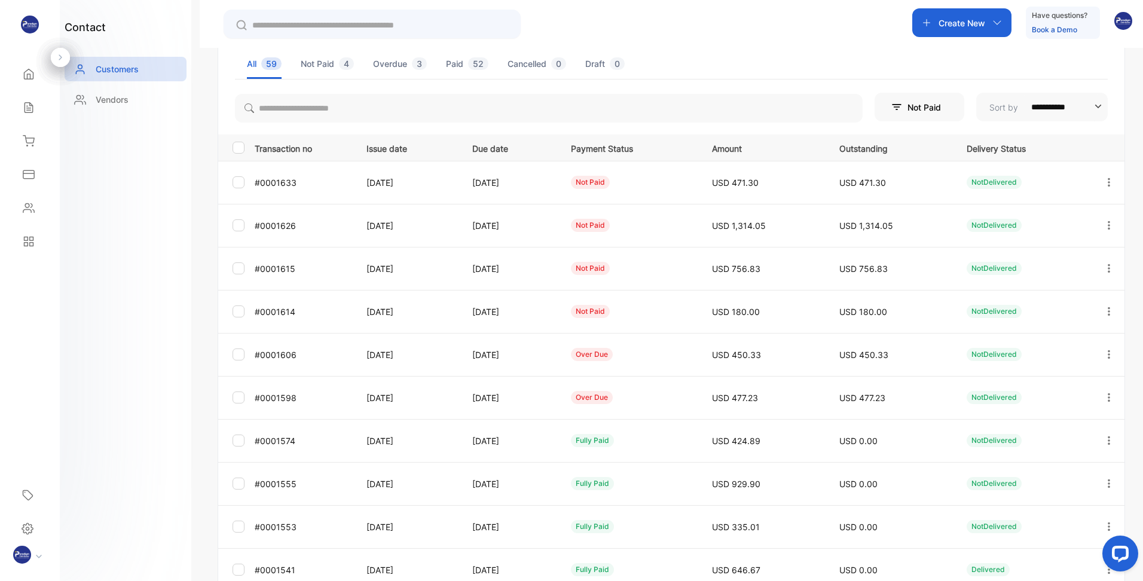
drag, startPoint x: 882, startPoint y: 144, endPoint x: 1015, endPoint y: 144, distance: 133.3
click at [1015, 144] on p "Delivery Status" at bounding box center [1023, 147] width 112 height 15
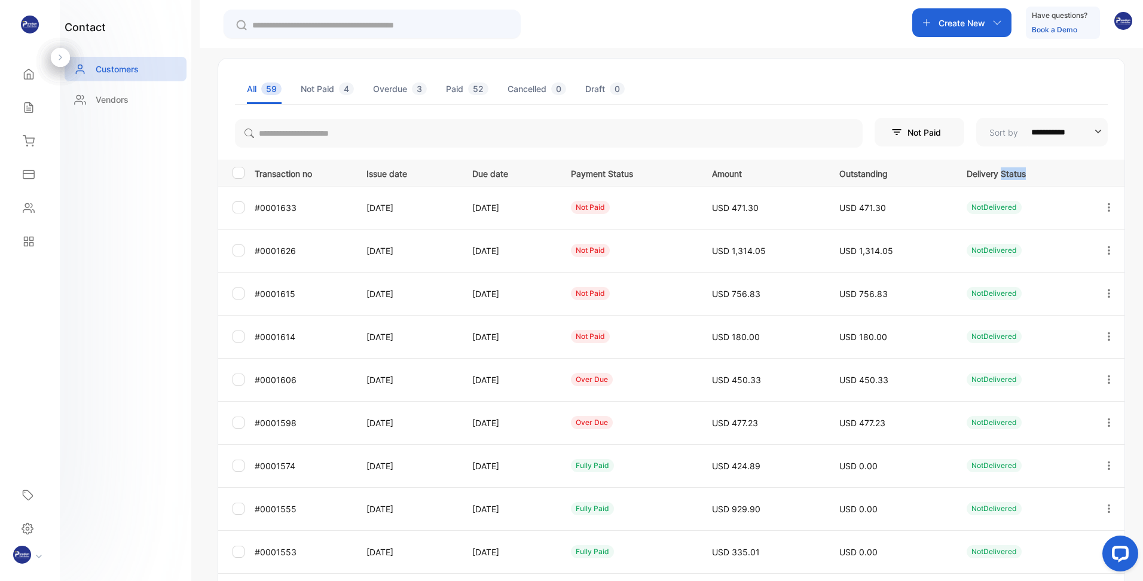
scroll to position [214, 0]
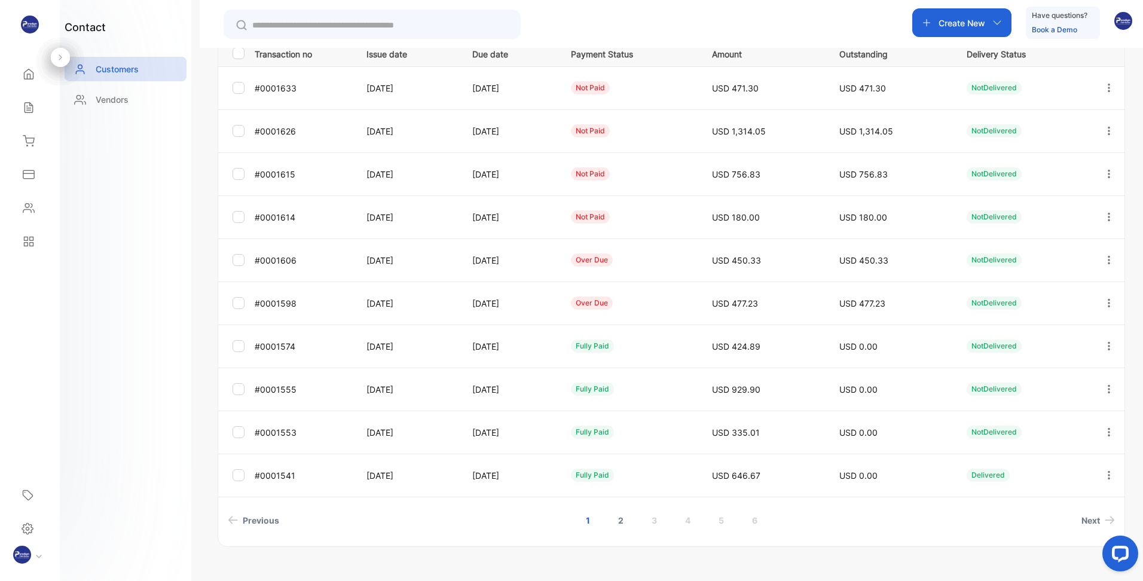
click at [618, 519] on link "2" at bounding box center [621, 520] width 34 height 22
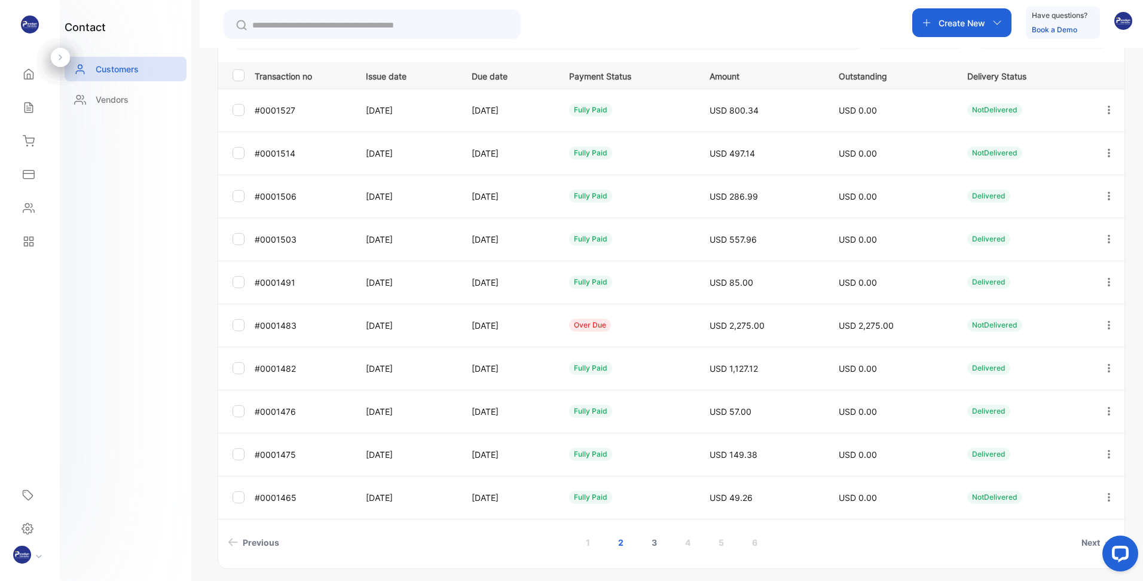
click at [652, 541] on link "3" at bounding box center [654, 542] width 34 height 22
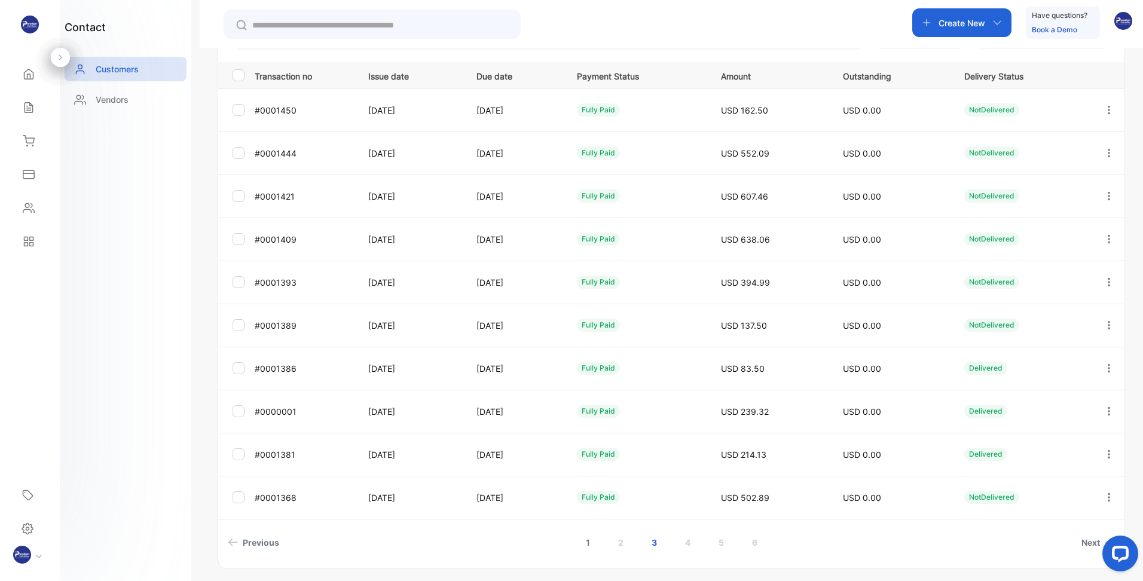
click at [585, 546] on link "1" at bounding box center [587, 542] width 33 height 22
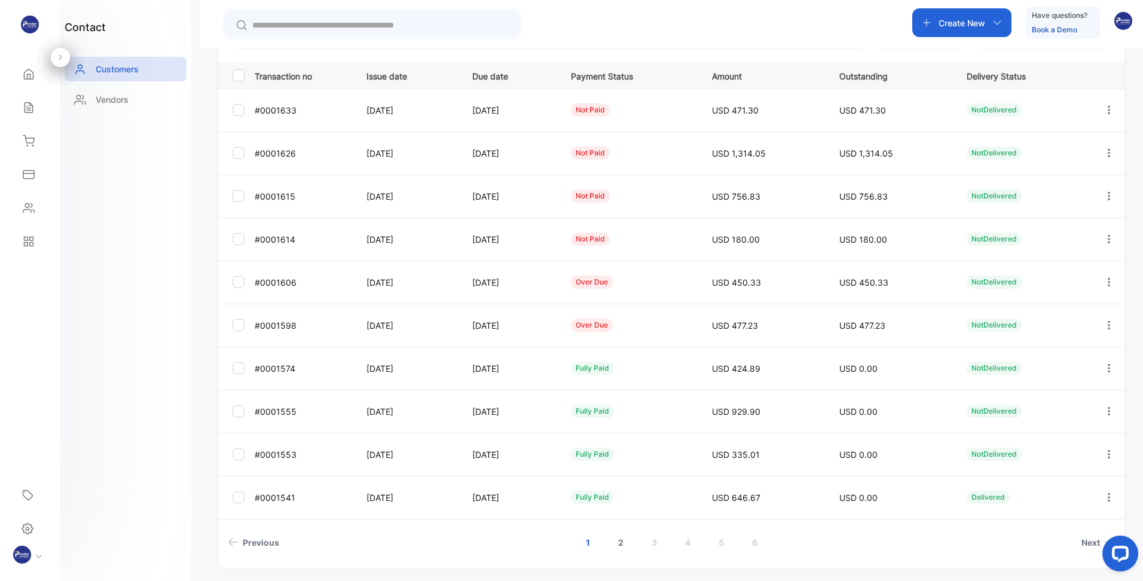
click at [612, 543] on link "2" at bounding box center [621, 542] width 34 height 22
click at [588, 549] on link "1" at bounding box center [587, 542] width 33 height 22
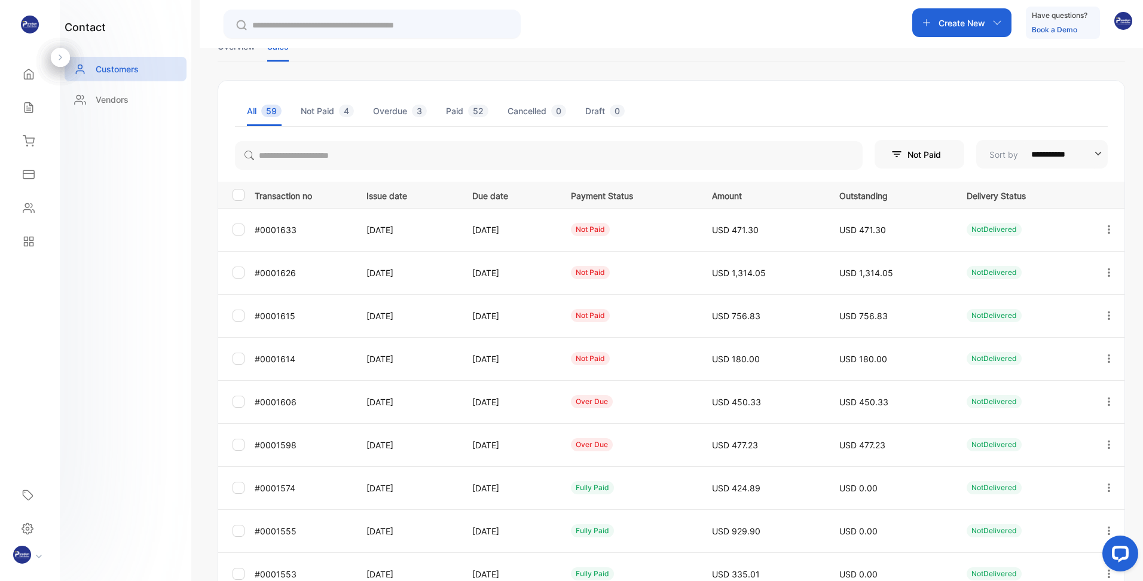
scroll to position [0, 0]
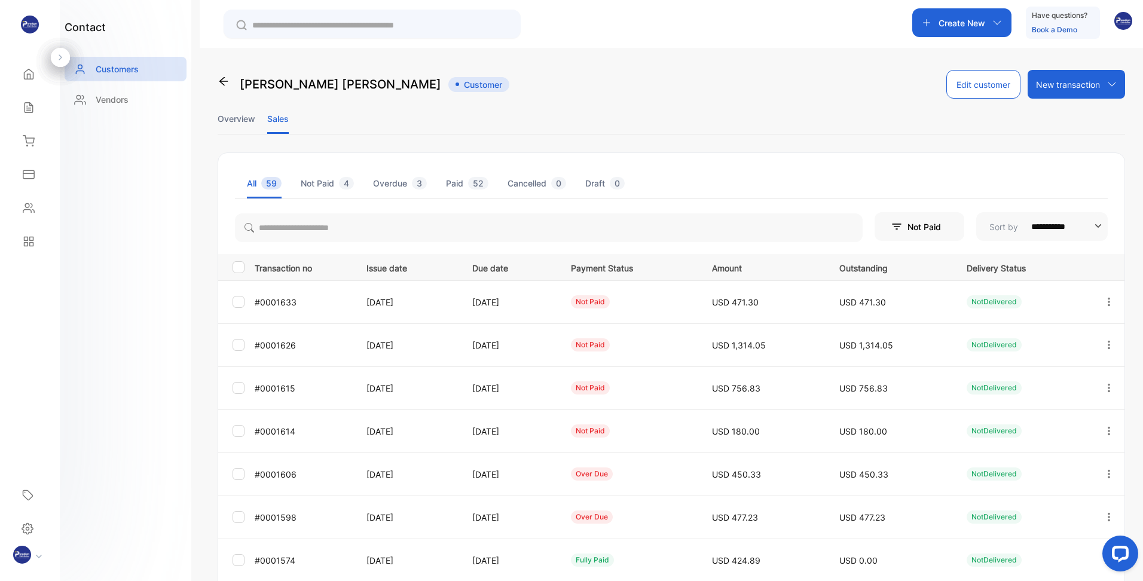
click at [225, 117] on li "Overview" at bounding box center [237, 118] width 38 height 30
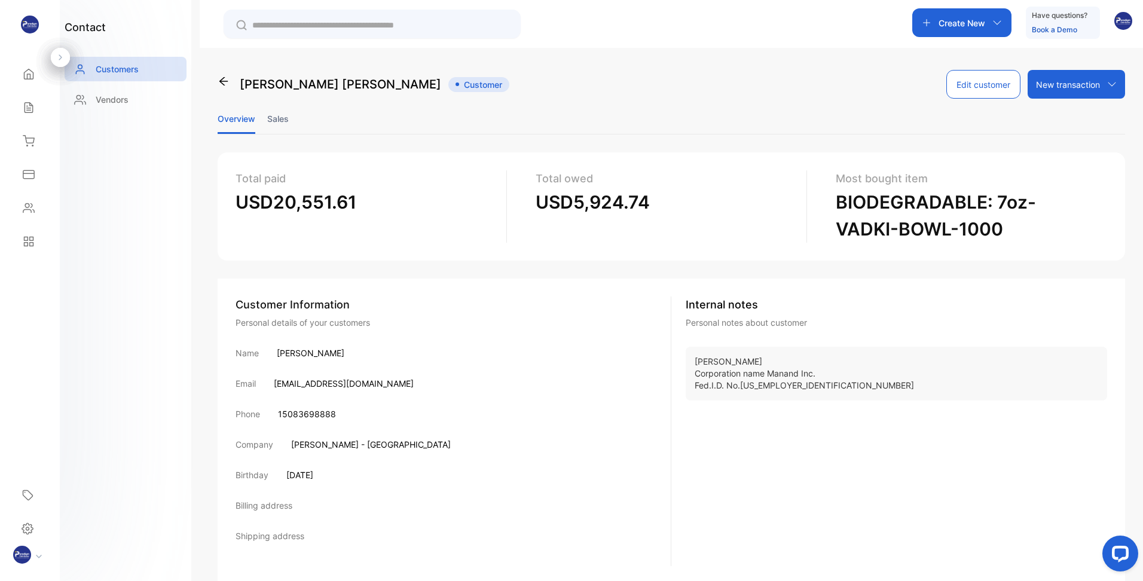
click at [283, 120] on li "Sales" at bounding box center [278, 118] width 22 height 30
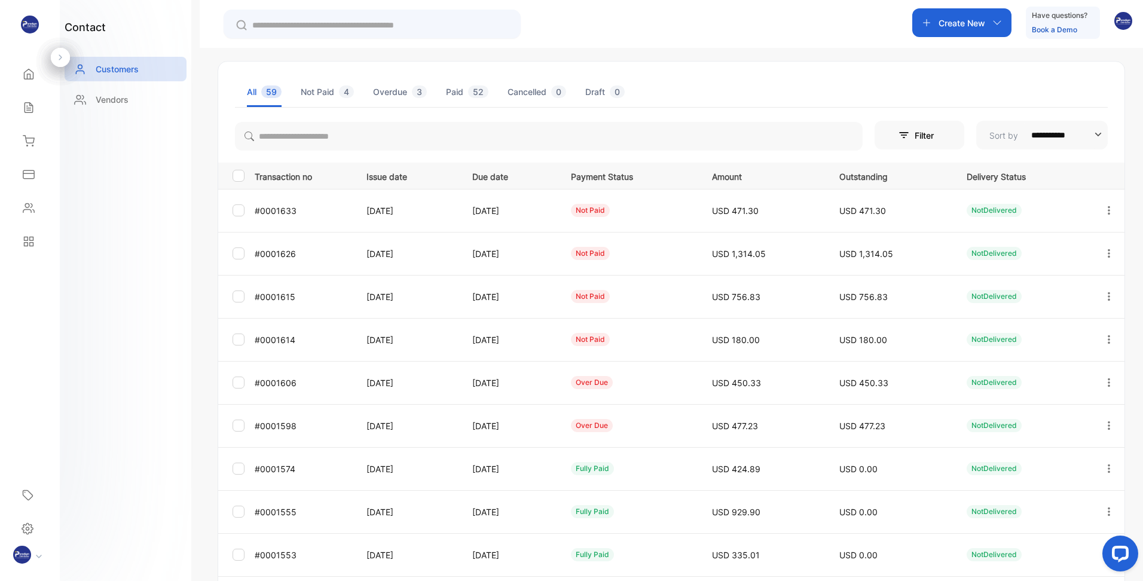
scroll to position [120, 0]
